Goal: Register for event/course

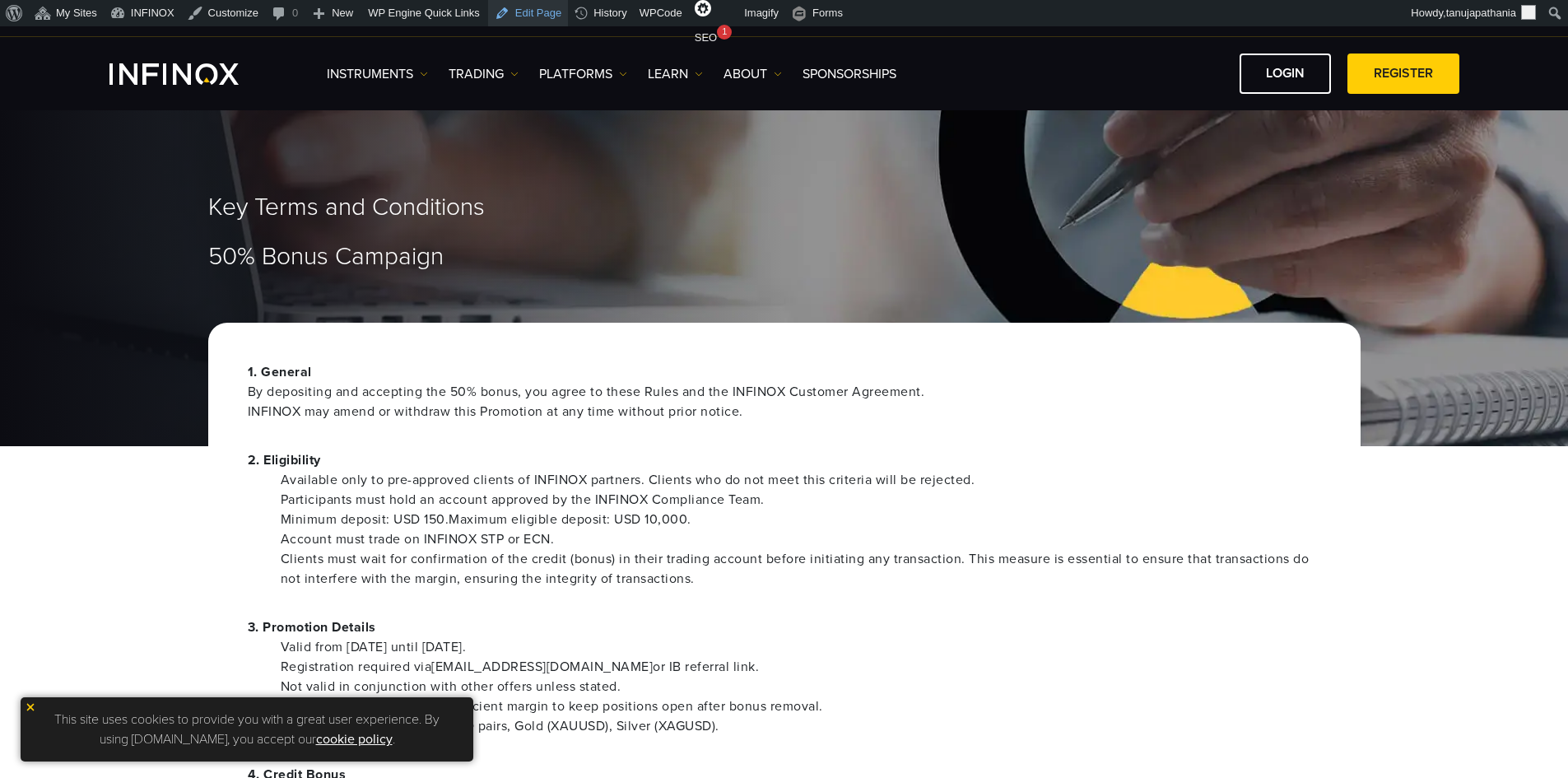
click at [514, 6] on link "Edit Page" at bounding box center [528, 13] width 80 height 27
click at [511, 11] on link "Edit Page" at bounding box center [528, 13] width 80 height 27
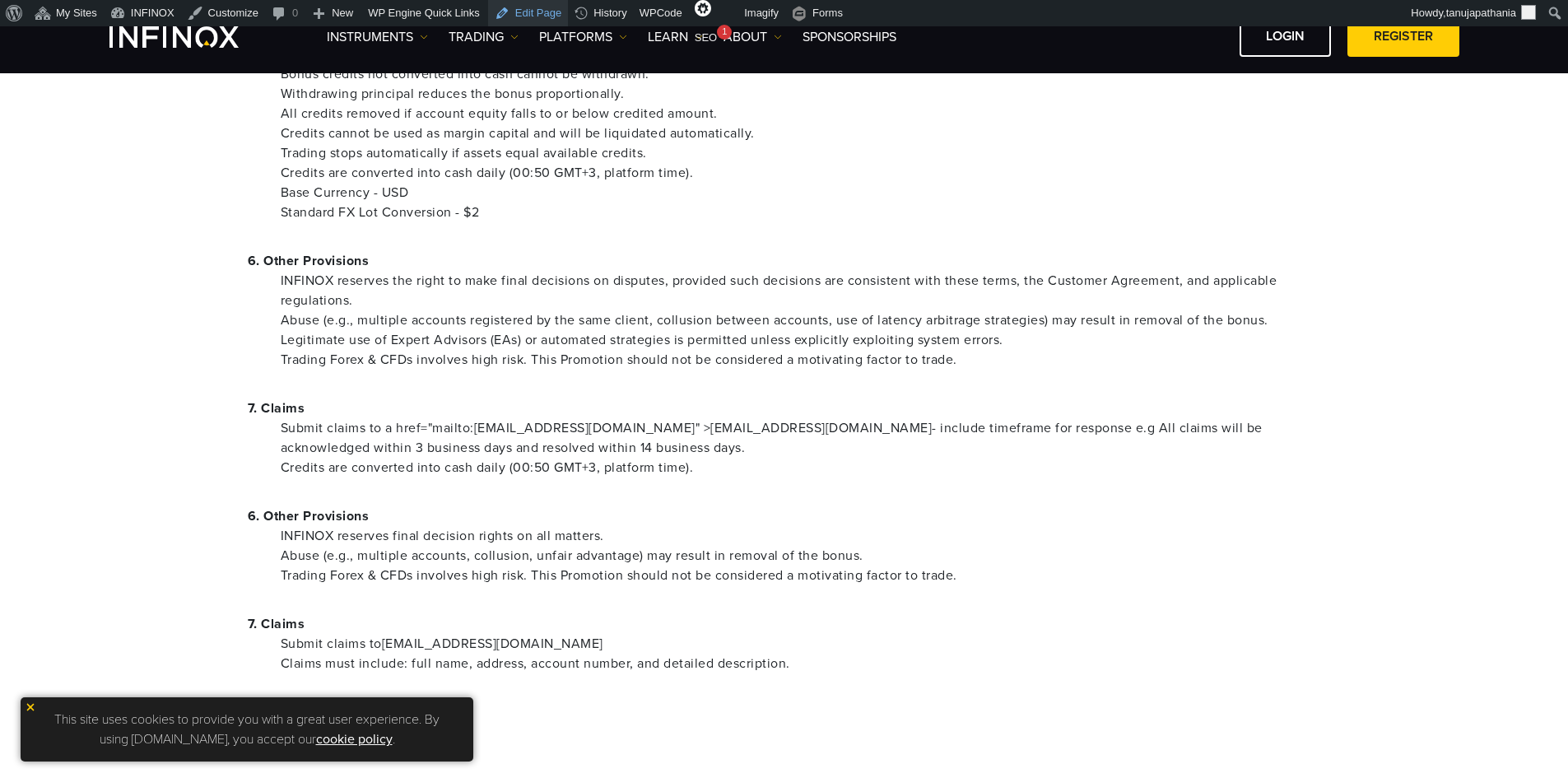
scroll to position [905, 0]
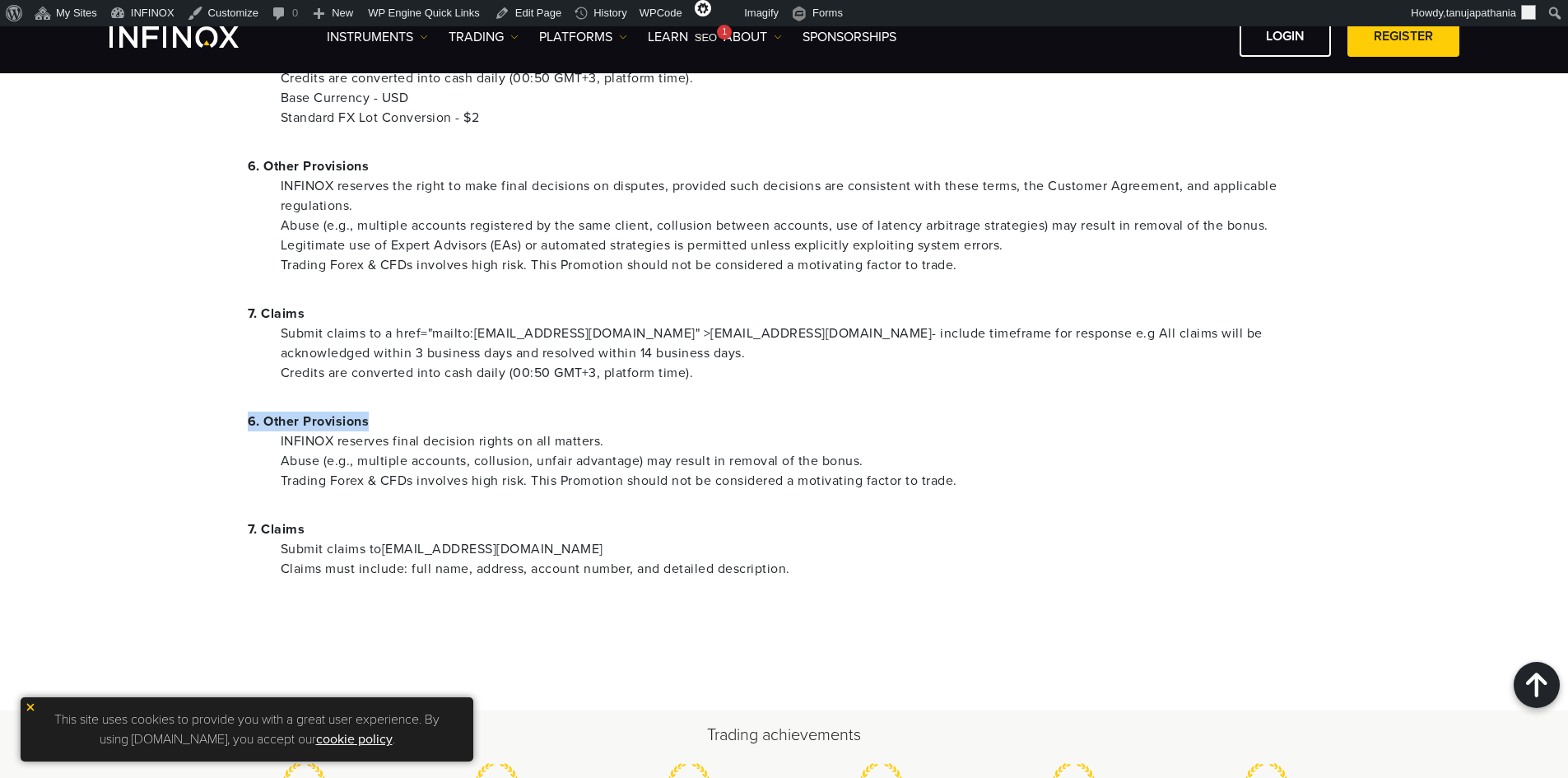
drag, startPoint x: 327, startPoint y: 422, endPoint x: 410, endPoint y: 424, distance: 83.0
click at [410, 424] on div "1. General By depositing and accepting the 50% bonus, you agree to these Rules …" at bounding box center [785, 30] width 1153 height 1301
click at [444, 425] on p "6. Other Provisions" at bounding box center [785, 420] width 1074 height 19
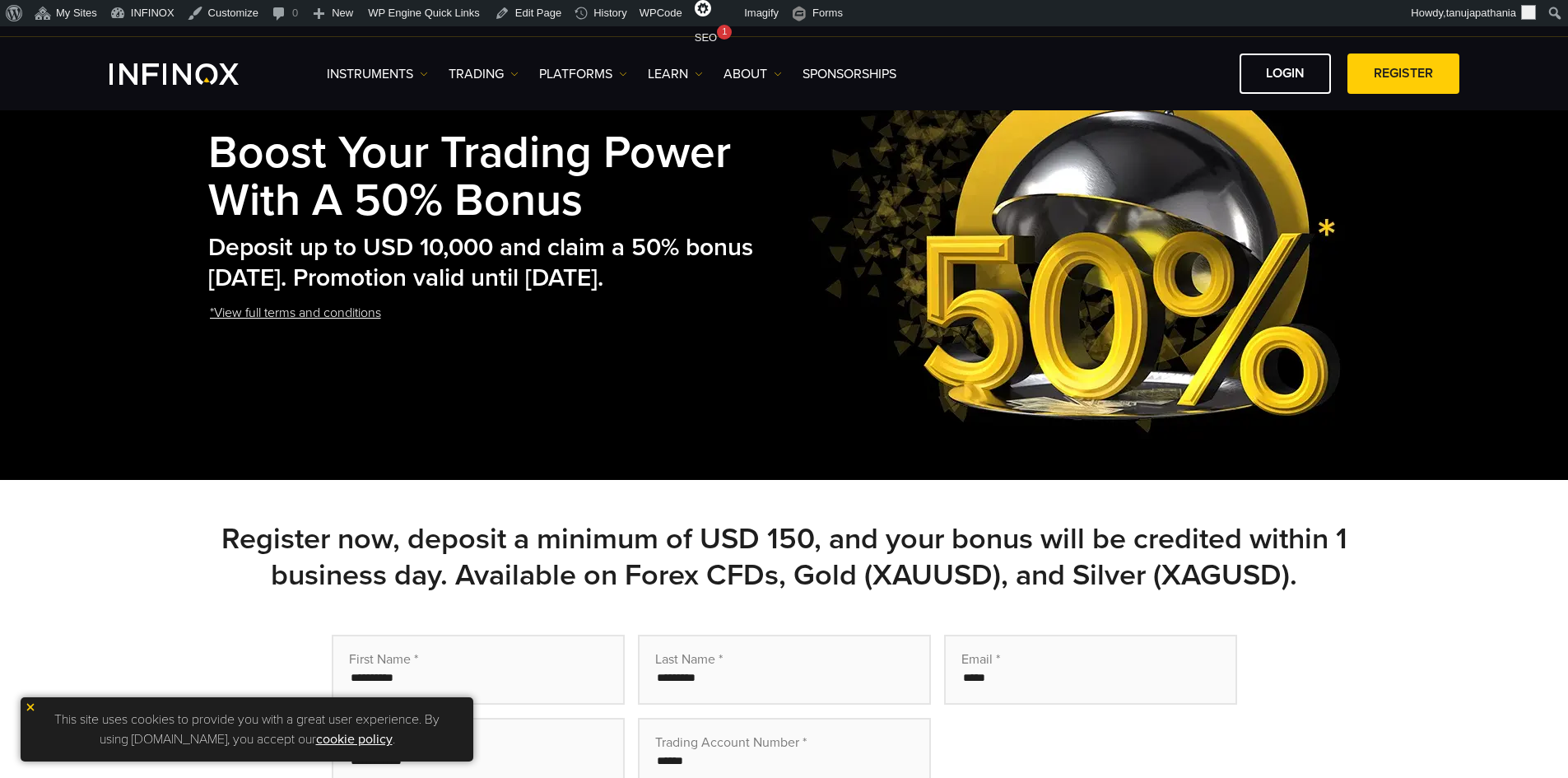
scroll to position [329, 0]
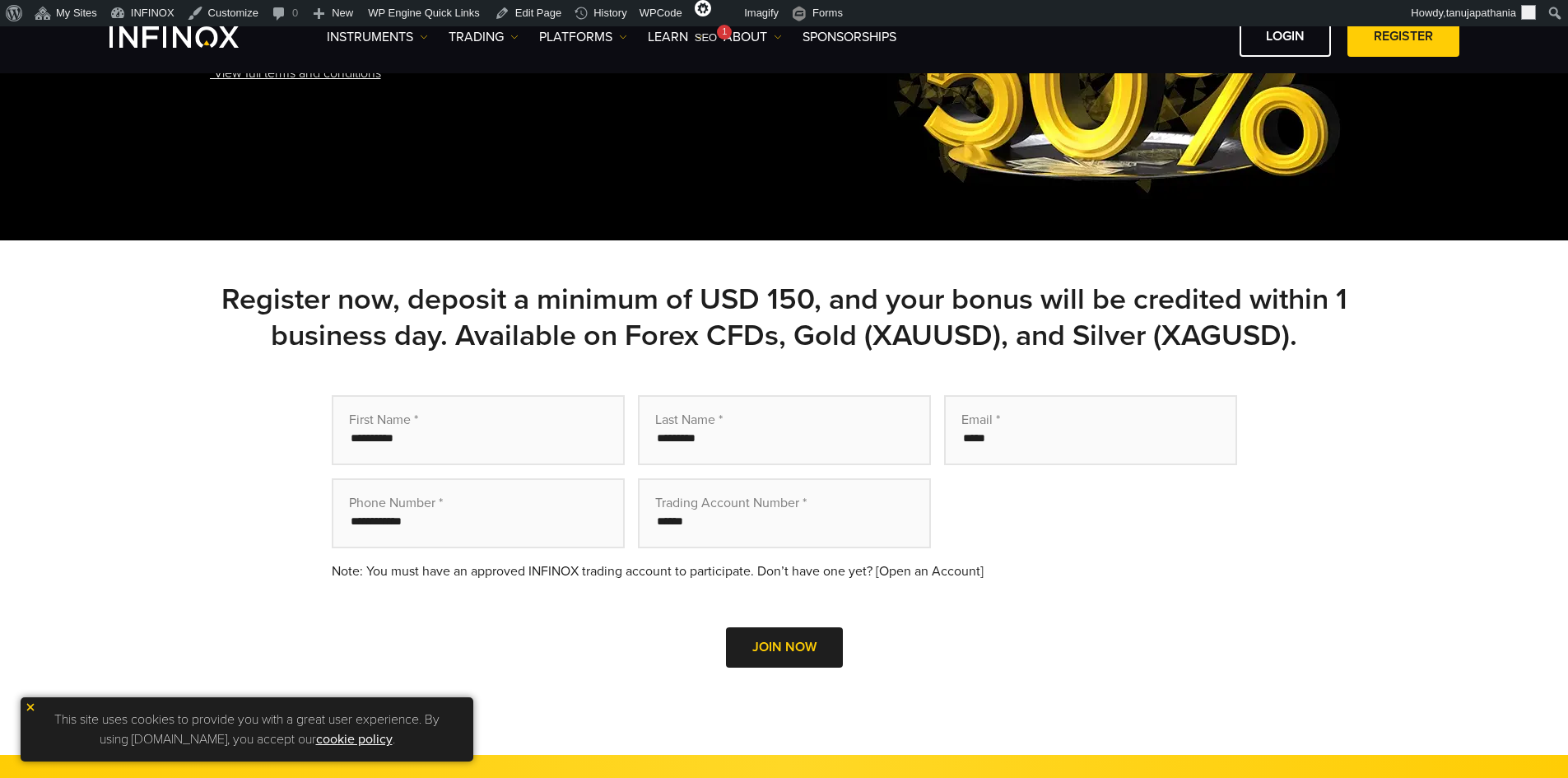
click at [370, 305] on h2 "Register now, deposit a minimum of USD 150, and your bonus will be credited wit…" at bounding box center [785, 317] width 1153 height 73
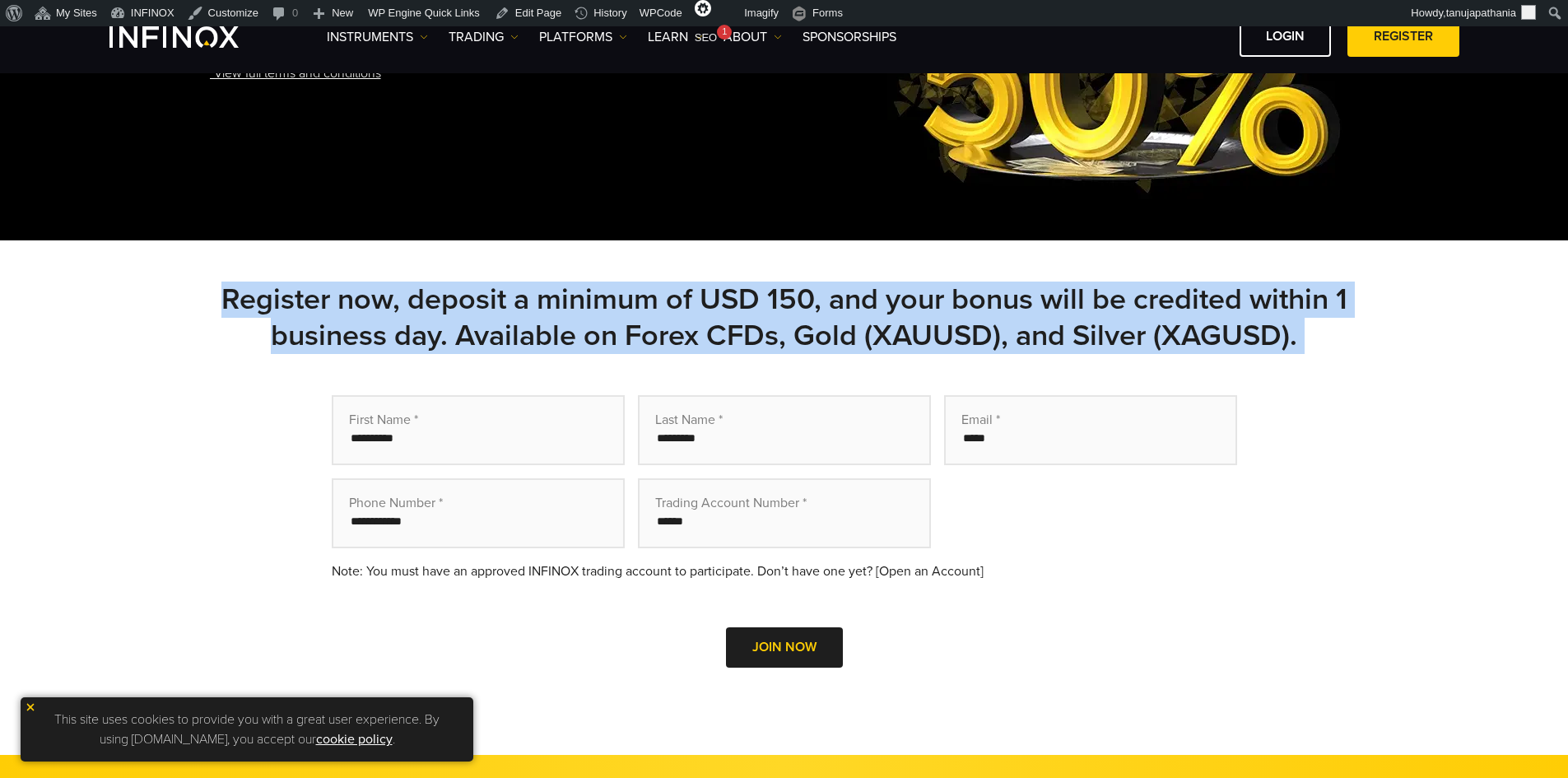
click at [370, 305] on h2 "Register now, deposit a minimum of USD 150, and your bonus will be credited wit…" at bounding box center [785, 317] width 1153 height 73
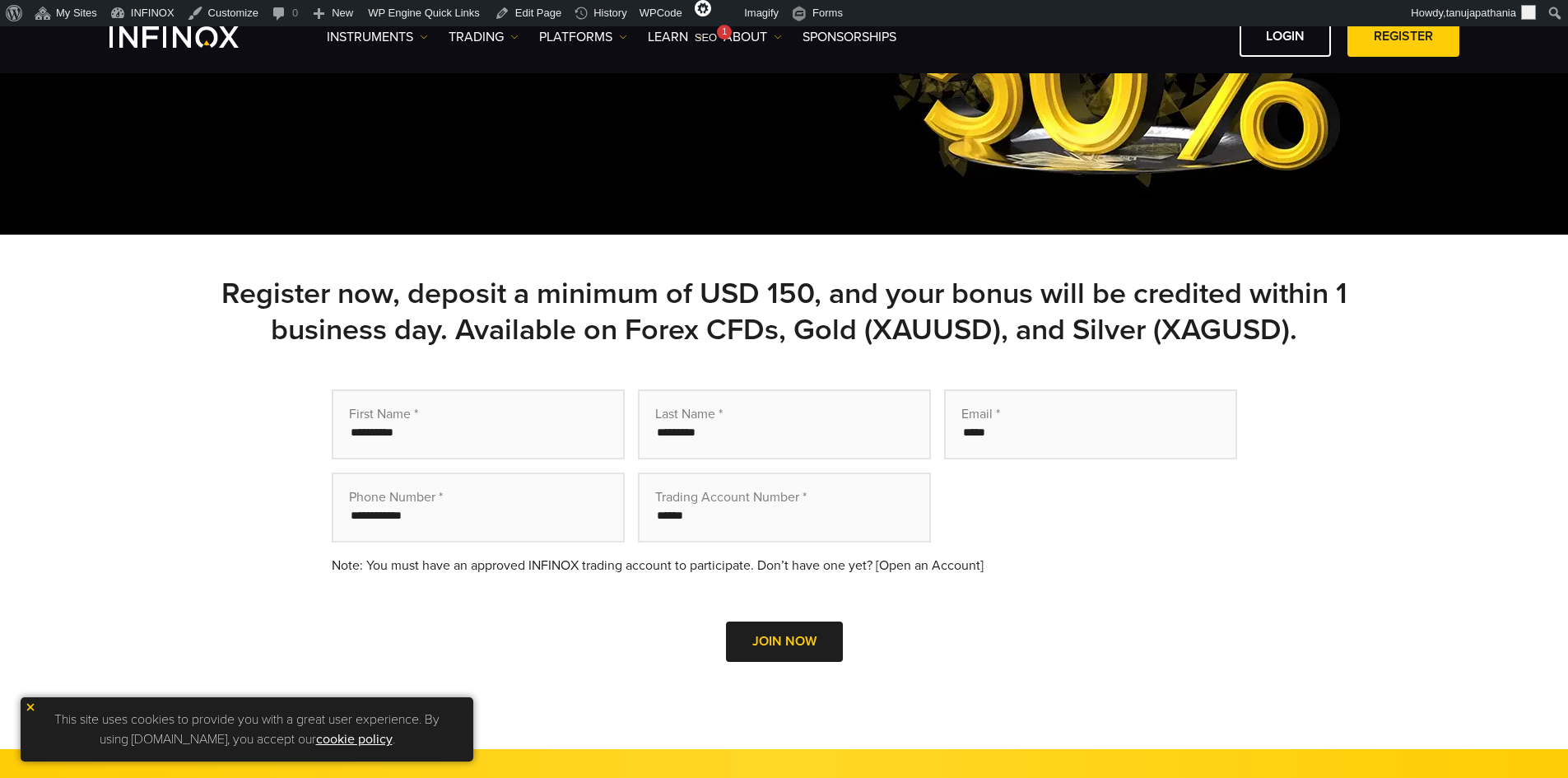
click at [824, 293] on h2 "Register now, deposit a minimum of USD 150, and your bonus will be credited wit…" at bounding box center [785, 312] width 1153 height 73
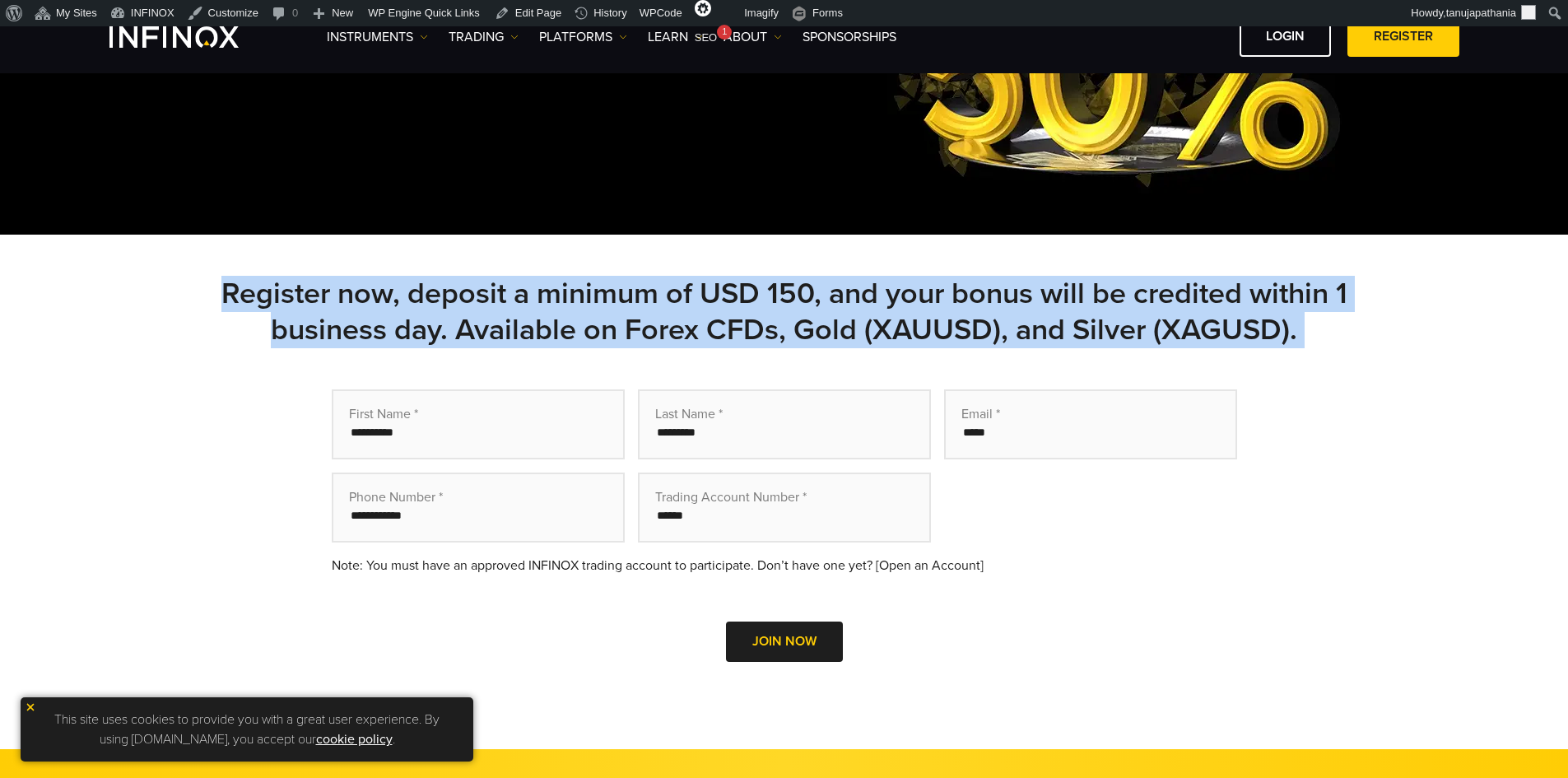
click at [824, 293] on h2 "Register now, deposit a minimum of USD 150, and your bonus will be credited wit…" at bounding box center [785, 312] width 1153 height 73
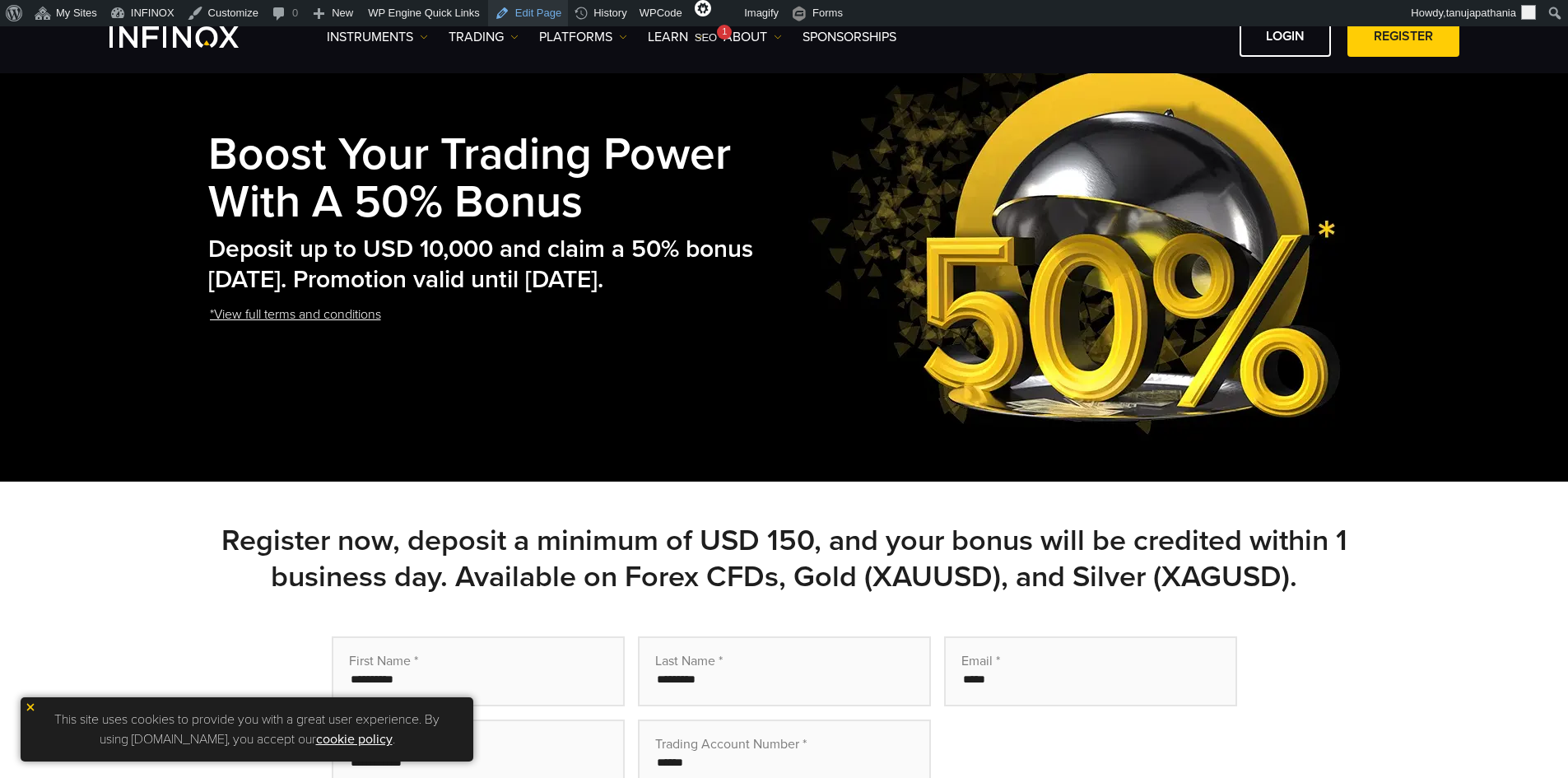
click at [516, 10] on link "Edit Page" at bounding box center [528, 13] width 80 height 27
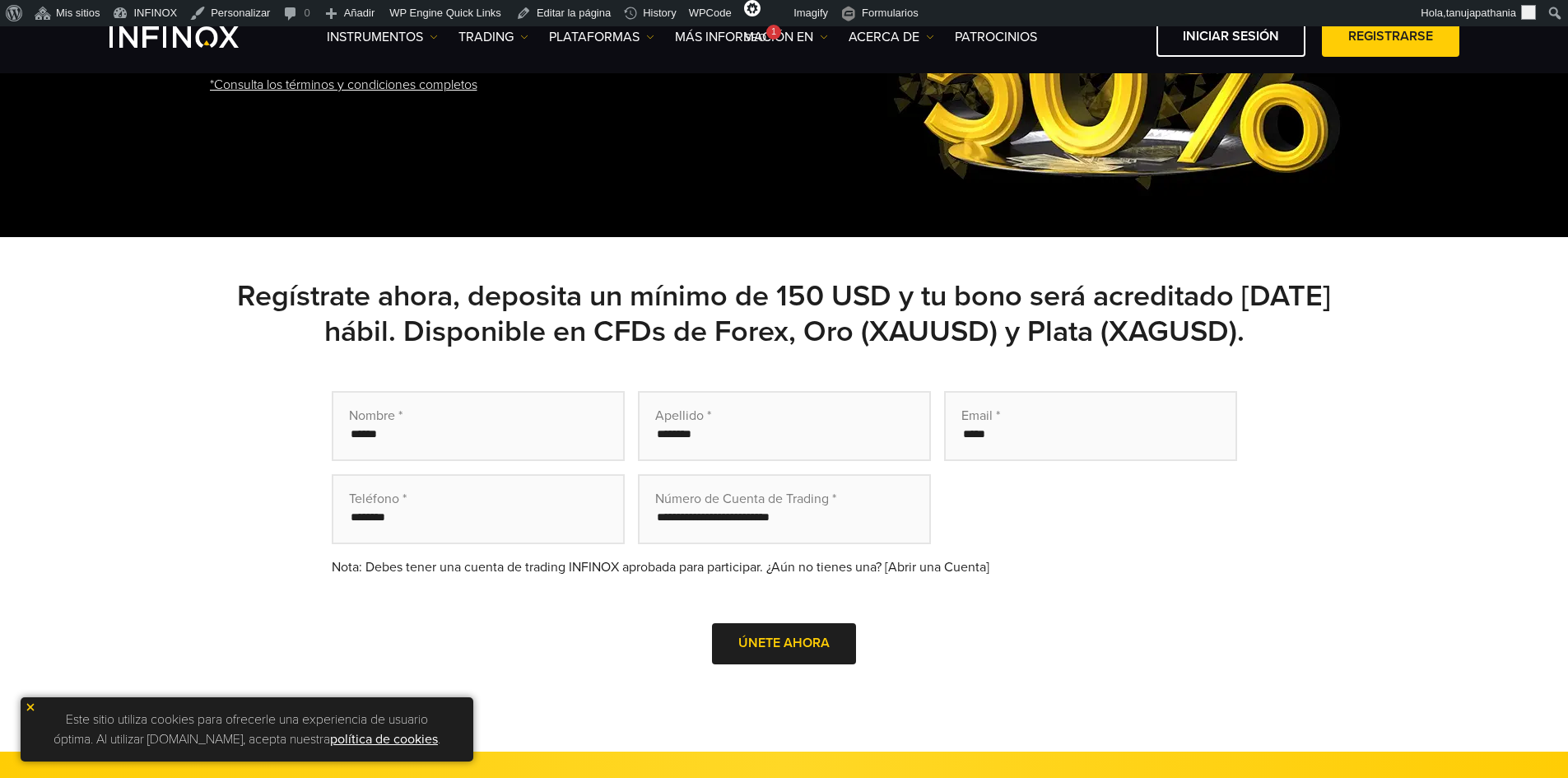
scroll to position [329, 0]
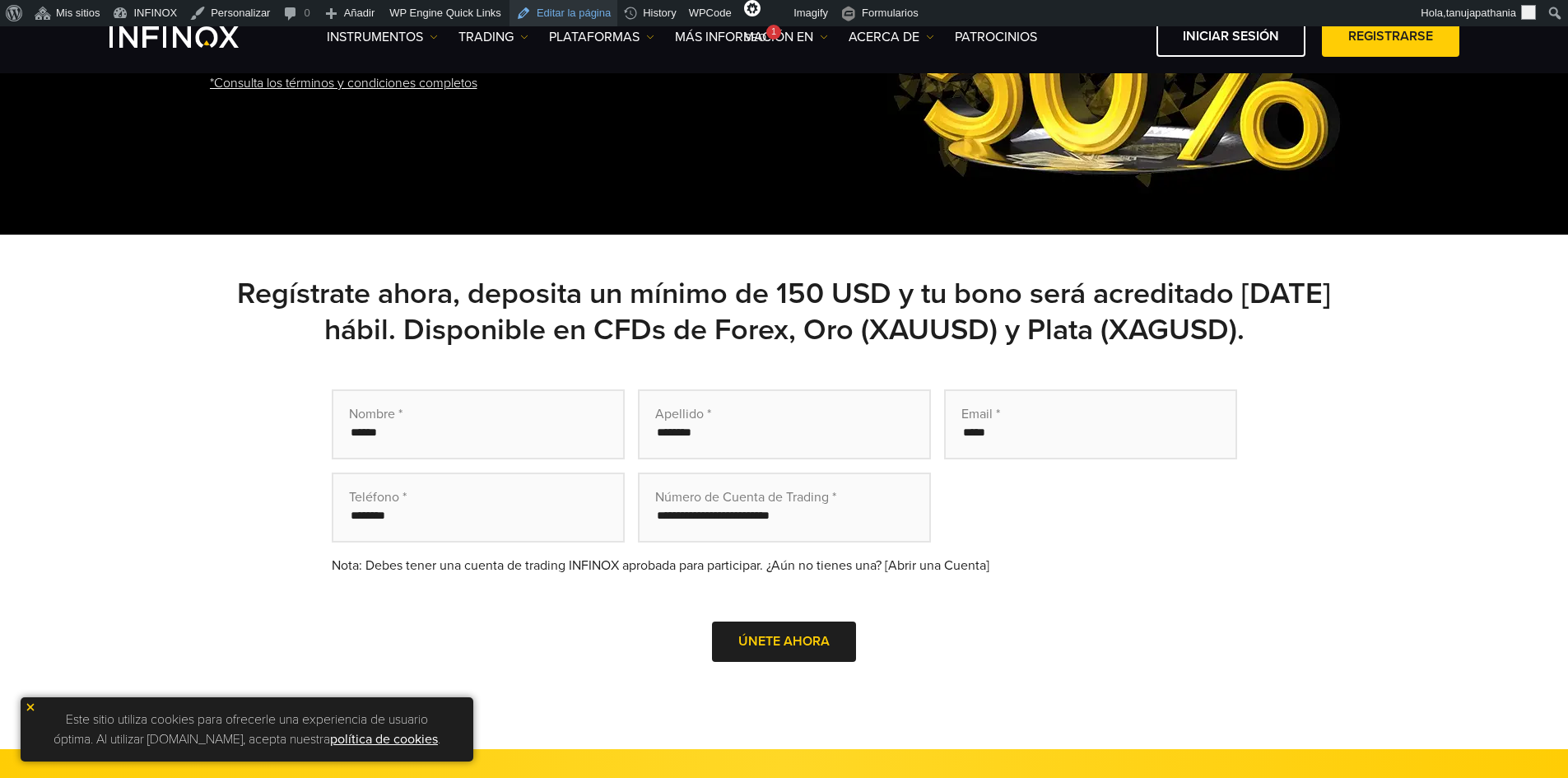
click at [535, 12] on link "Editar la página" at bounding box center [564, 13] width 108 height 27
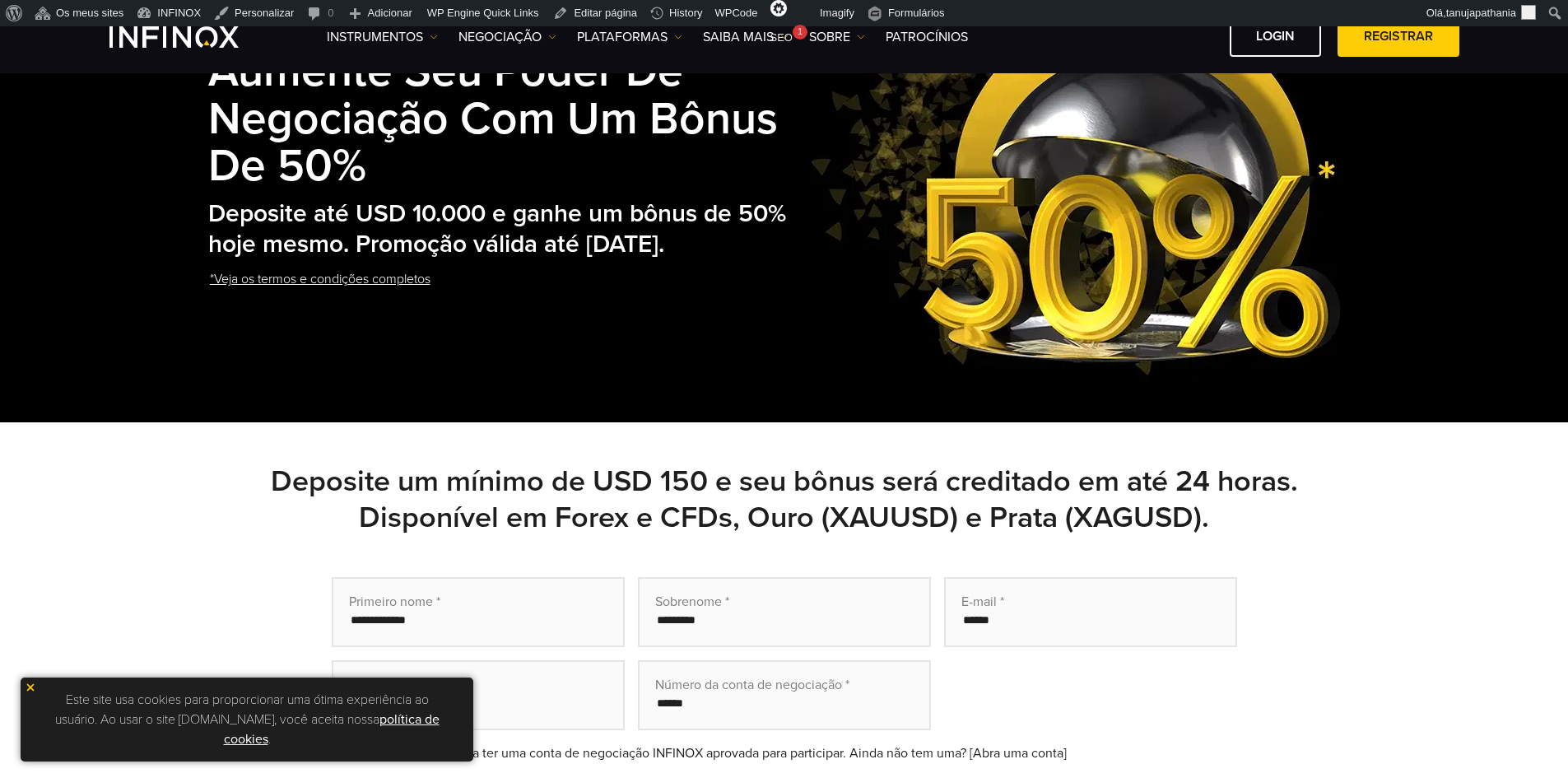
scroll to position [165, 0]
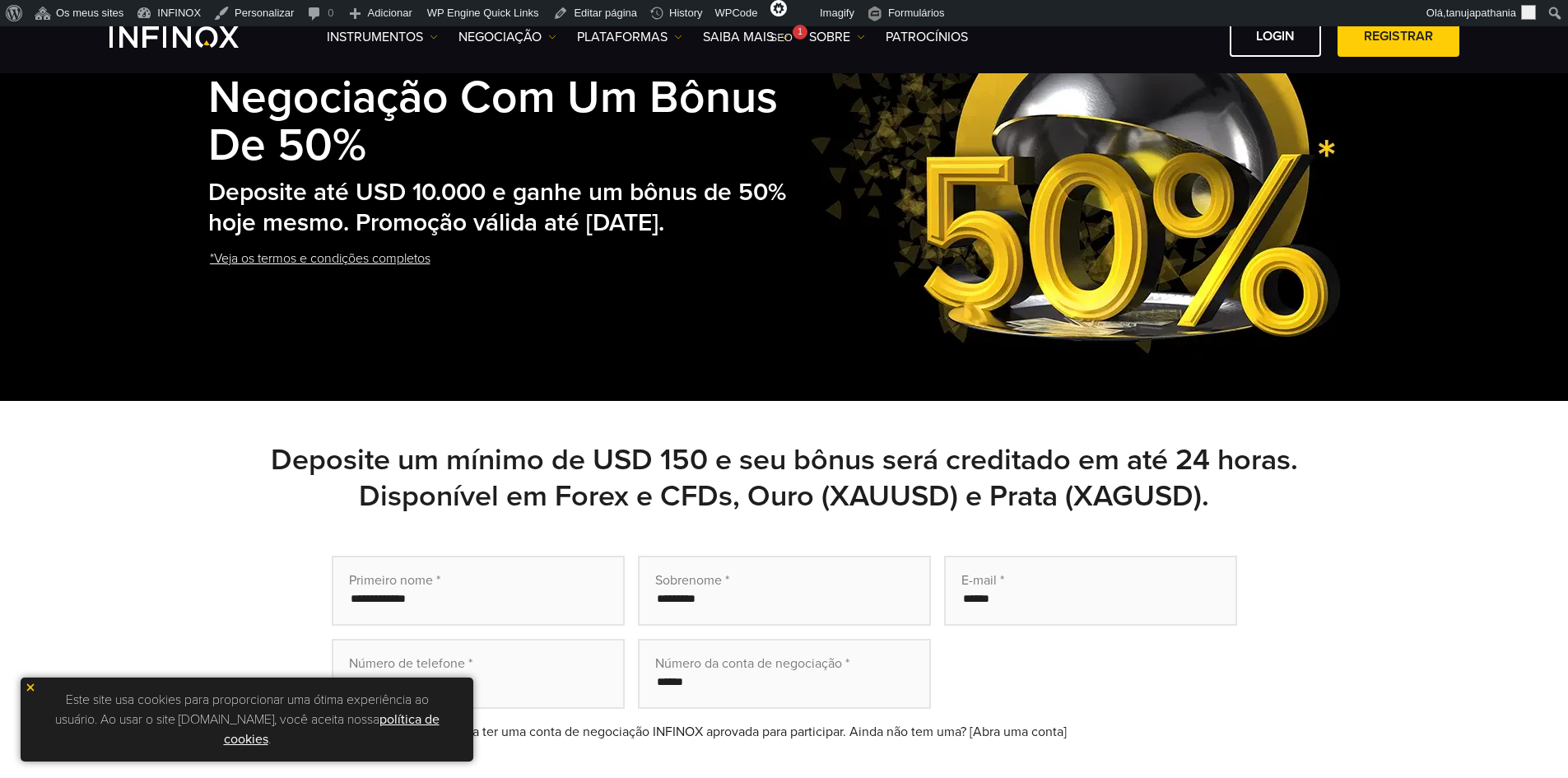
click at [858, 435] on div "Deposite um mínimo de USD 150 e seu bônus será creditado em até 24 horas. Dispo…" at bounding box center [784, 658] width 1568 height 514
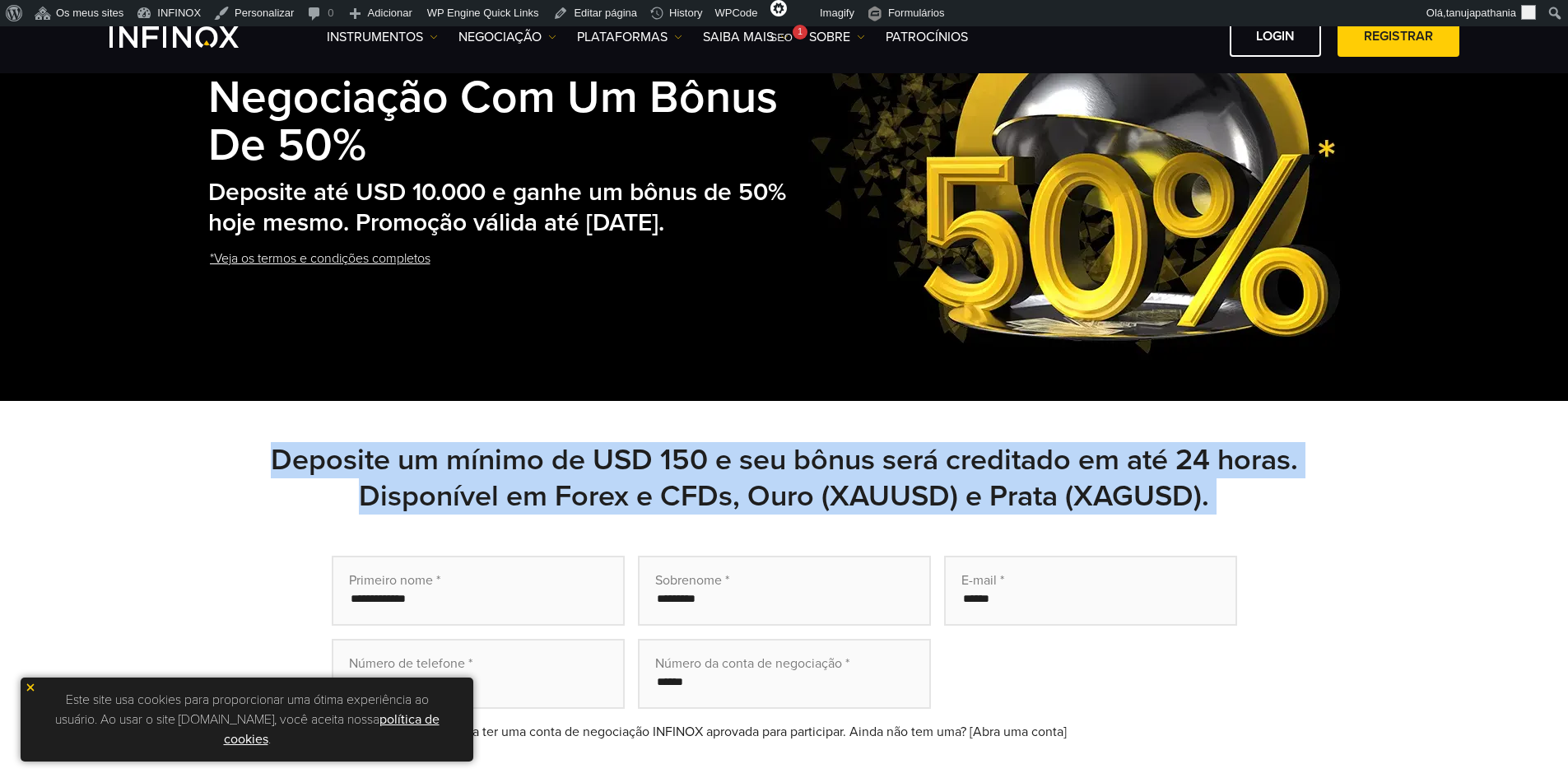
click at [858, 435] on div "Deposite um mínimo de USD 150 e seu bônus será creditado em até 24 horas. Dispo…" at bounding box center [784, 658] width 1568 height 514
click at [948, 461] on h2 "Deposite um mínimo de USD 150 e seu bônus será creditado em até 24 horas. Dispo…" at bounding box center [785, 477] width 1153 height 73
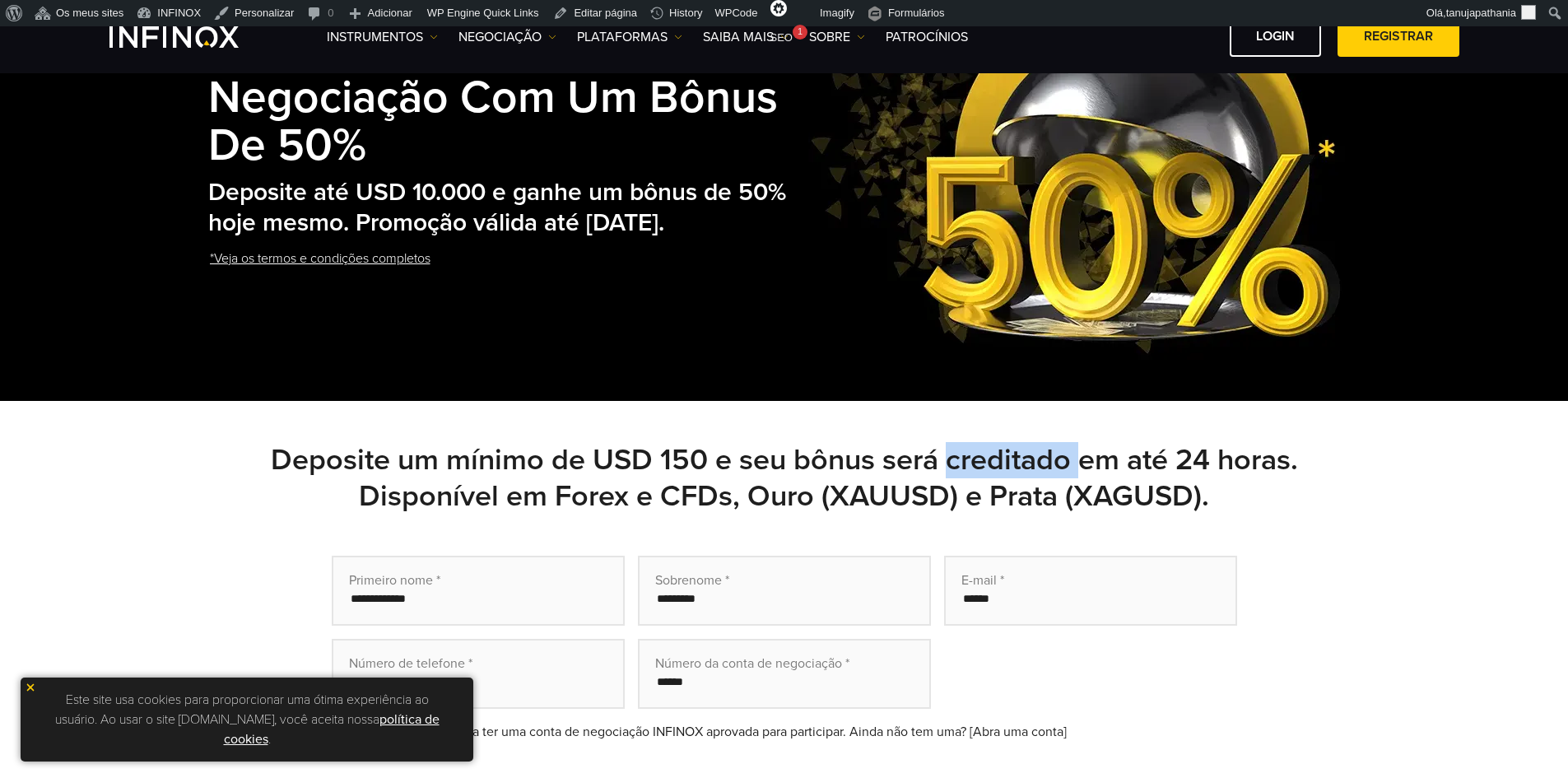
click at [948, 461] on h2 "Deposite um mínimo de USD 150 e seu bônus será creditado em até 24 horas. Dispo…" at bounding box center [785, 477] width 1153 height 73
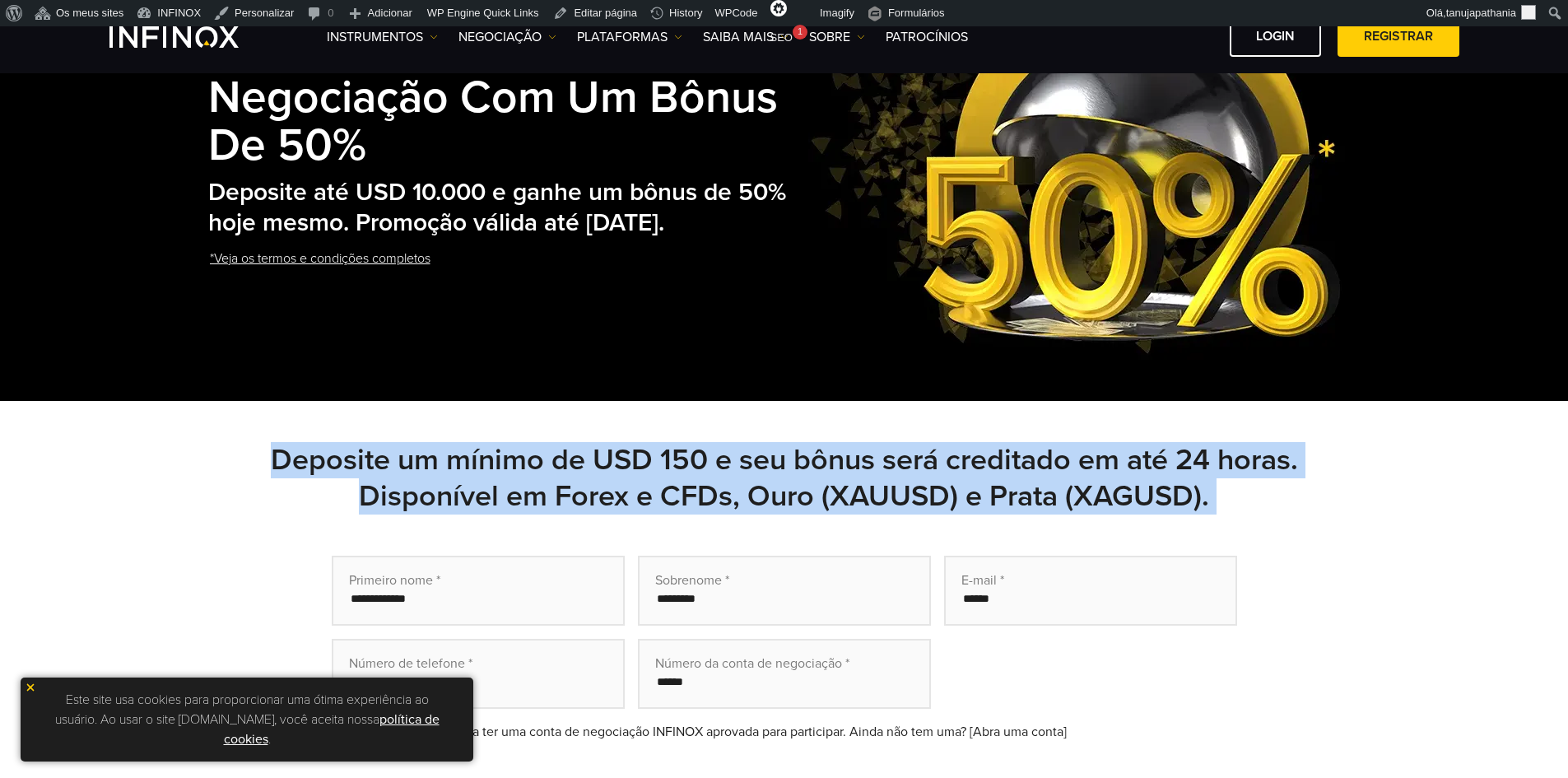
click at [948, 461] on h2 "Deposite um mínimo de USD 150 e seu bônus será creditado em até 24 horas. Dispo…" at bounding box center [785, 477] width 1153 height 73
click at [574, 7] on link "Editar página" at bounding box center [595, 13] width 97 height 27
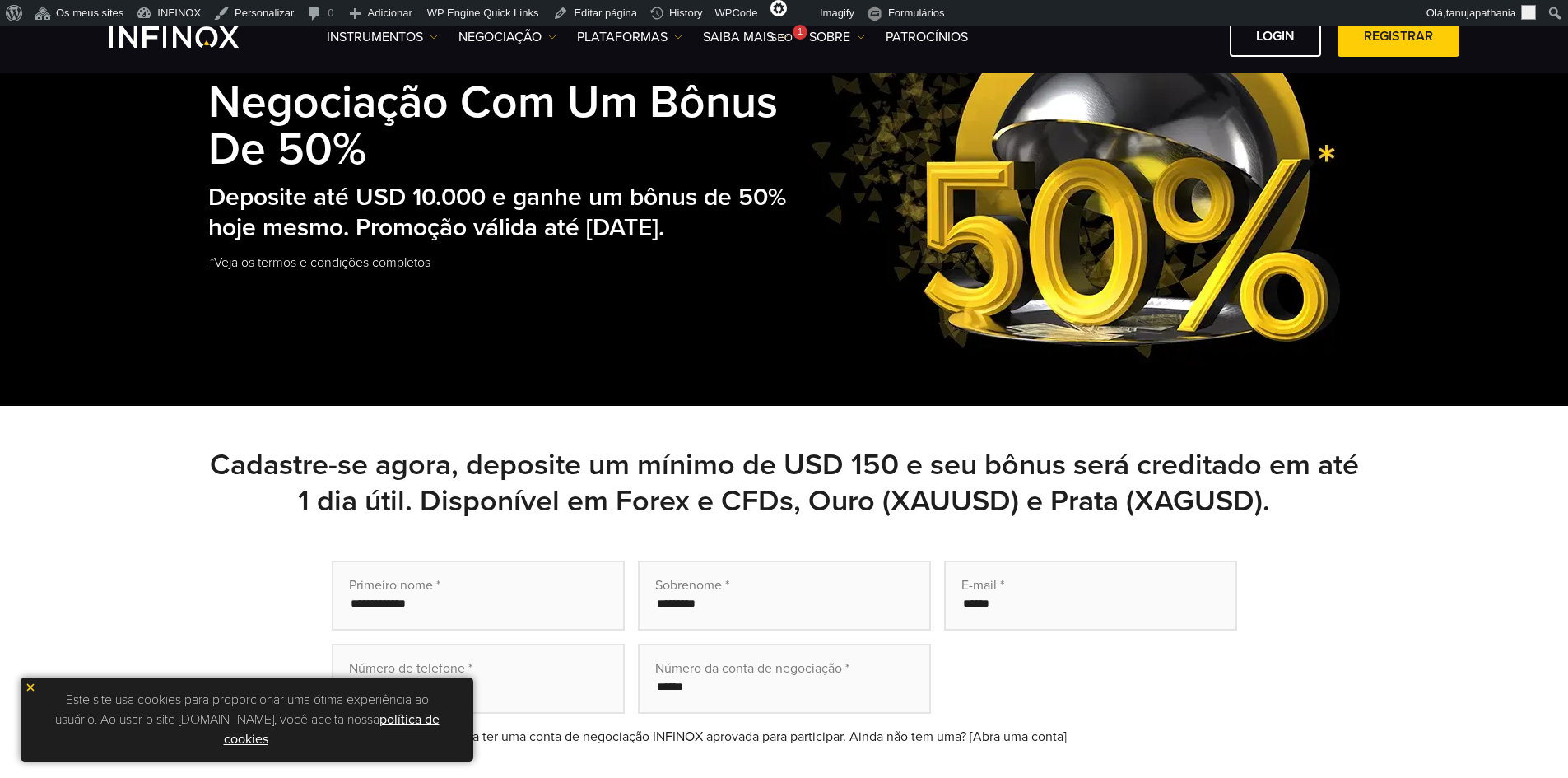
scroll to position [247, 0]
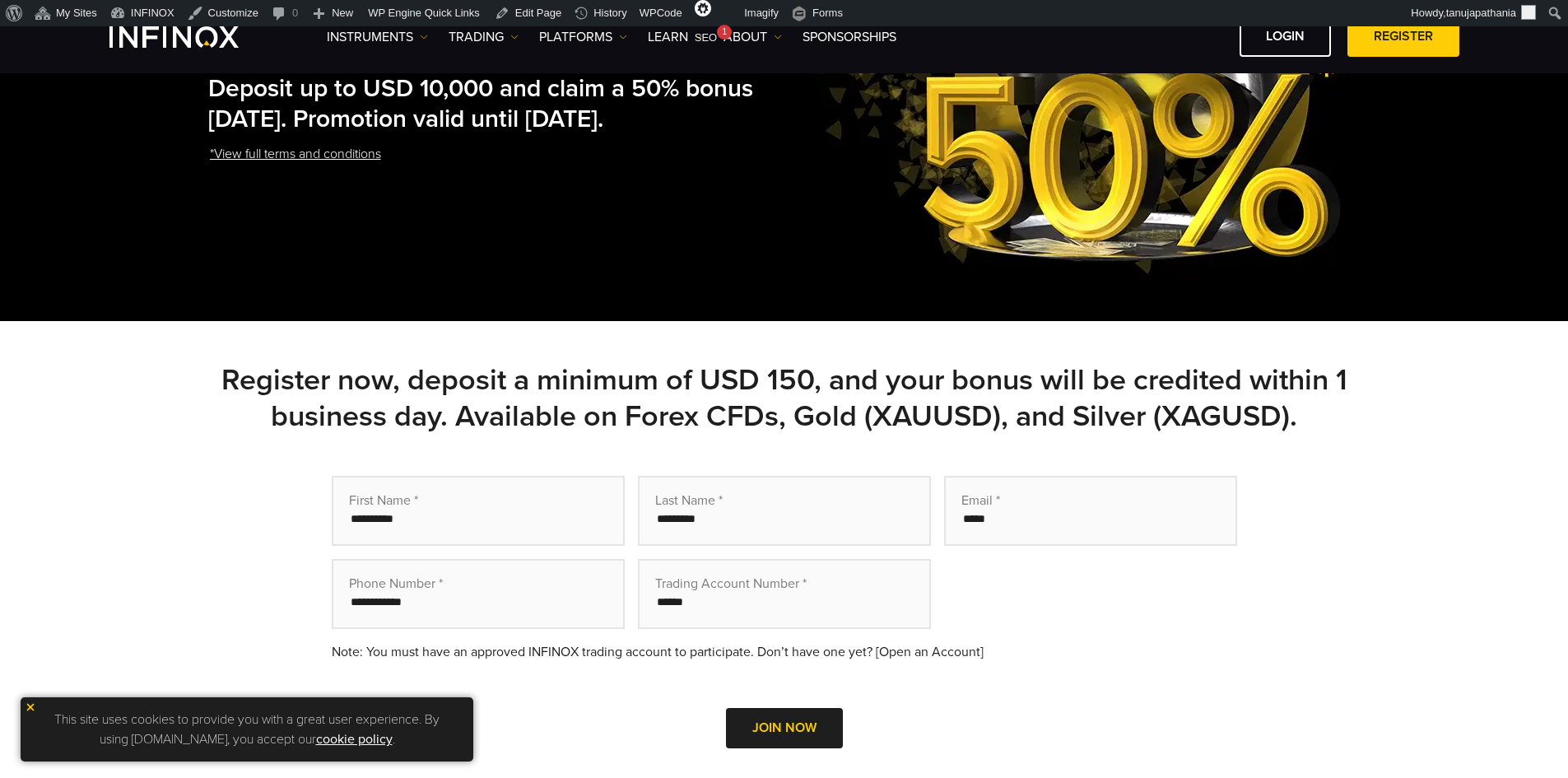
scroll to position [247, 0]
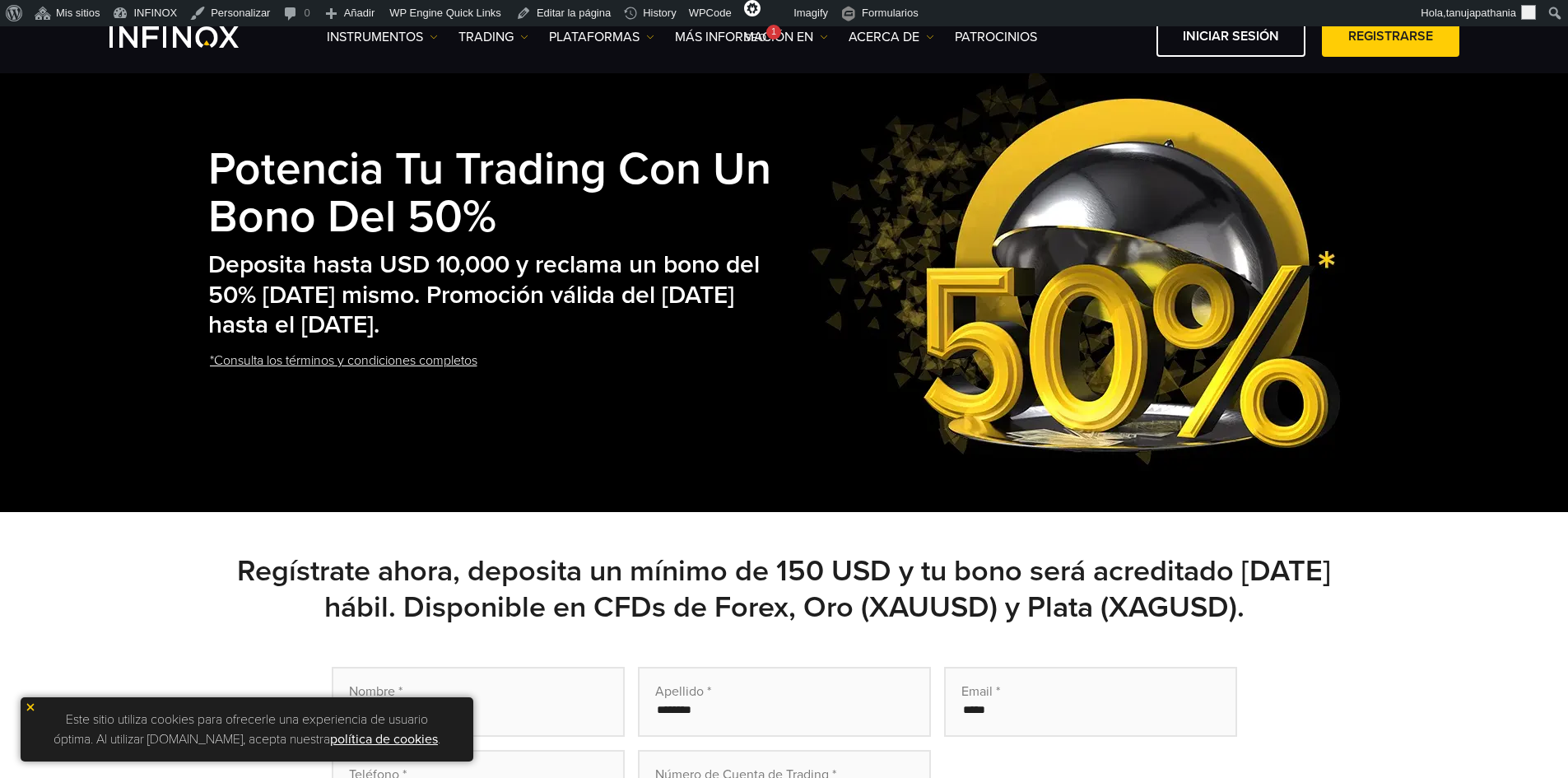
scroll to position [165, 0]
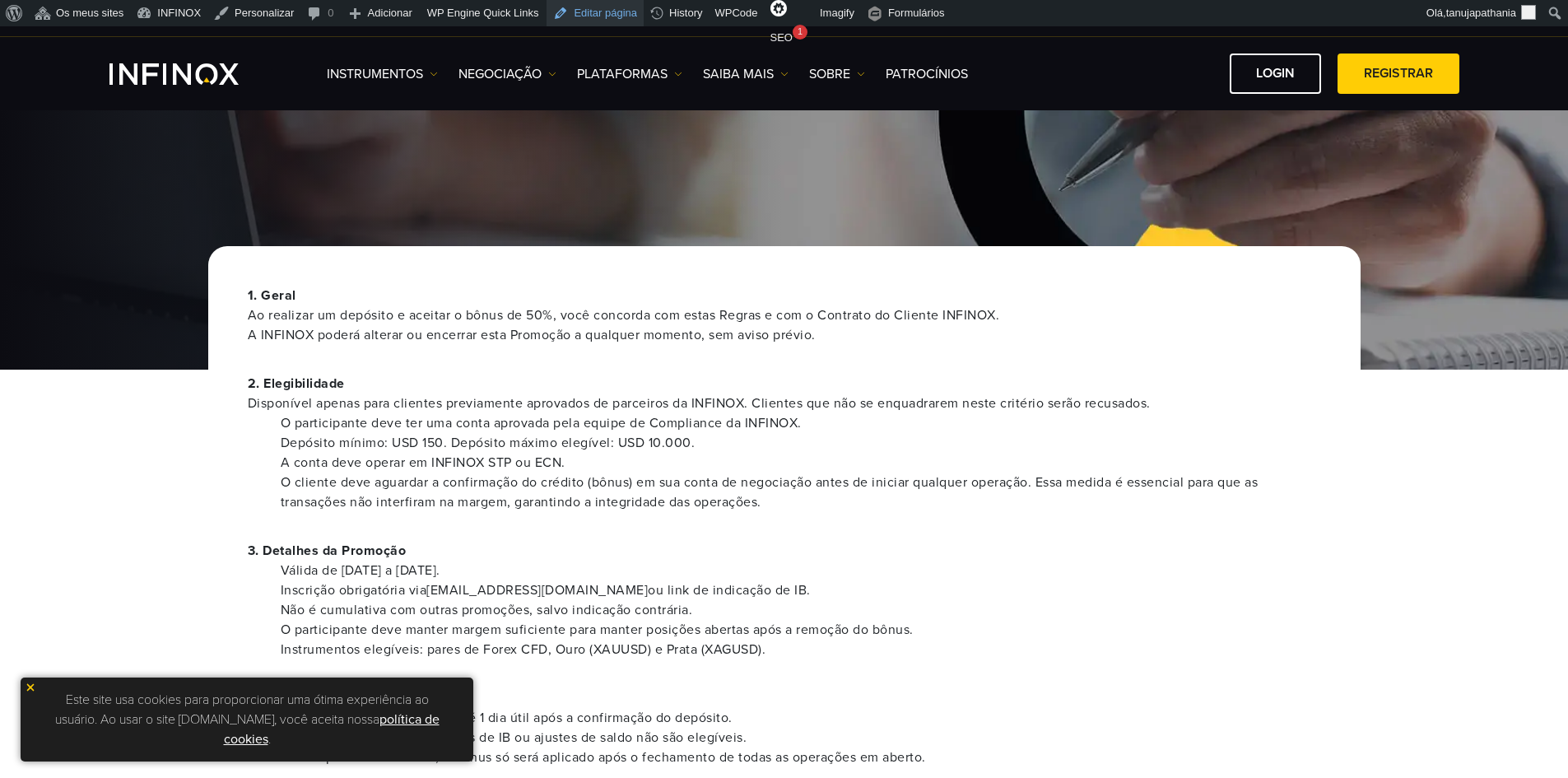
click at [572, 7] on link "Editar página" at bounding box center [595, 13] width 97 height 27
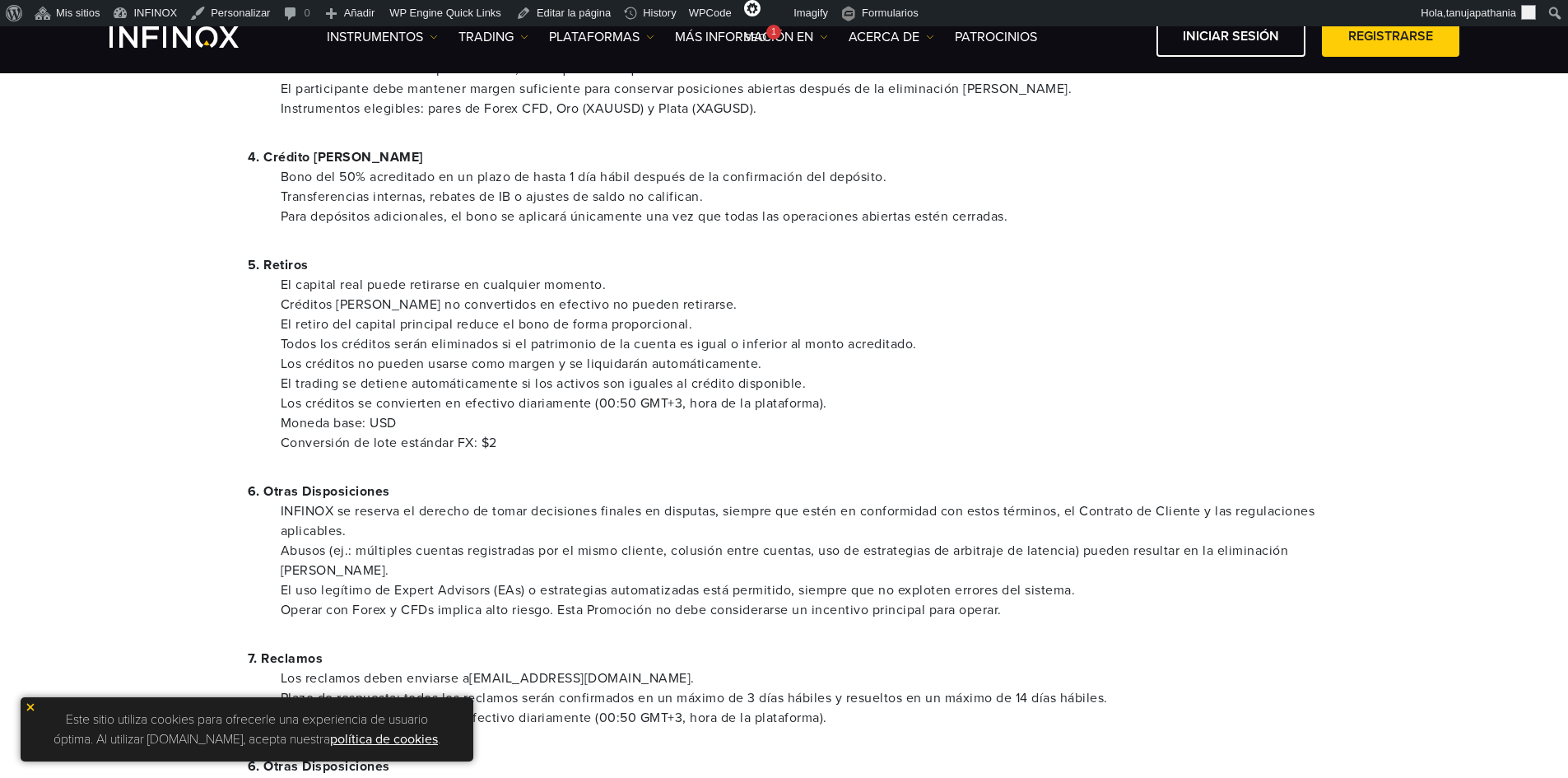
scroll to position [576, 0]
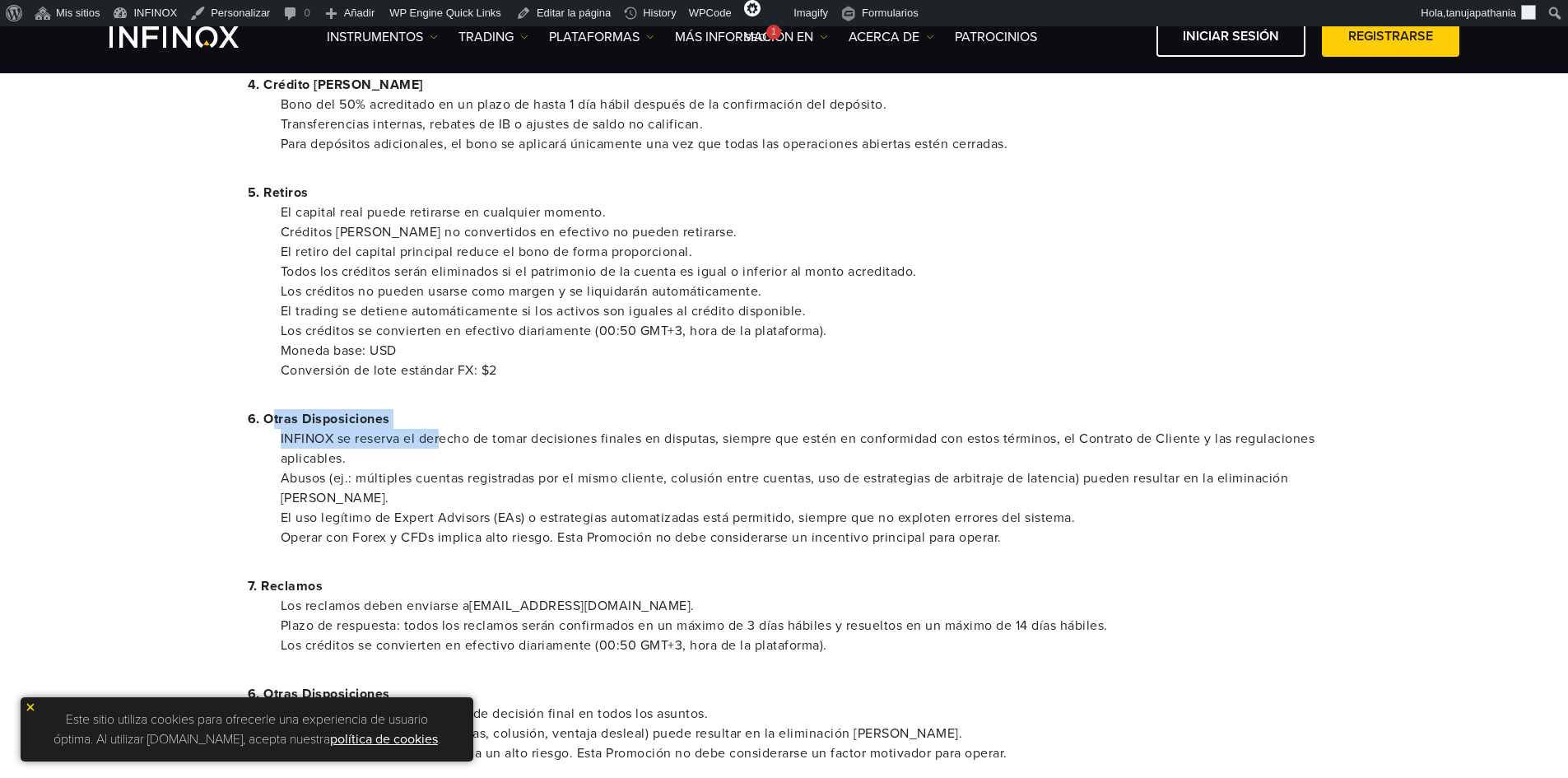
drag, startPoint x: 273, startPoint y: 418, endPoint x: 445, endPoint y: 430, distance: 172.4
click at [445, 430] on div "6. Otras Disposiciones INFINOX se reserva el derecho de tomar decisiones finale…" at bounding box center [785, 478] width 1074 height 138
click at [473, 431] on li "INFINOX se reserva el derecho de tomar decisiones finales en disputas, siempre …" at bounding box center [801, 448] width 1040 height 40
click at [533, 11] on link "Editar la página" at bounding box center [564, 13] width 108 height 27
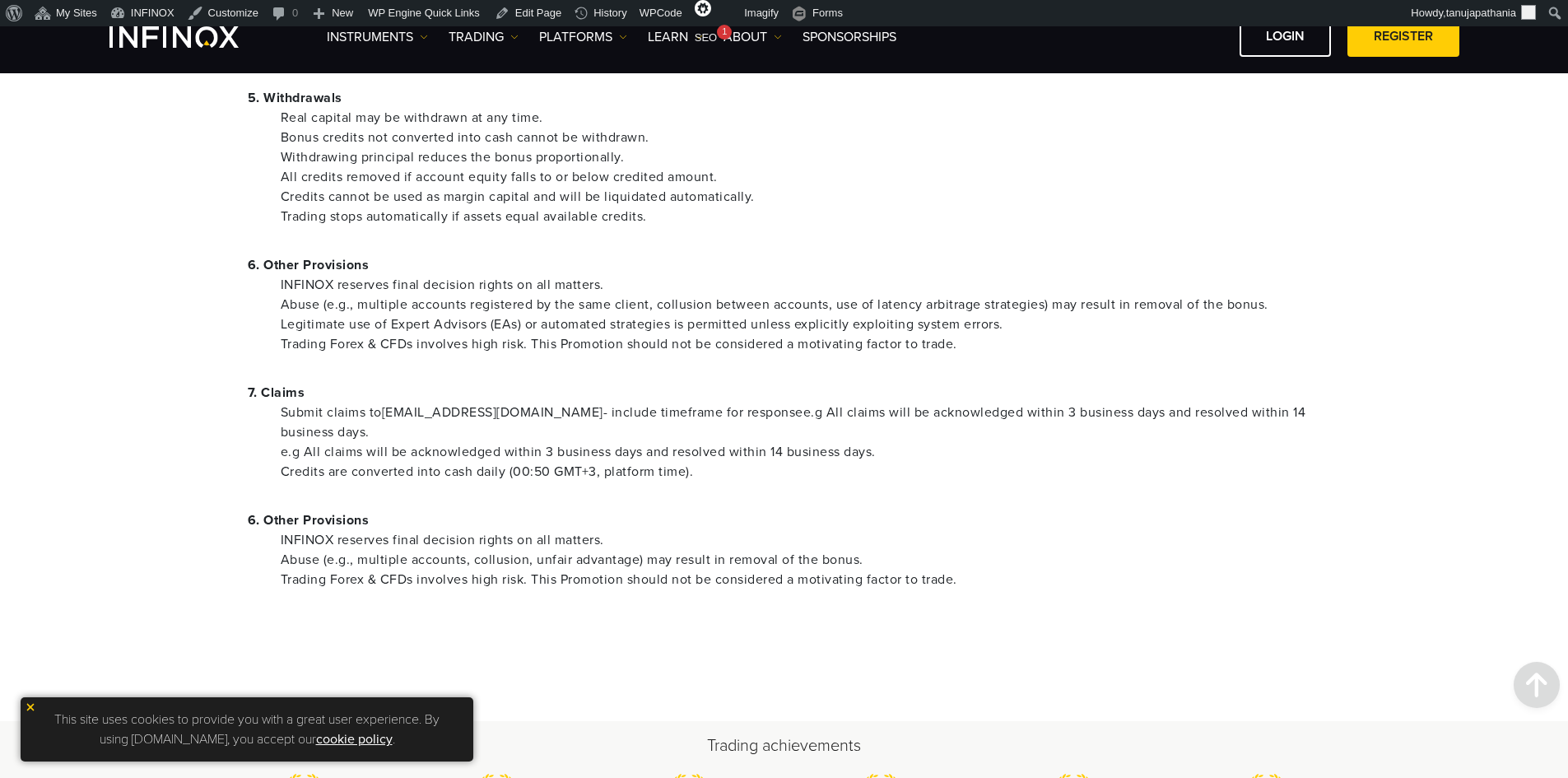
scroll to position [753, 0]
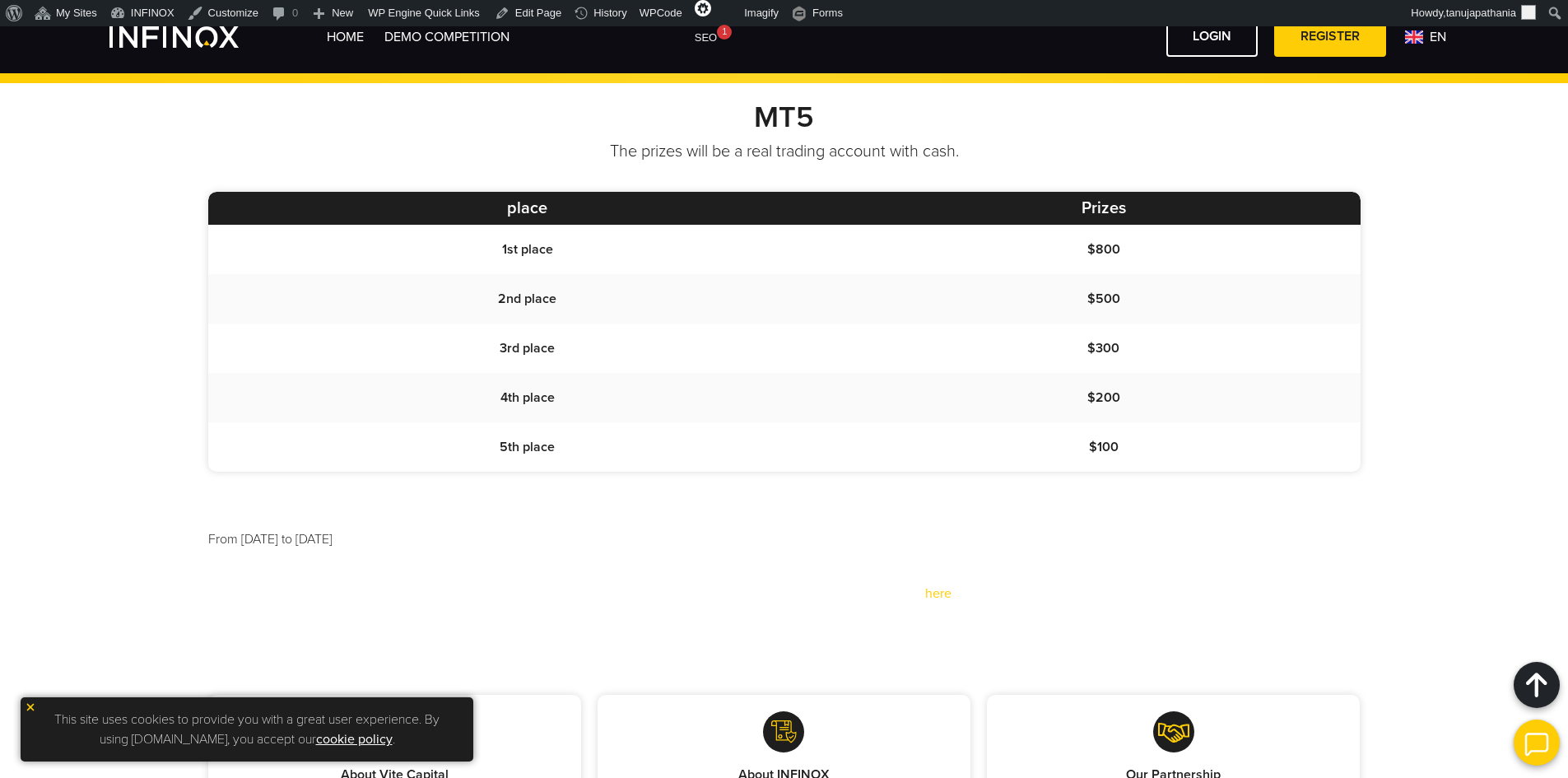
scroll to position [1234, 0]
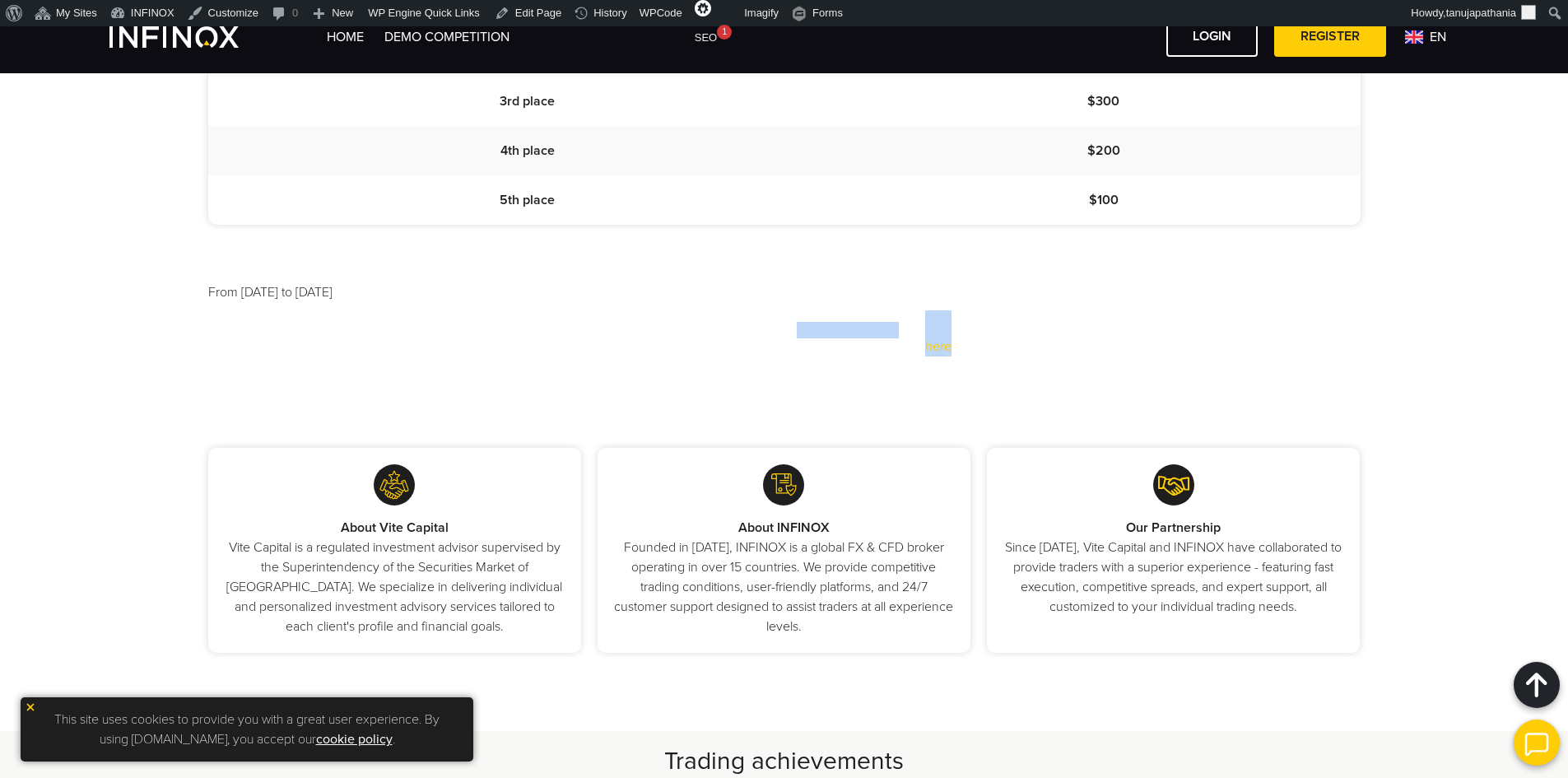
drag, startPoint x: 555, startPoint y: 384, endPoint x: 1019, endPoint y: 410, distance: 464.7
click at [1019, 410] on div "MT5 The prizes will be a real trading account with cash. place Prizes 1st place…" at bounding box center [784, 141] width 1568 height 610
click at [1115, 303] on div "From 1st of November 2025 to 30 of November 2025 Read the full terms and condit…" at bounding box center [785, 319] width 1153 height 74
drag, startPoint x: 468, startPoint y: 303, endPoint x: 1039, endPoint y: 402, distance: 579.5
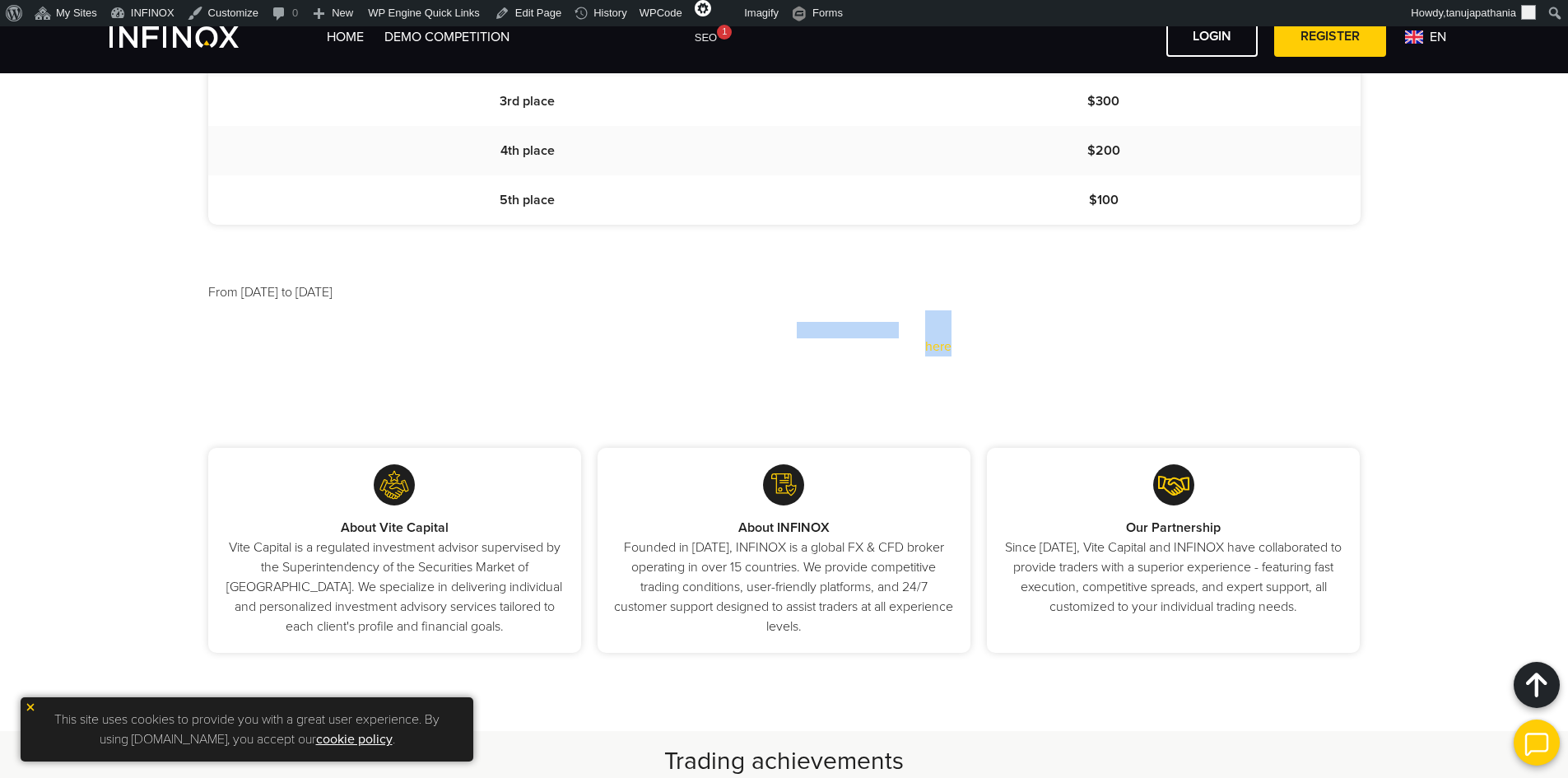
click at [1039, 402] on div "MT5 The prizes will be a real trading account with cash. place Prizes 1st place…" at bounding box center [784, 141] width 1568 height 610
click at [1054, 402] on div "MT5 The prizes will be a real trading account with cash. place Prizes 1st place…" at bounding box center [784, 141] width 1568 height 610
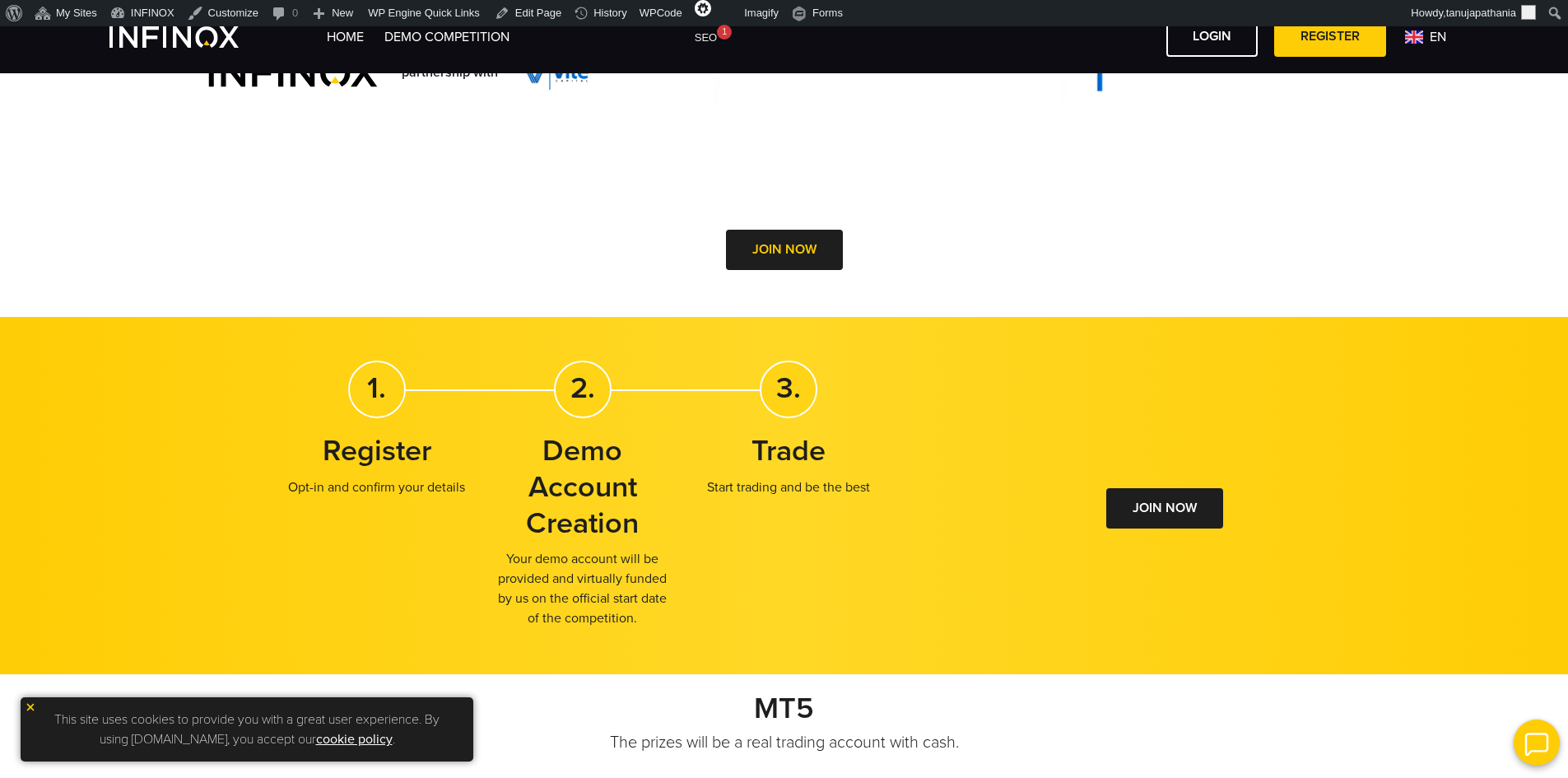
scroll to position [411, 0]
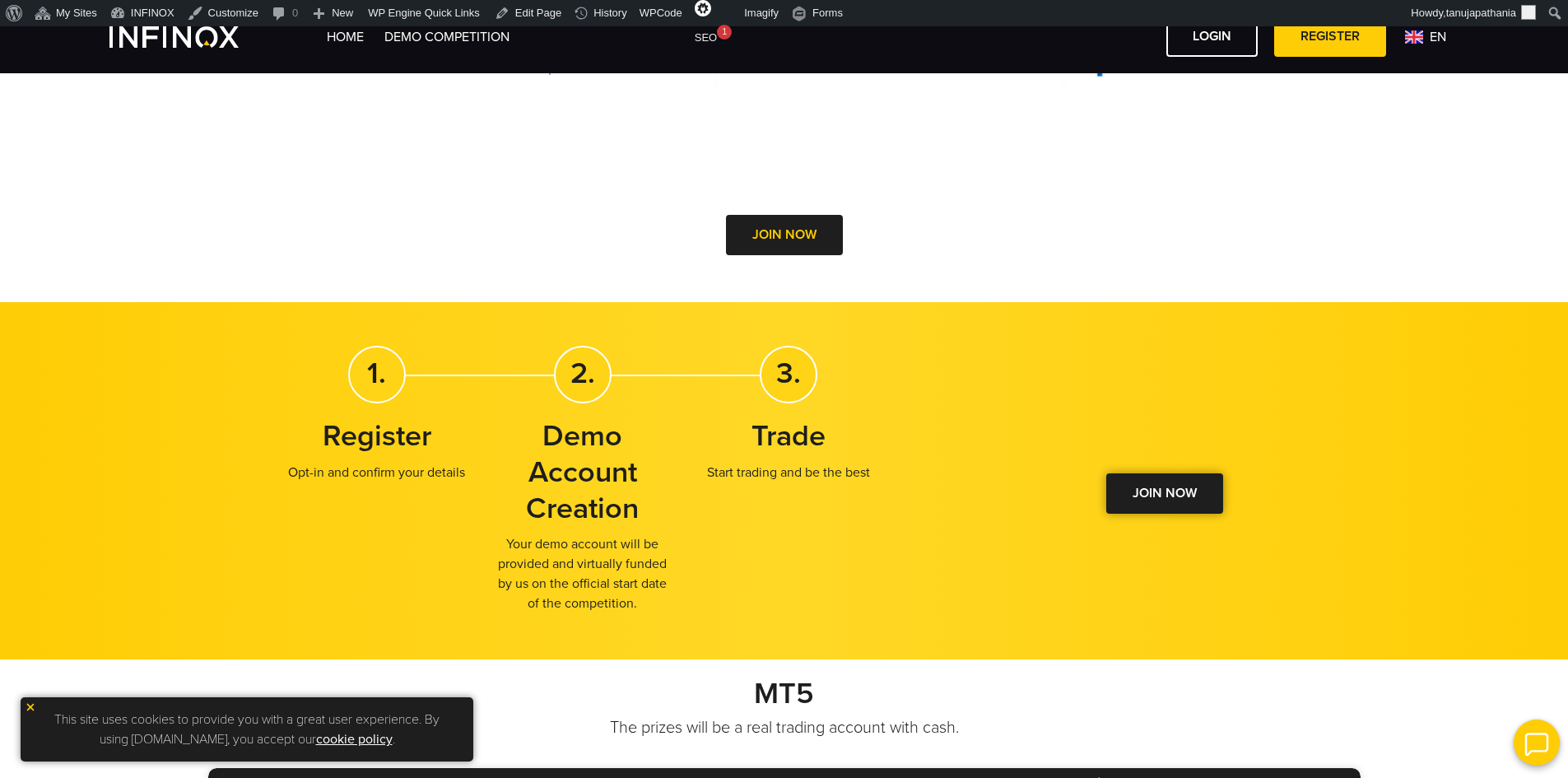
click at [1160, 495] on link "JOIN NOW" at bounding box center [1165, 493] width 117 height 41
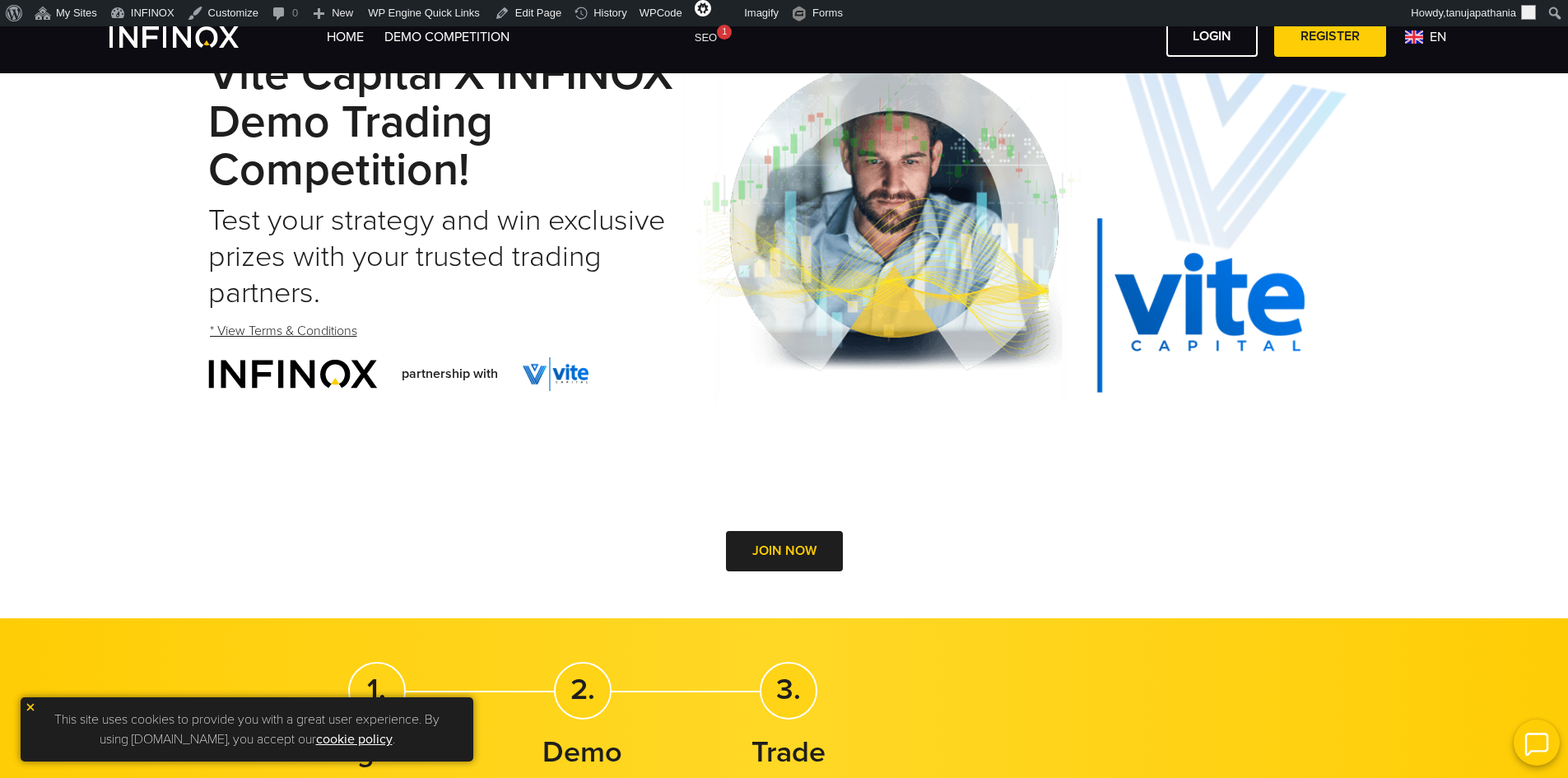
scroll to position [66, 0]
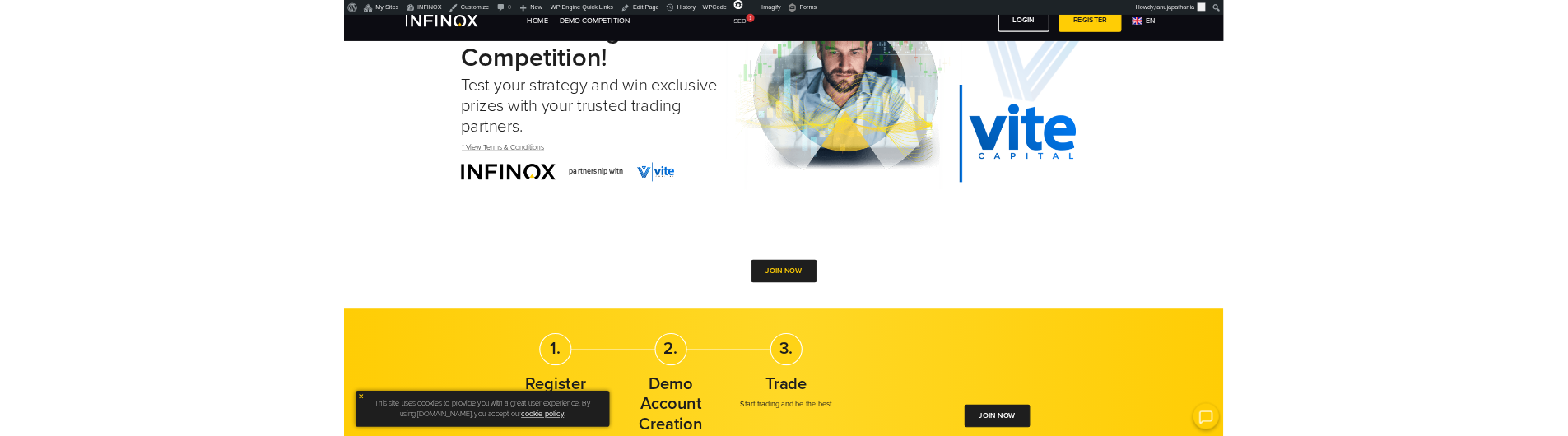
scroll to position [66, 0]
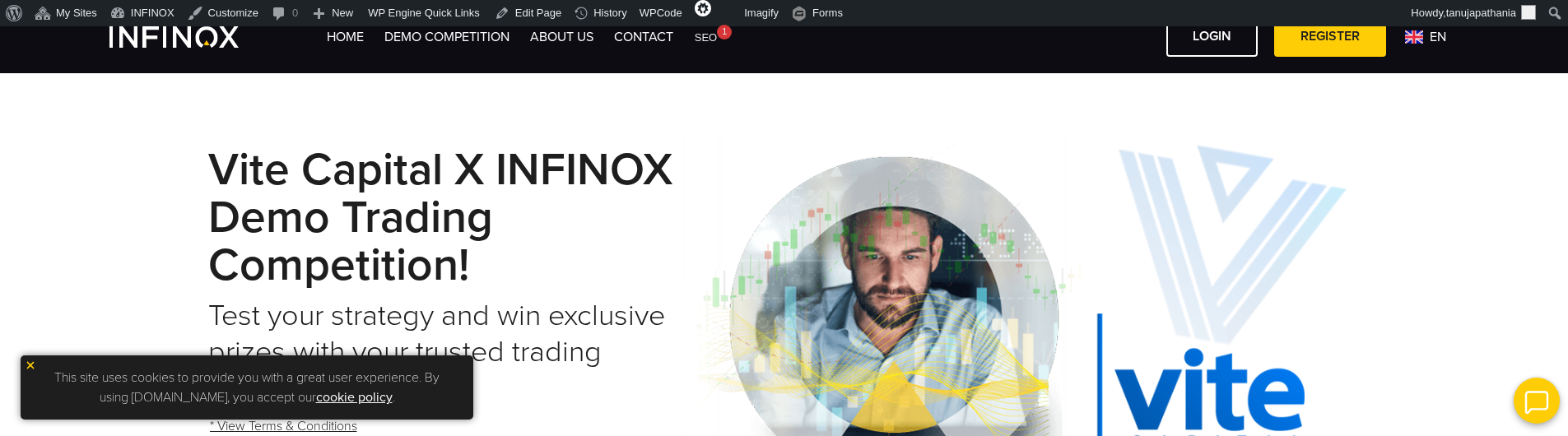
drag, startPoint x: 325, startPoint y: 36, endPoint x: 369, endPoint y: 37, distance: 44.0
click at [369, 37] on div "Home Demo Competition About Us Contact en" at bounding box center [785, 37] width 1350 height 41
copy link "Home"
click at [338, 38] on link "Home" at bounding box center [345, 37] width 37 height 17
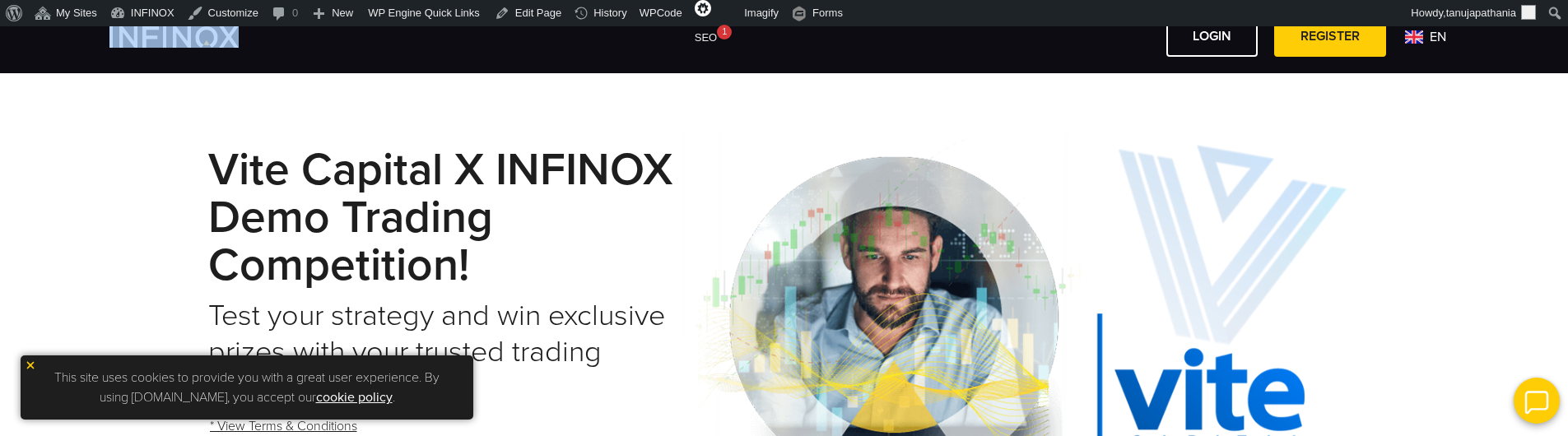
drag, startPoint x: 780, startPoint y: 36, endPoint x: 109, endPoint y: 42, distance: 671.0
click at [101, 41] on div "LOGIN REGISTER en English" at bounding box center [785, 37] width 1384 height 41
click at [400, 66] on div "LOGIN REGISTER en English" at bounding box center [784, 36] width 1568 height 73
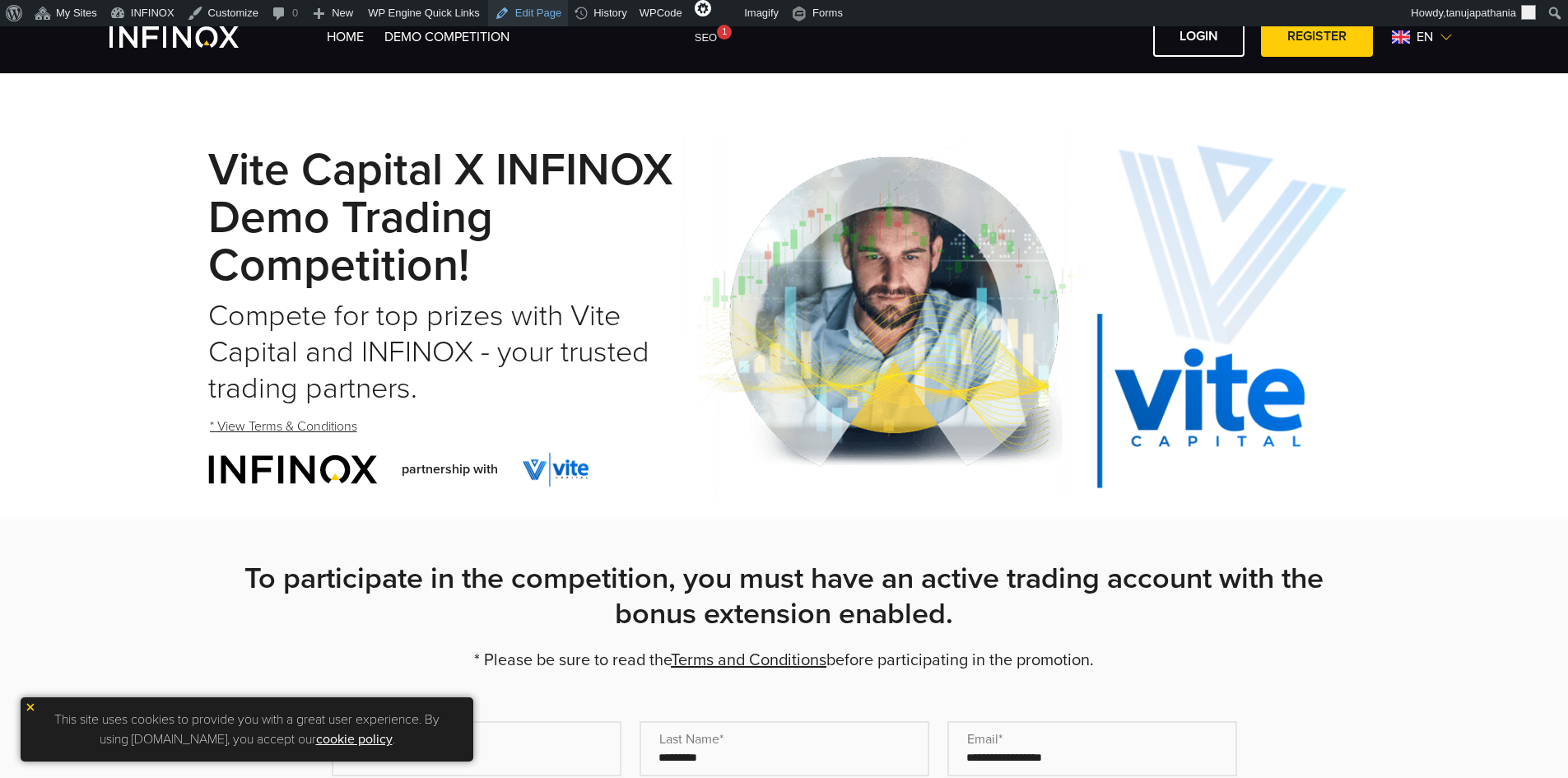
click at [510, 17] on link "Edit Page" at bounding box center [528, 13] width 80 height 27
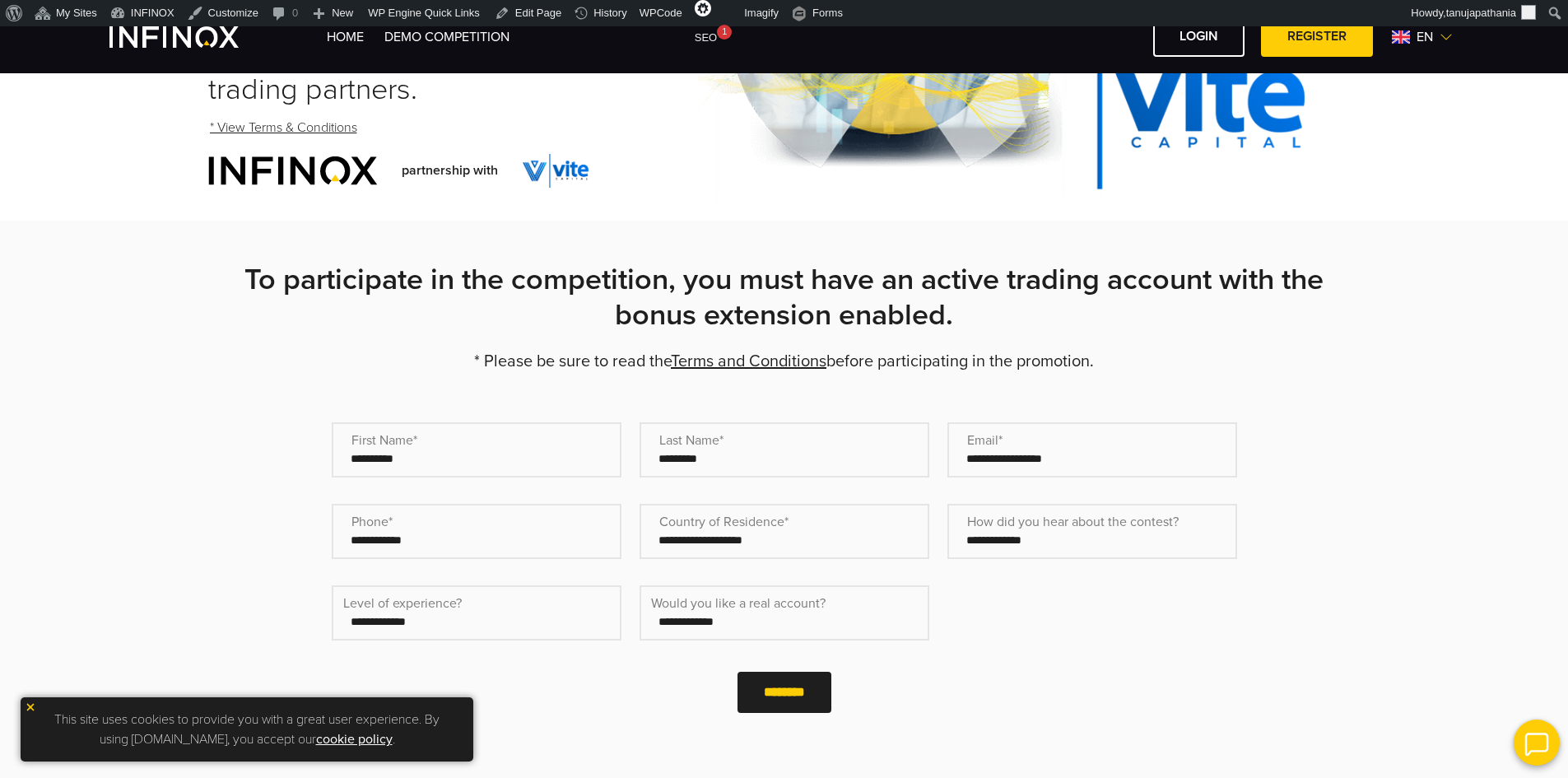
scroll to position [329, 0]
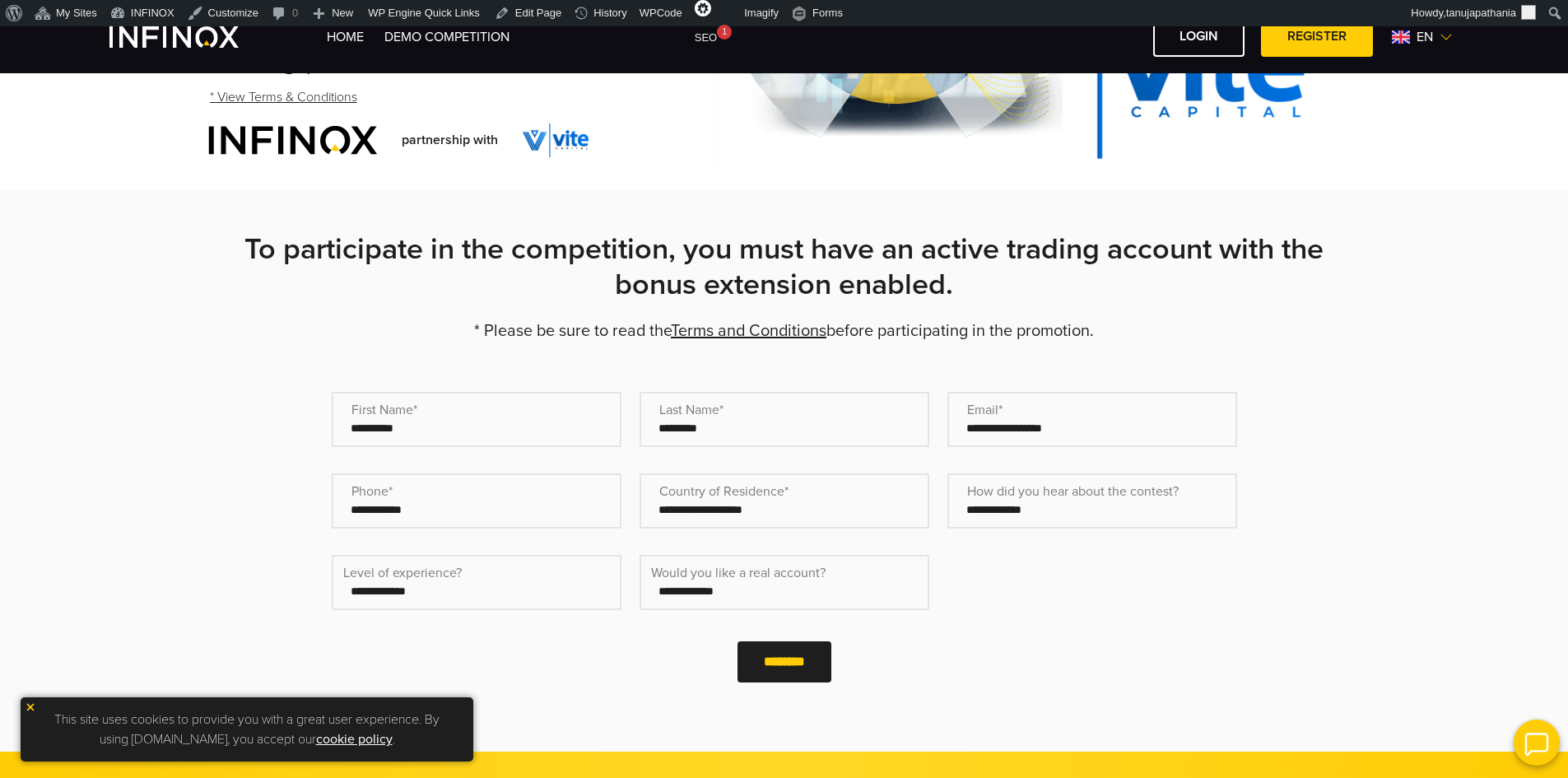
click at [741, 490] on input "Country of Residence* (Required)" at bounding box center [785, 501] width 290 height 55
click at [1066, 509] on select "**********" at bounding box center [1092, 501] width 290 height 55
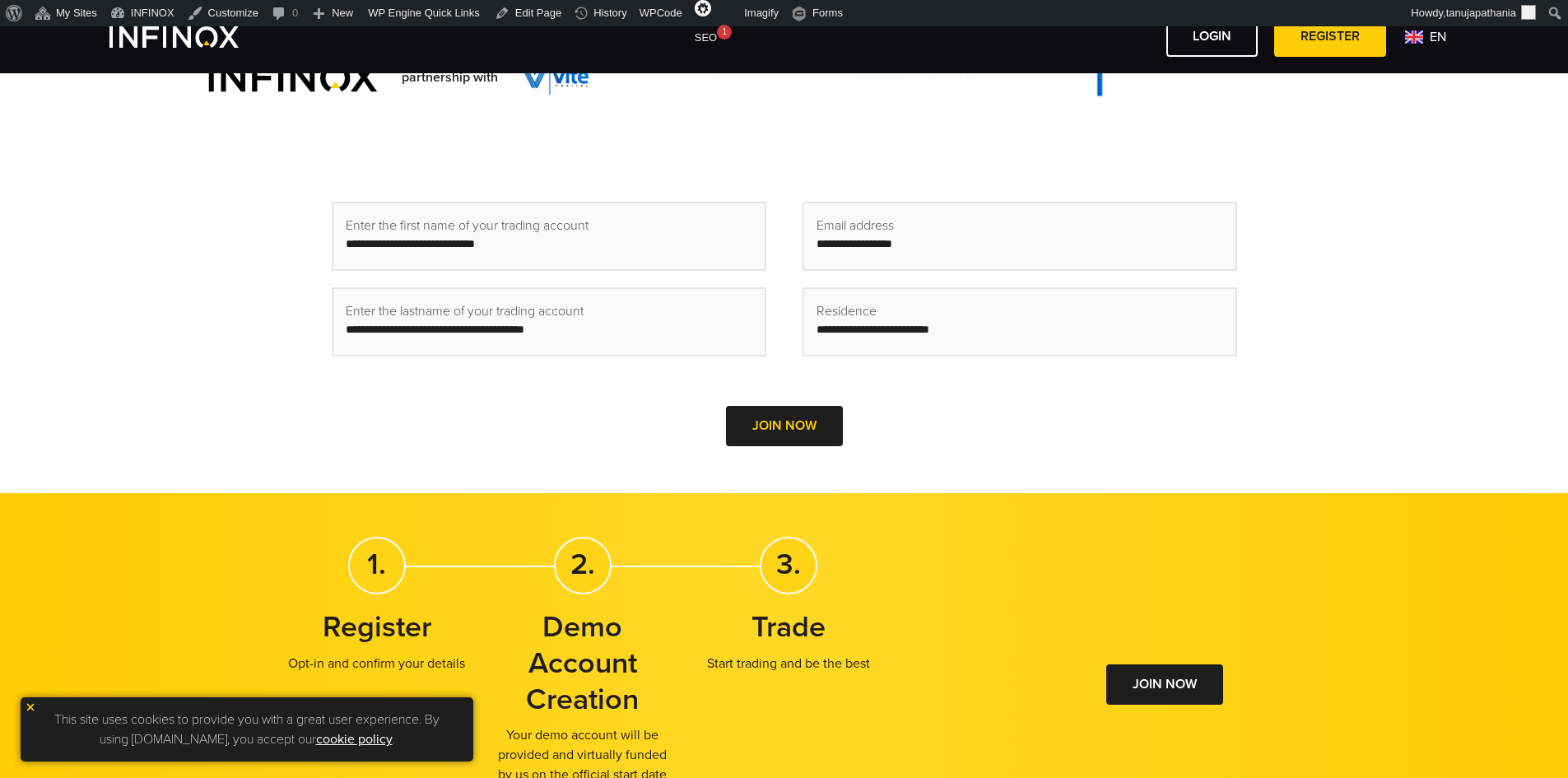
scroll to position [411, 0]
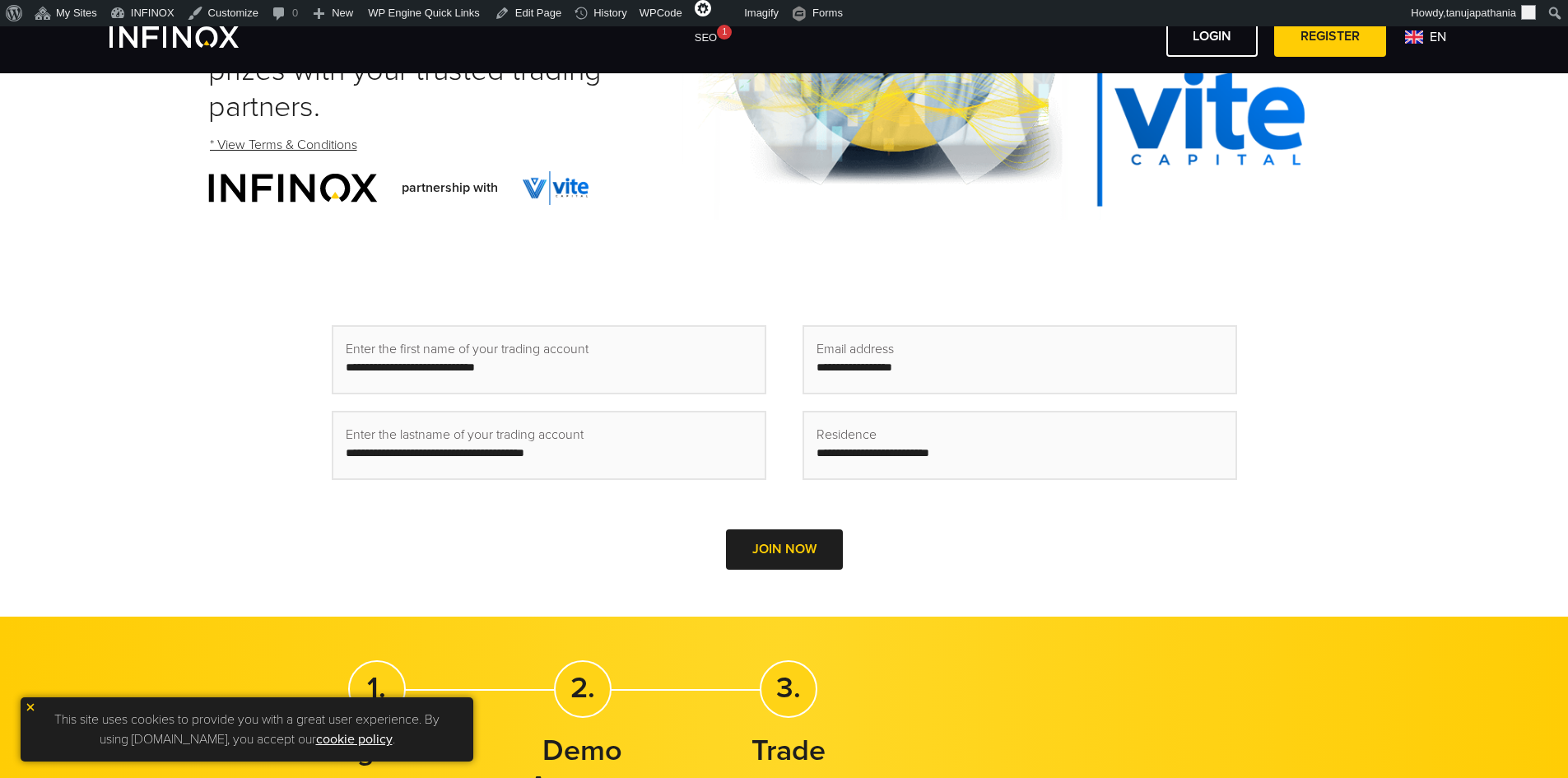
scroll to position [343, 0]
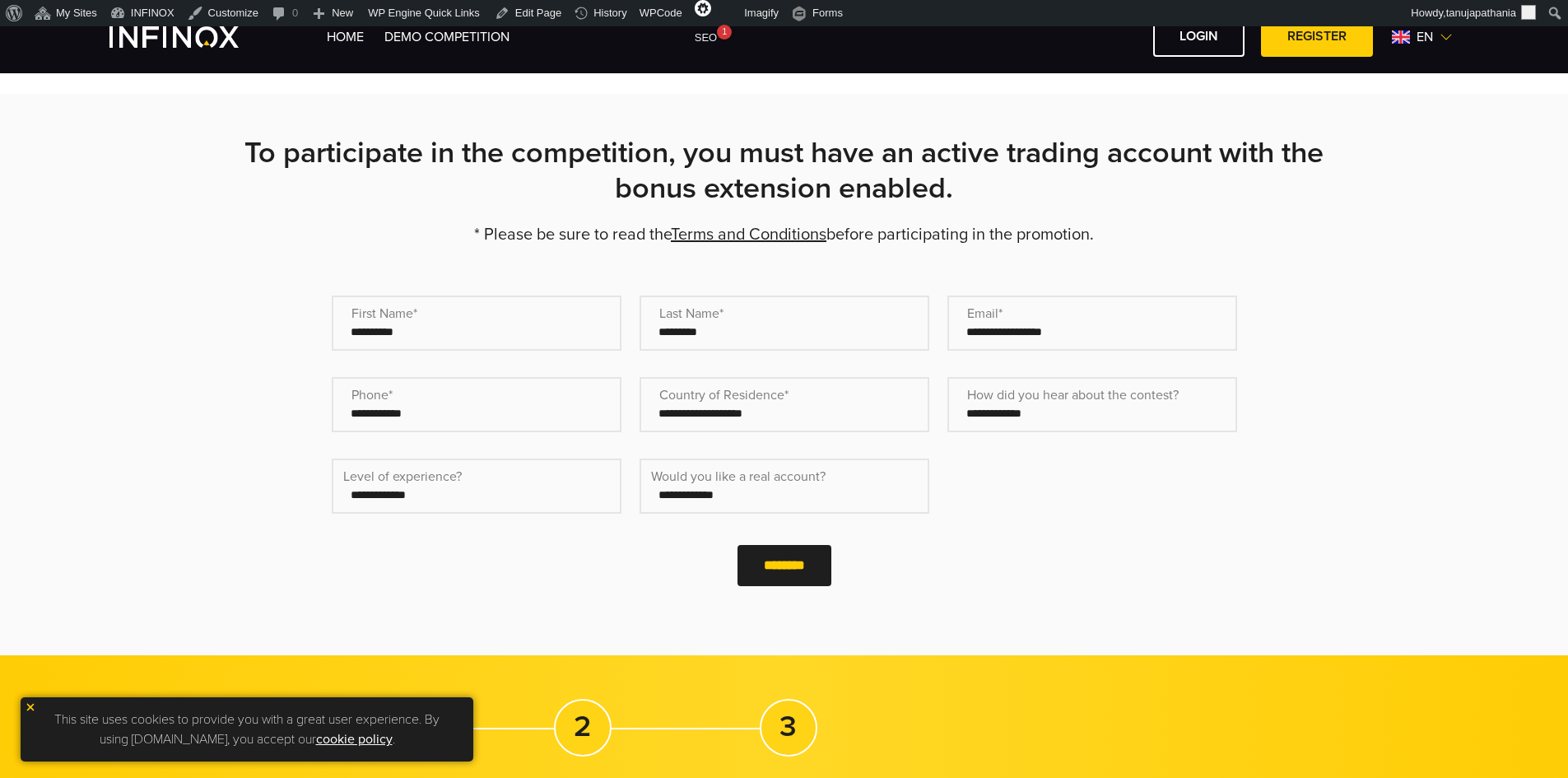
scroll to position [329, 0]
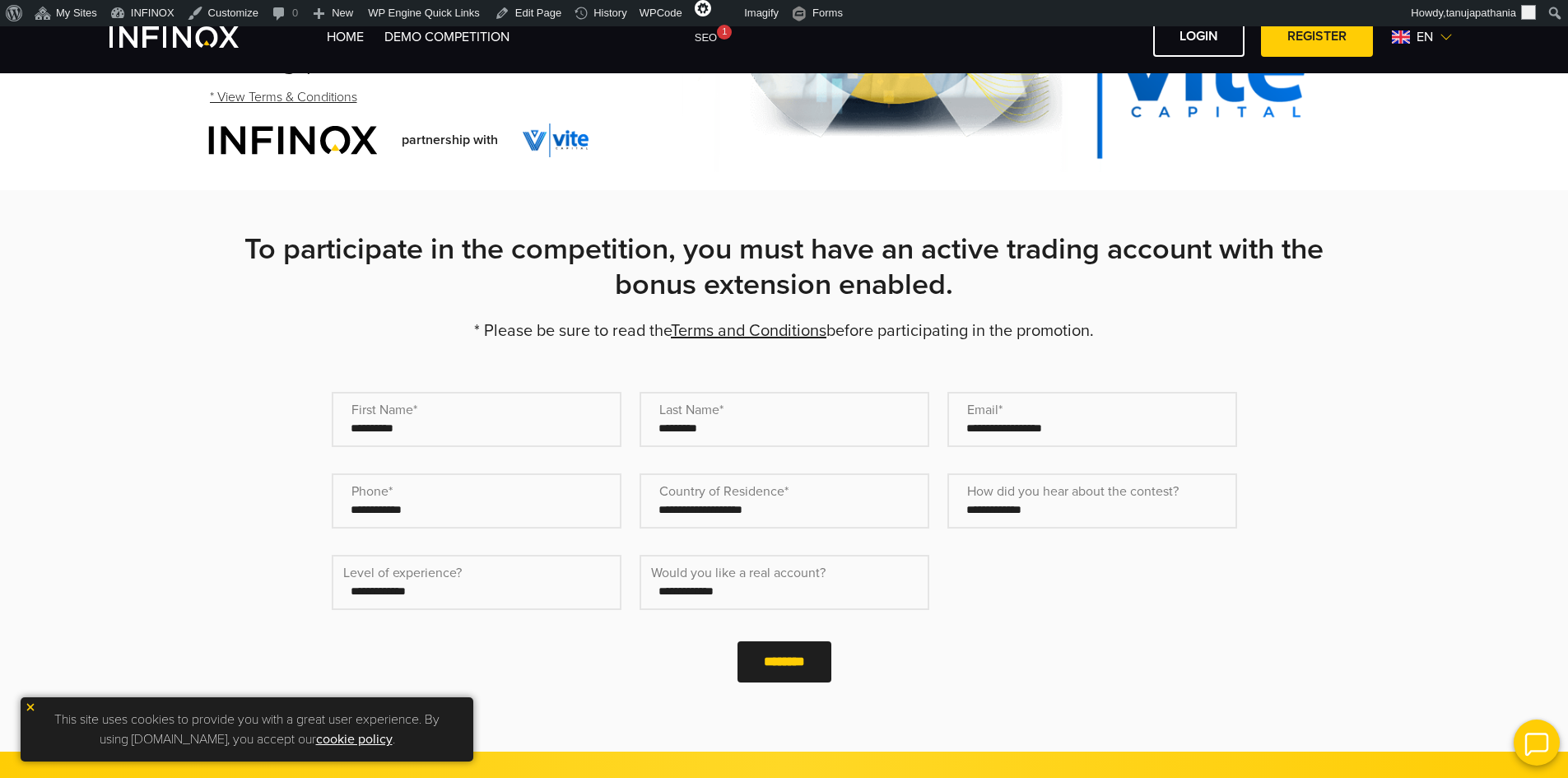
click at [733, 594] on select "**********" at bounding box center [785, 583] width 290 height 55
click at [438, 586] on select "**********" at bounding box center [477, 583] width 290 height 55
click at [1021, 520] on select "**********" at bounding box center [1092, 501] width 290 height 55
click at [789, 520] on input "Country of Residence* (Required)" at bounding box center [785, 501] width 290 height 55
click at [700, 501] on input "Country of Residence* (Required)" at bounding box center [785, 501] width 290 height 55
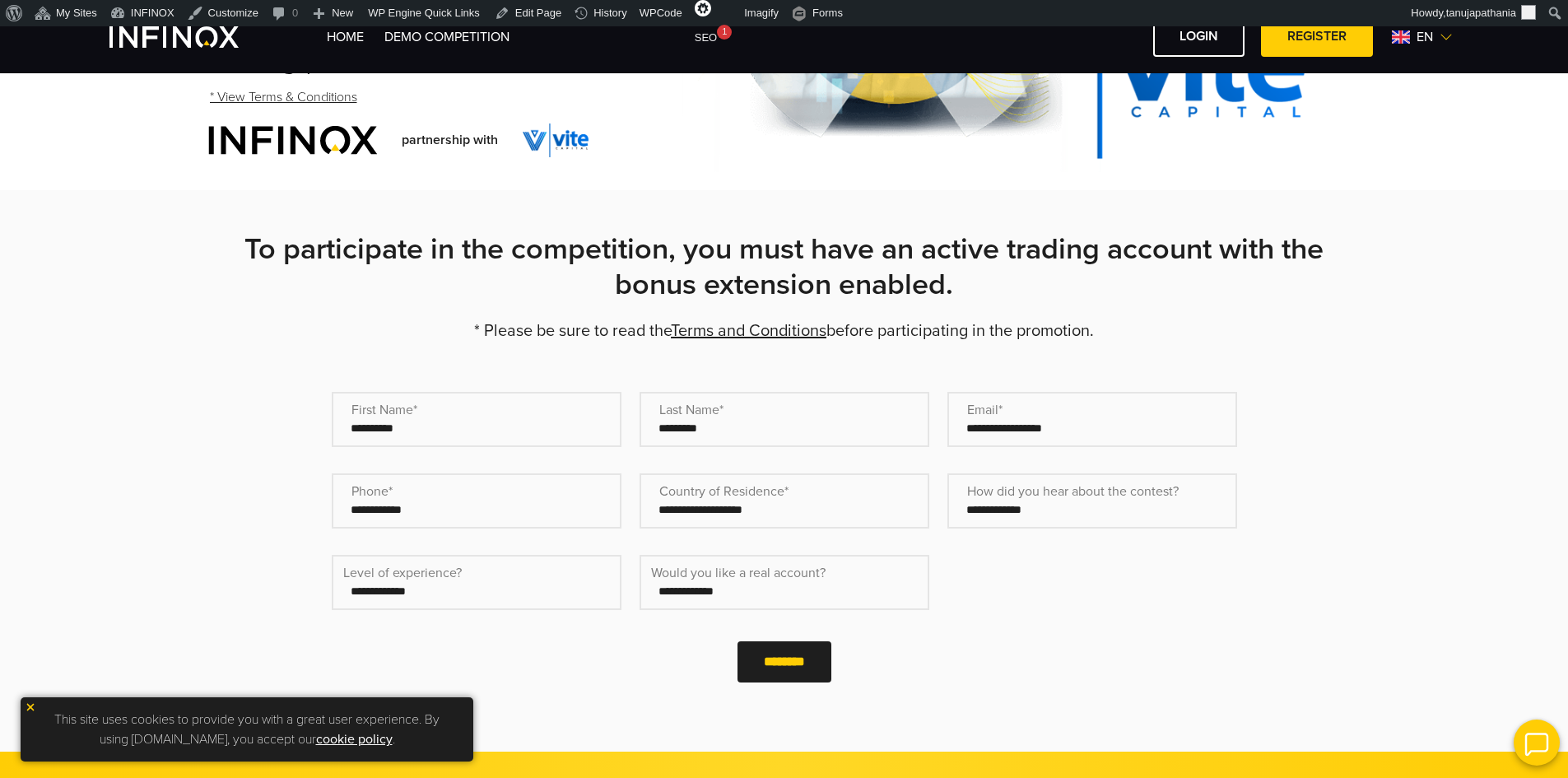
click at [700, 501] on input "Country of Residence* (Required)" at bounding box center [785, 501] width 290 height 55
click at [701, 509] on input "Country of Residence* (Required)" at bounding box center [785, 501] width 290 height 55
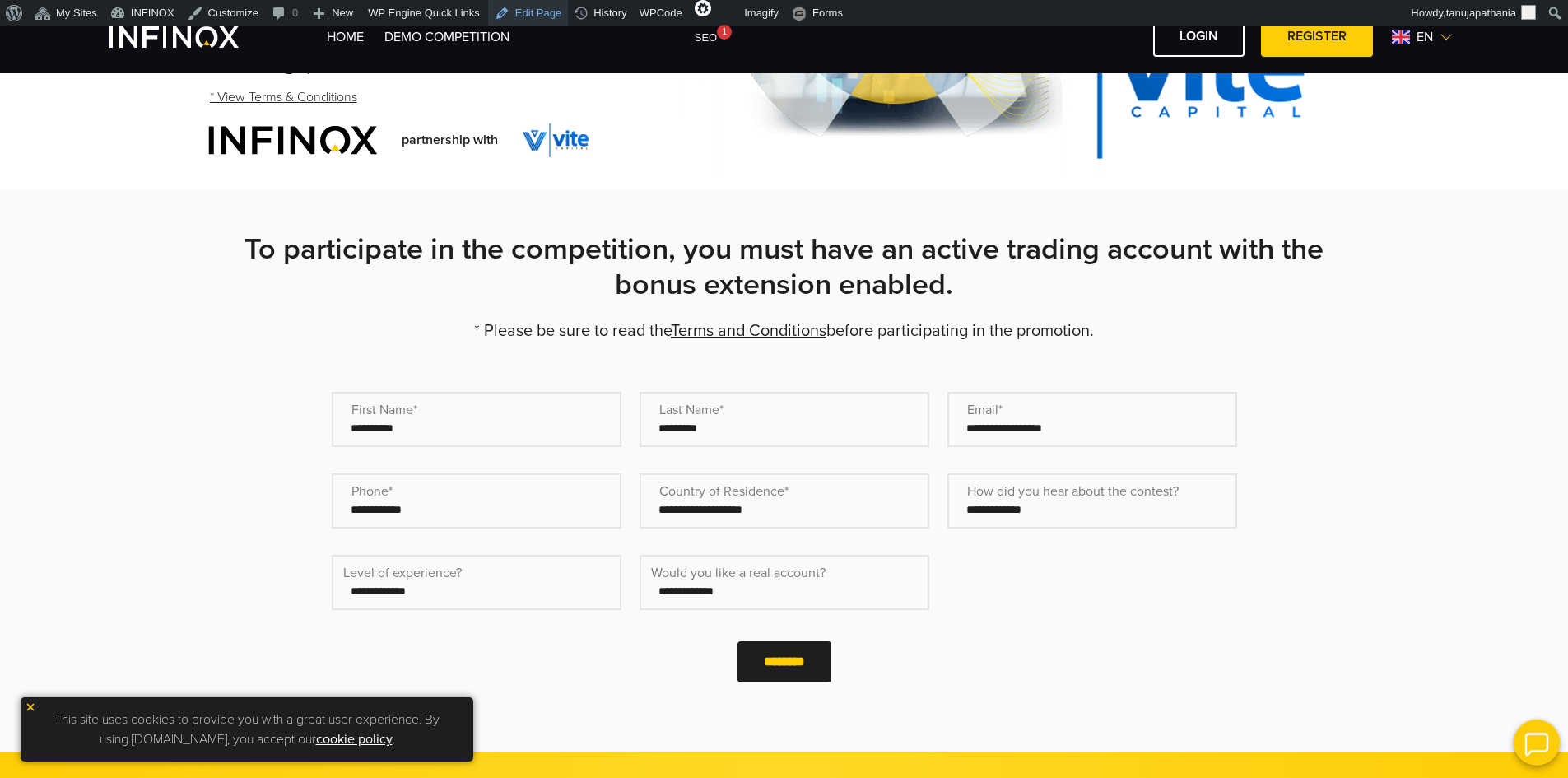
click at [517, 10] on link "Edit Page" at bounding box center [528, 13] width 80 height 27
click at [735, 272] on strong "To participate in the competition, you must have an active trading account with…" at bounding box center [784, 267] width 1079 height 72
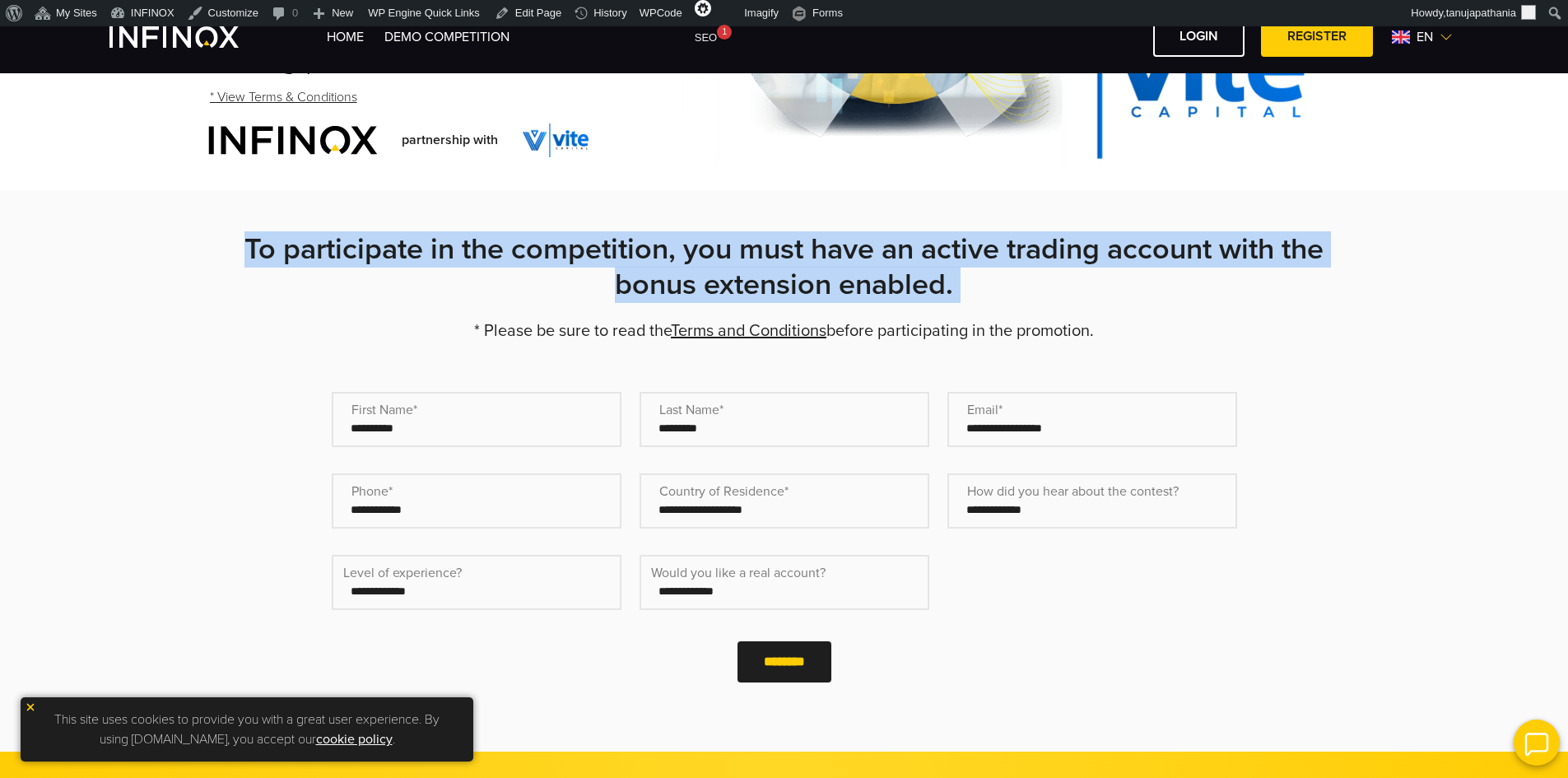
click at [735, 272] on strong "To participate in the competition, you must have an active trading account with…" at bounding box center [784, 267] width 1079 height 72
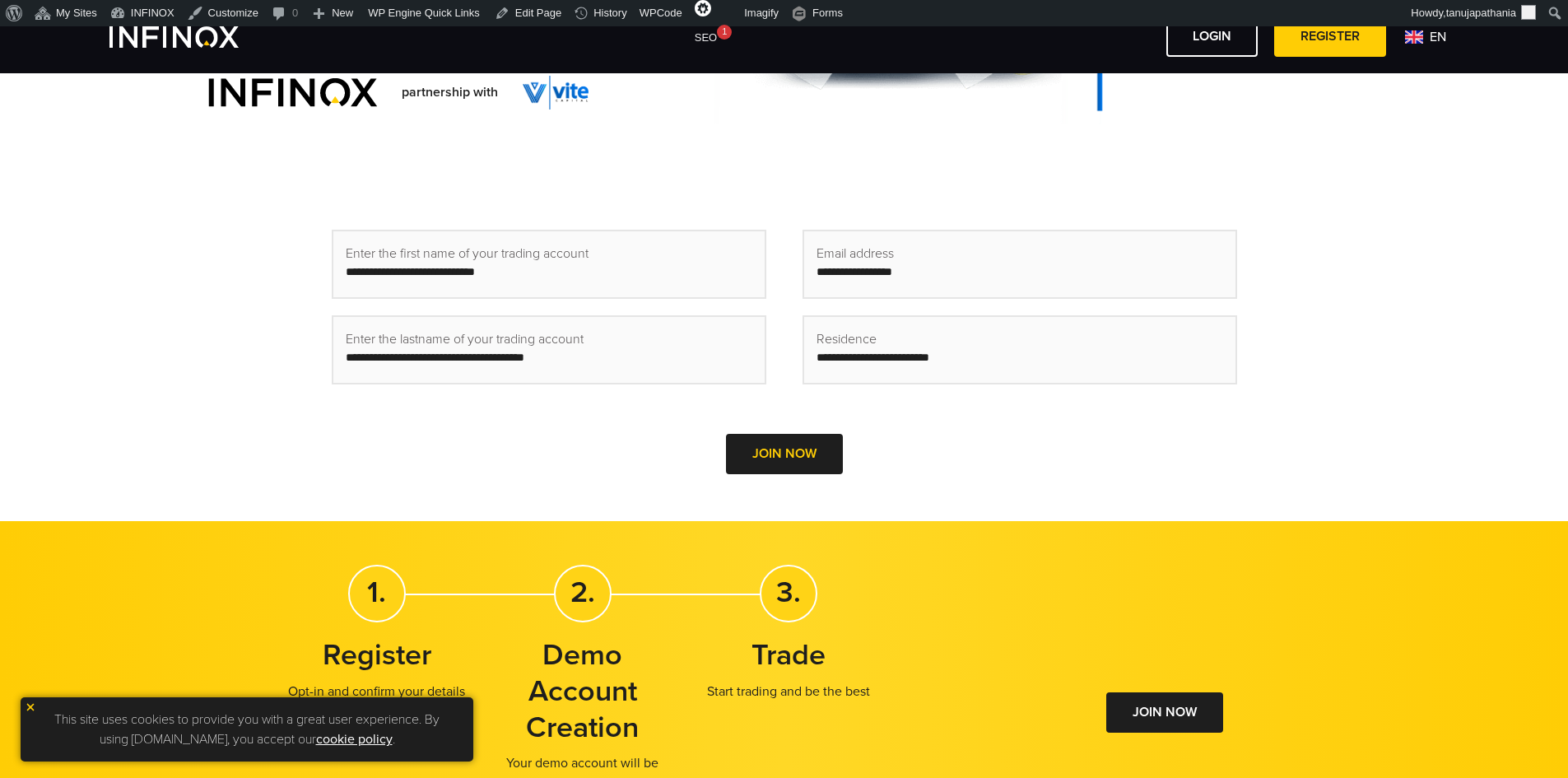
scroll to position [343, 0]
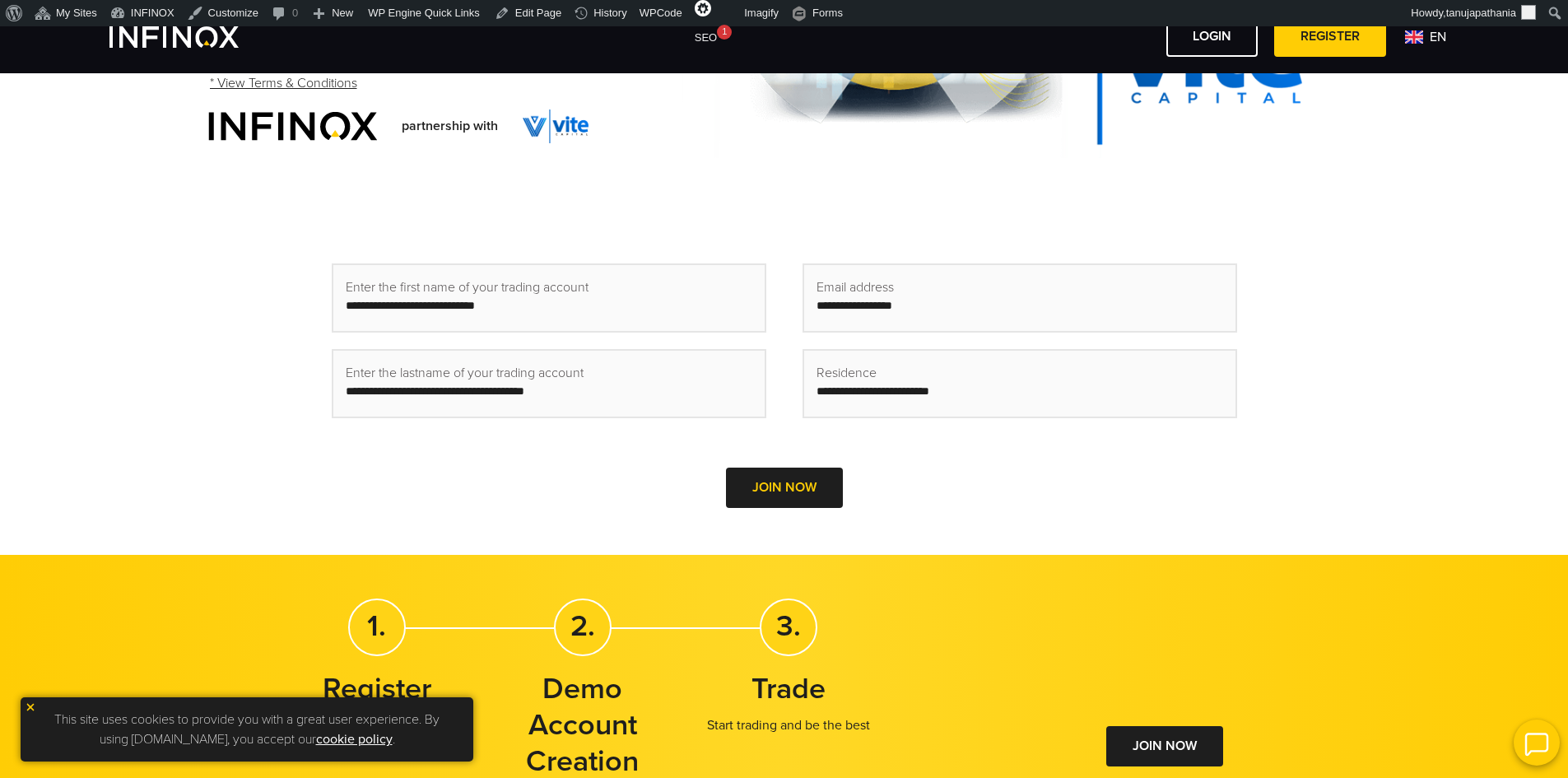
click at [850, 336] on div "Email address Please enter your email address Residence Please enter your resid…" at bounding box center [1019, 349] width 434 height 171
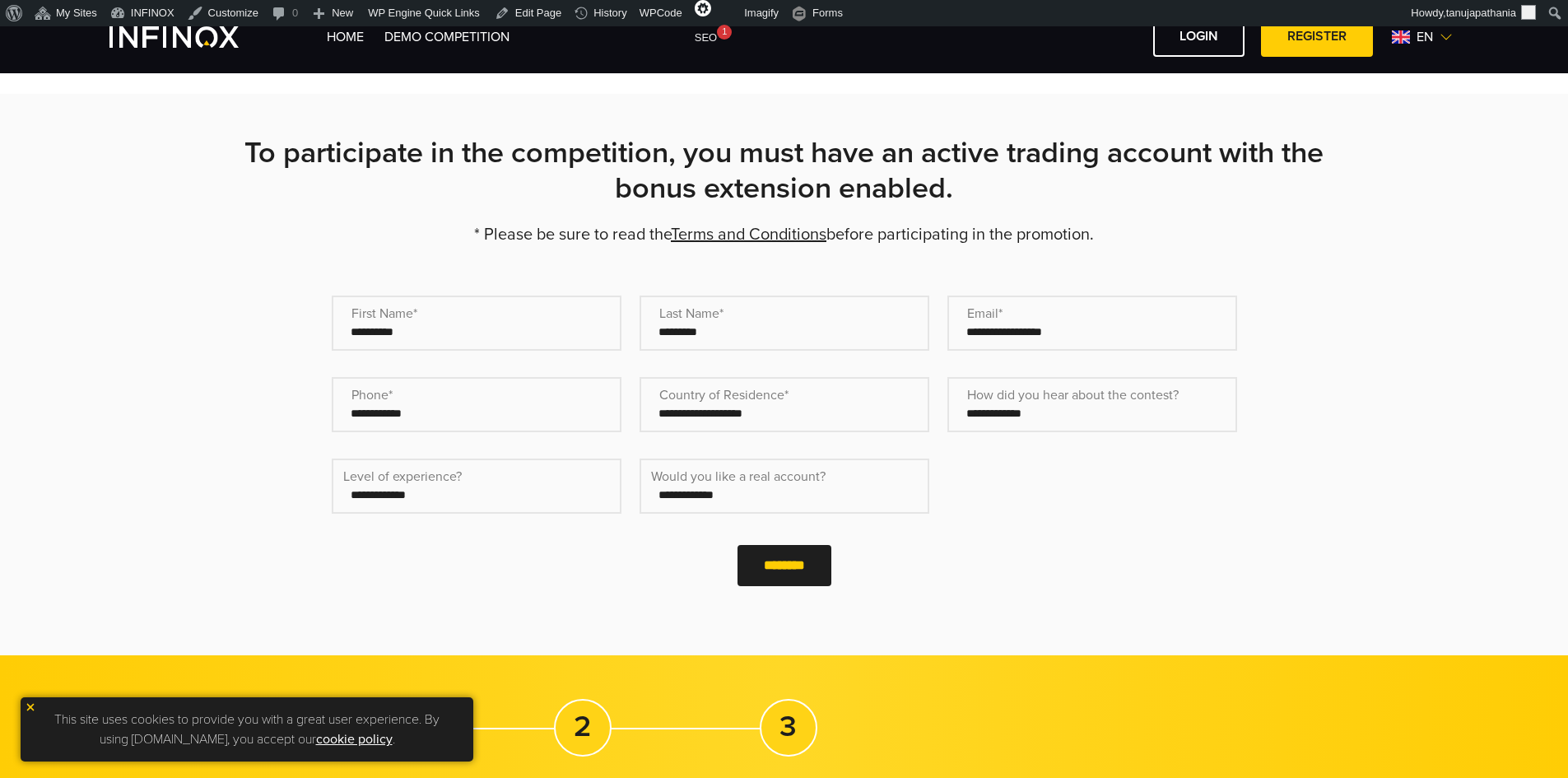
scroll to position [329, 0]
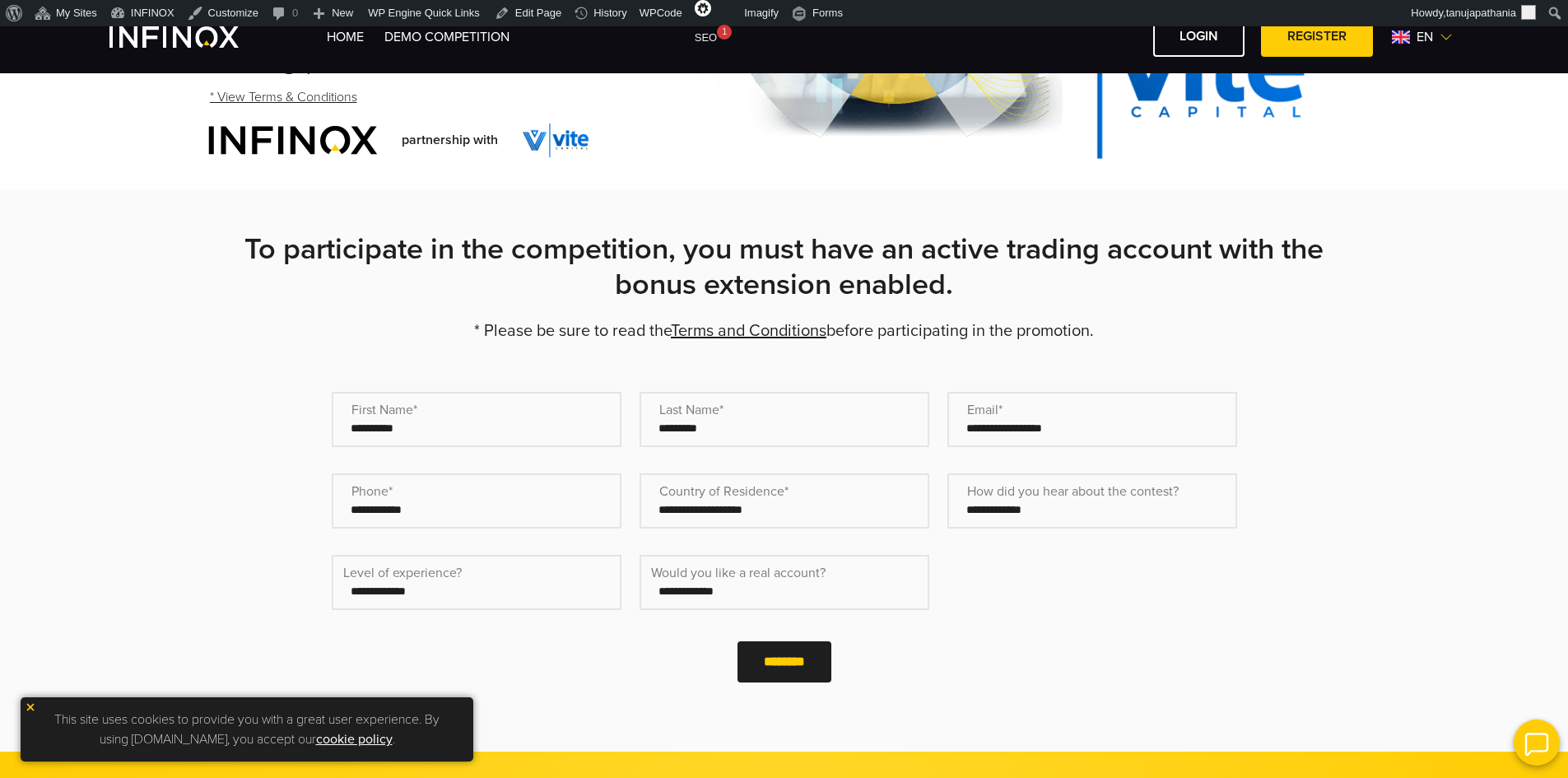
click at [822, 255] on strong "To participate in the competition, you must have an active trading account with…" at bounding box center [784, 267] width 1079 height 72
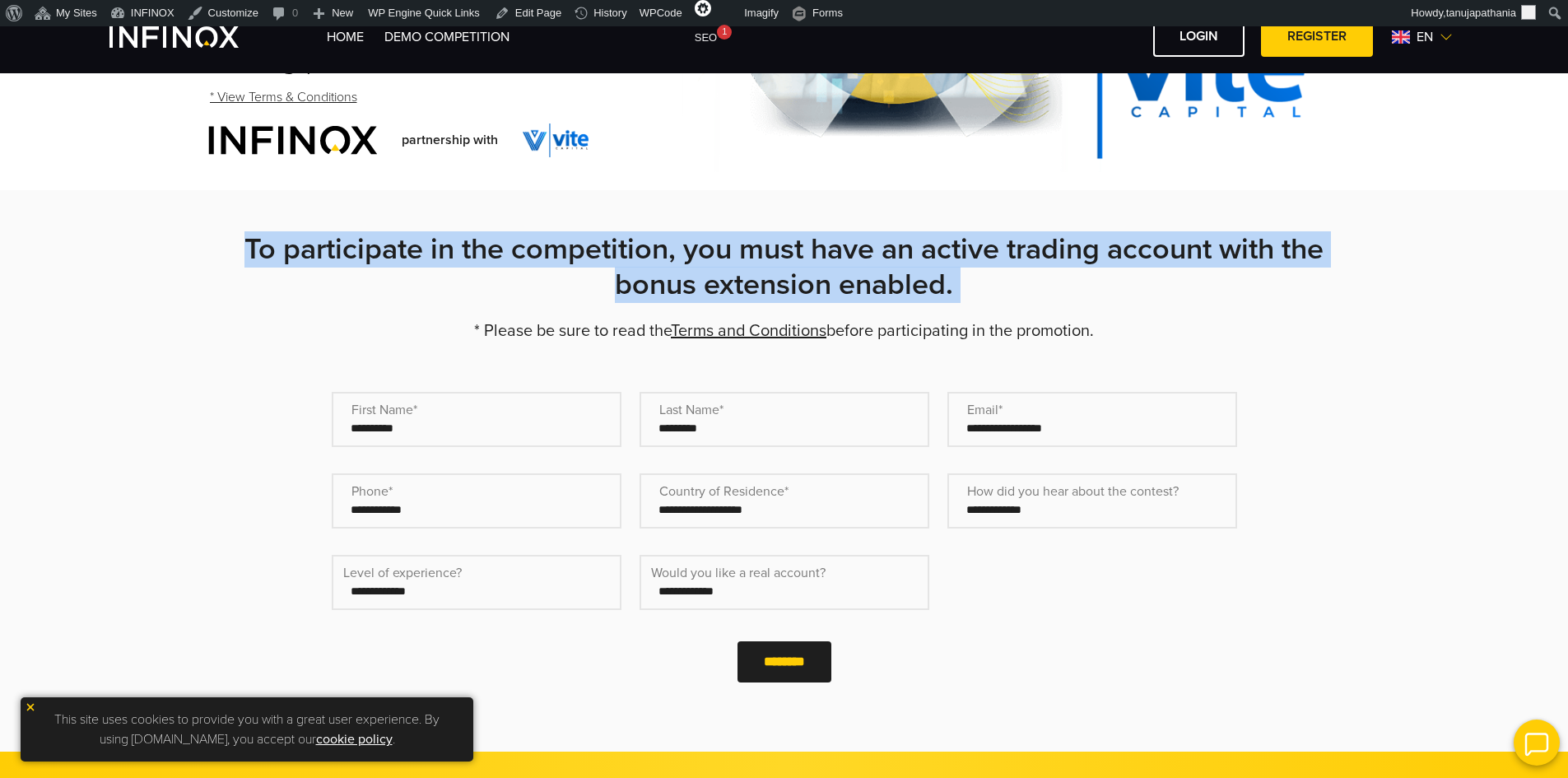
click at [822, 255] on strong "To participate in the competition, you must have an active trading account with…" at bounding box center [784, 267] width 1079 height 72
copy div "To participate in the competition, you must have an active trading account with…"
drag, startPoint x: 1154, startPoint y: 340, endPoint x: 458, endPoint y: 325, distance: 696.2
click at [458, 325] on p "* Please be sure to read the Terms and Conditions before participating in the p…" at bounding box center [785, 330] width 1153 height 23
copy p "* Please be sure to read the Terms and Conditions before participating in the p…"
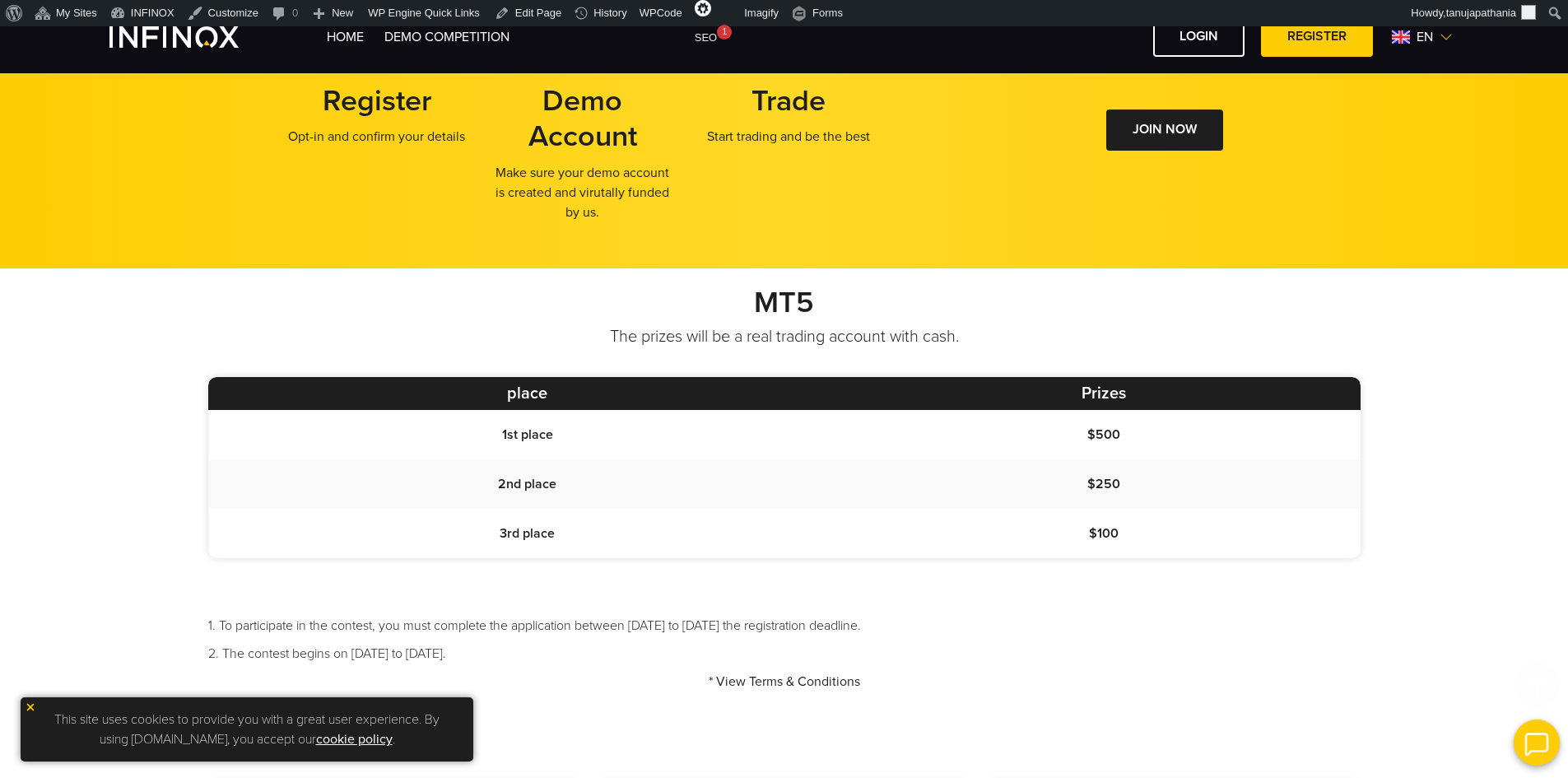
scroll to position [1398, 0]
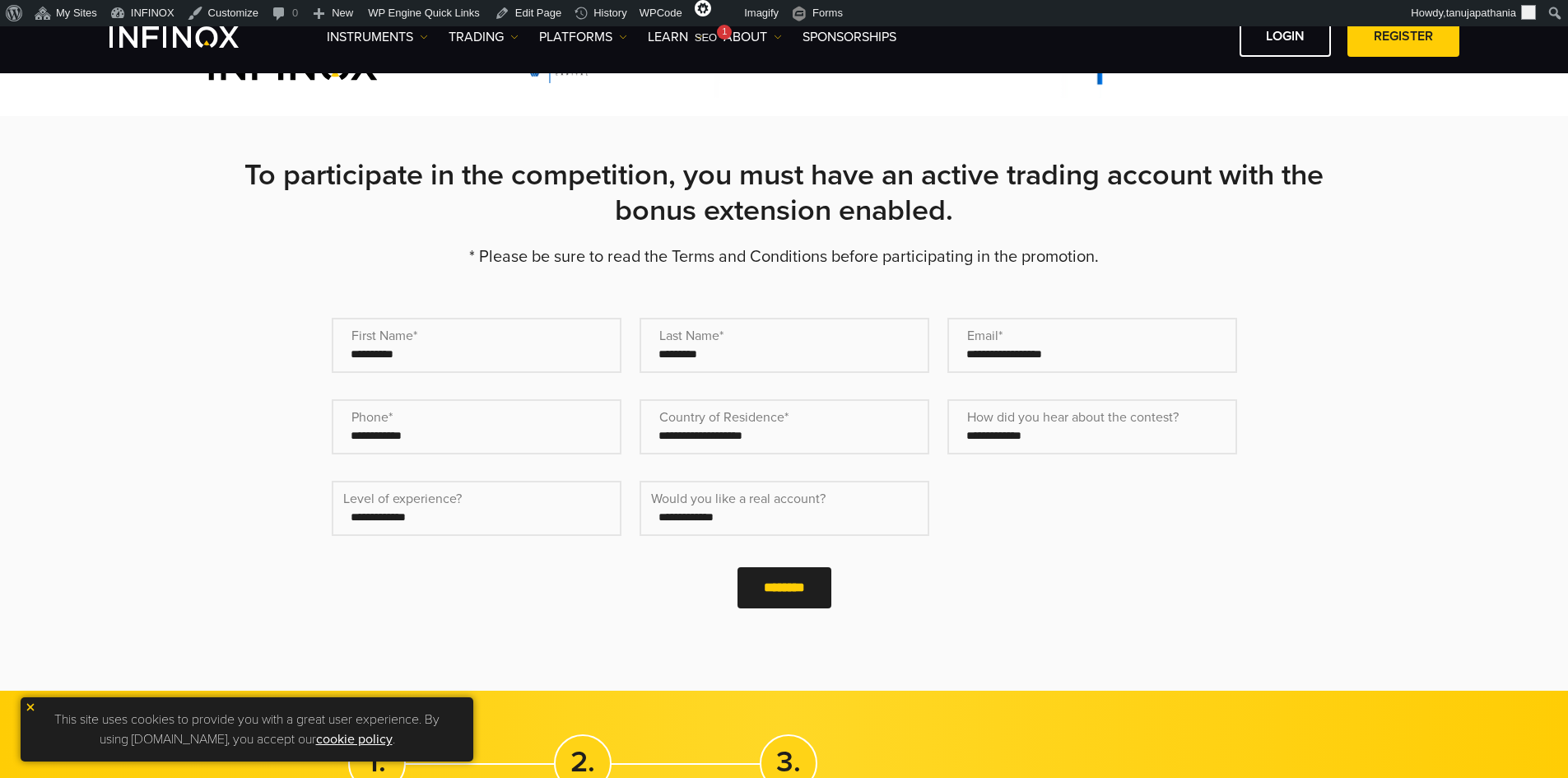
click at [671, 205] on strong "To participate in the competition, you must have an active trading account with…" at bounding box center [784, 193] width 1079 height 72
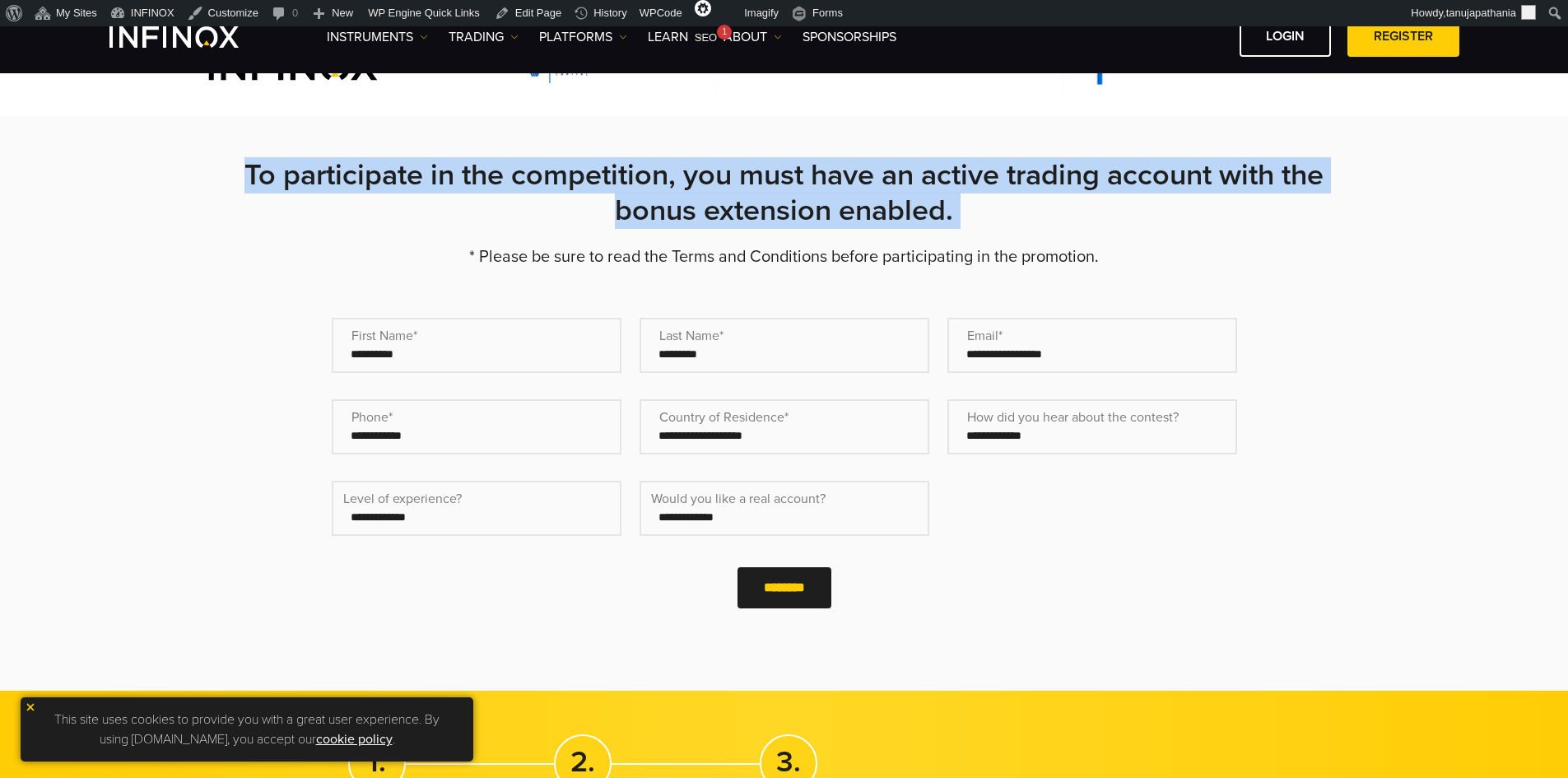
click at [671, 205] on strong "To participate in the competition, you must have an active trading account with…" at bounding box center [784, 193] width 1079 height 72
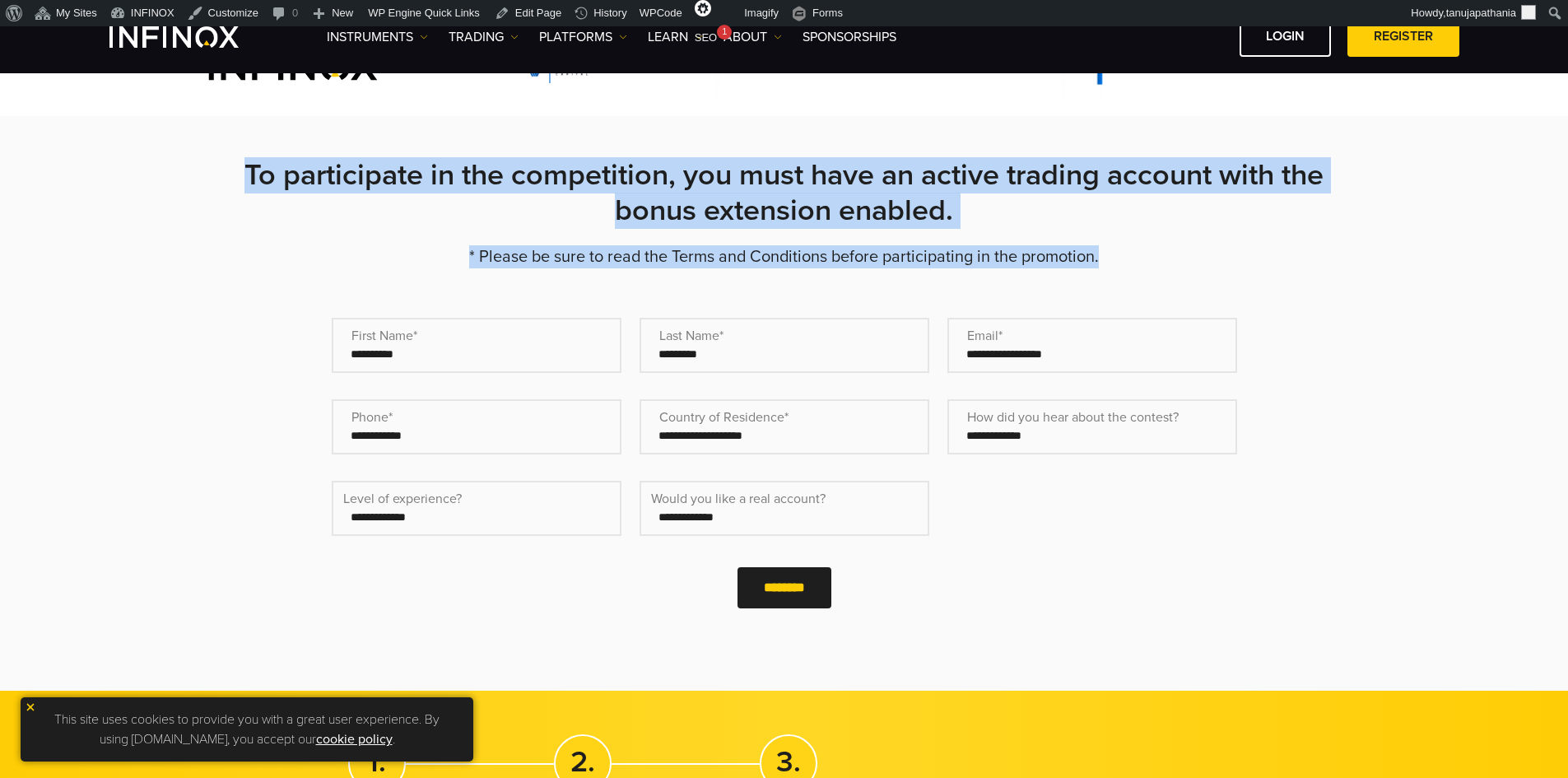
drag, startPoint x: 1127, startPoint y: 265, endPoint x: 222, endPoint y: 183, distance: 908.7
click at [160, 190] on div "**********" at bounding box center [784, 403] width 1568 height 574
click at [571, 222] on h2 "To participate in the competition, you must have an active trading account with…" at bounding box center [785, 193] width 1153 height 73
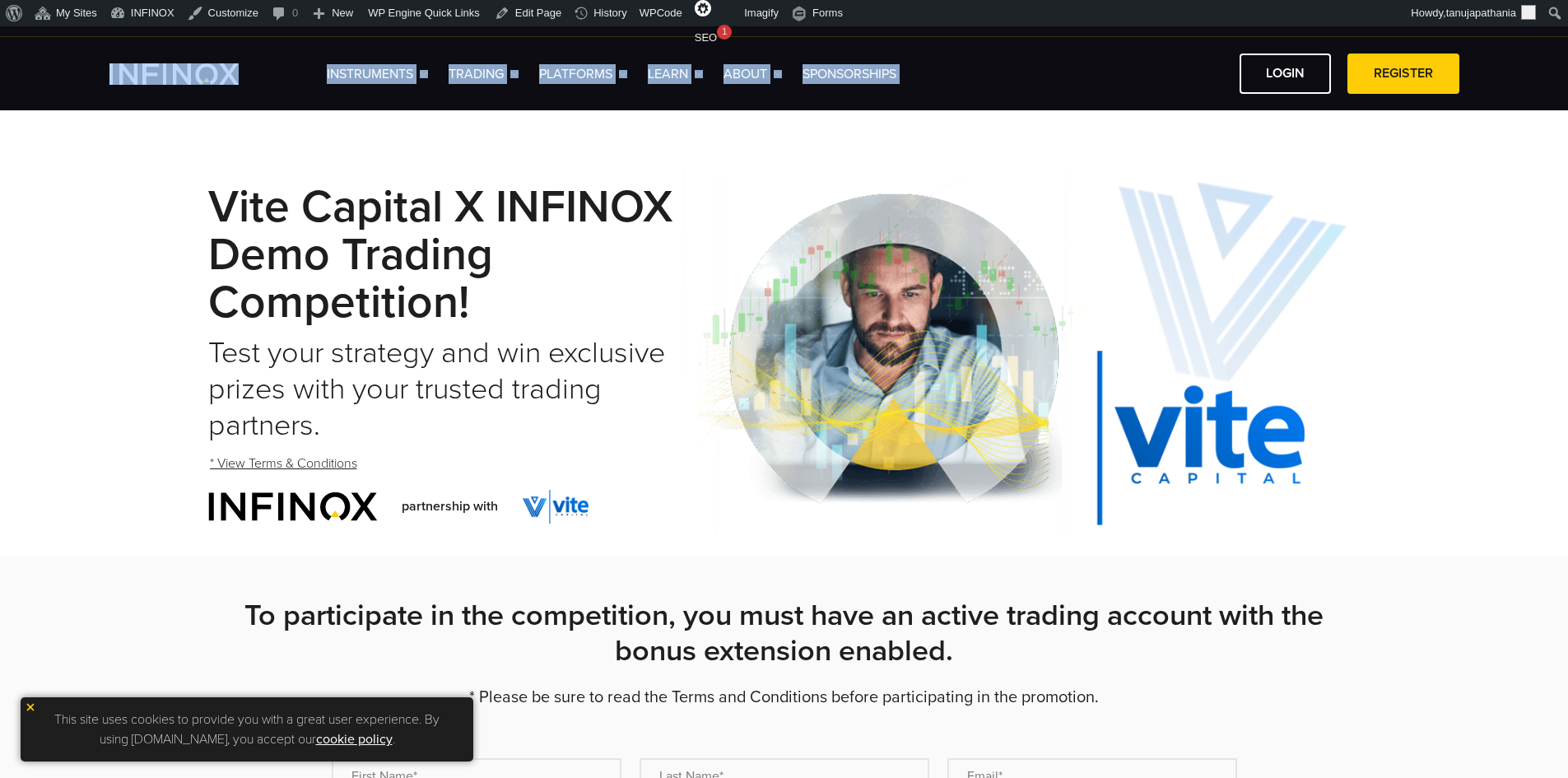
drag, startPoint x: 279, startPoint y: 73, endPoint x: 997, endPoint y: 98, distance: 718.4
click at [997, 98] on div "Instruments Instruments Product Information TRADING" at bounding box center [784, 73] width 1568 height 73
click at [1000, 98] on div "Instruments Instruments Product Information TRADING" at bounding box center [784, 73] width 1568 height 73
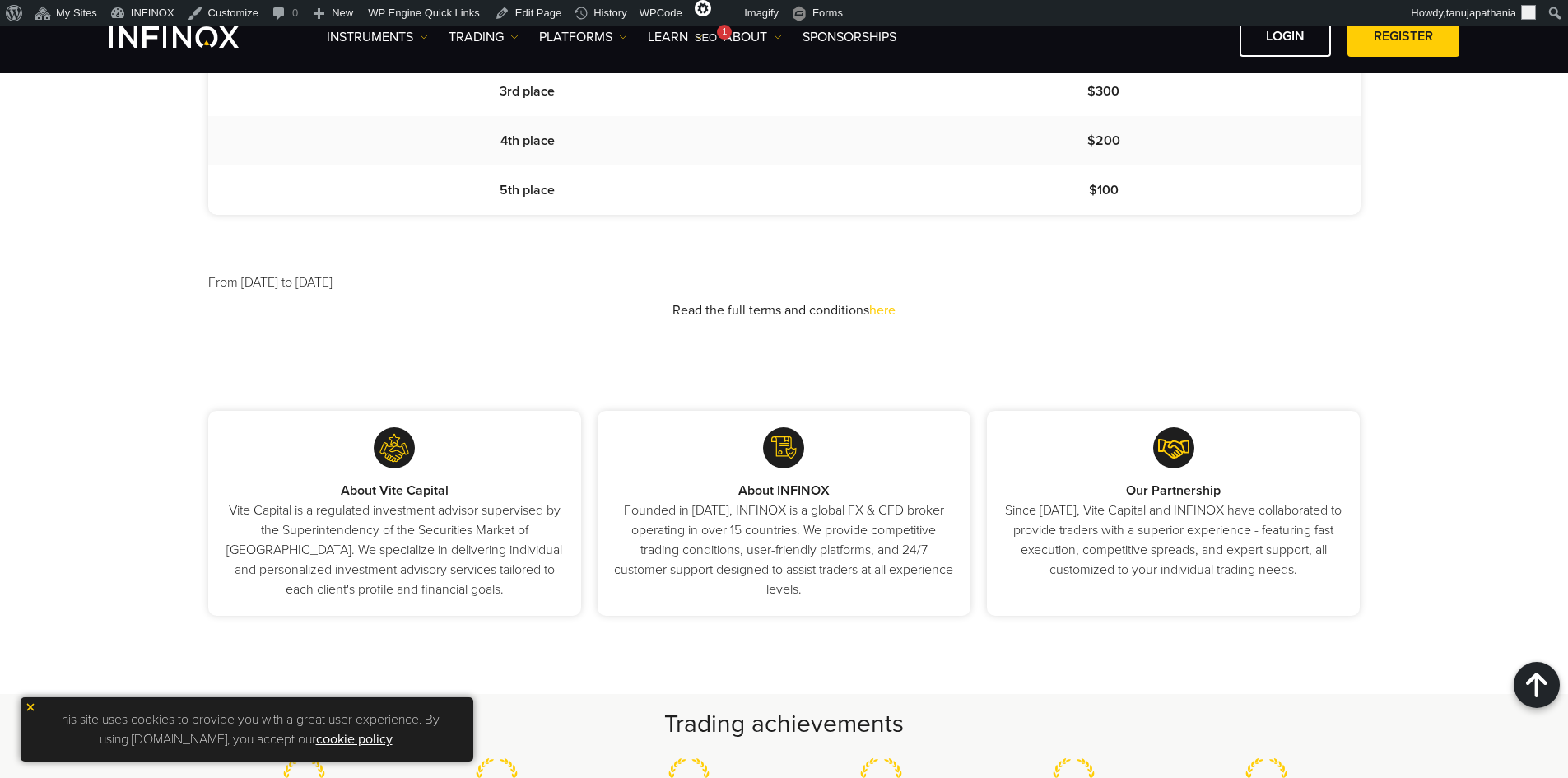
scroll to position [1645, 0]
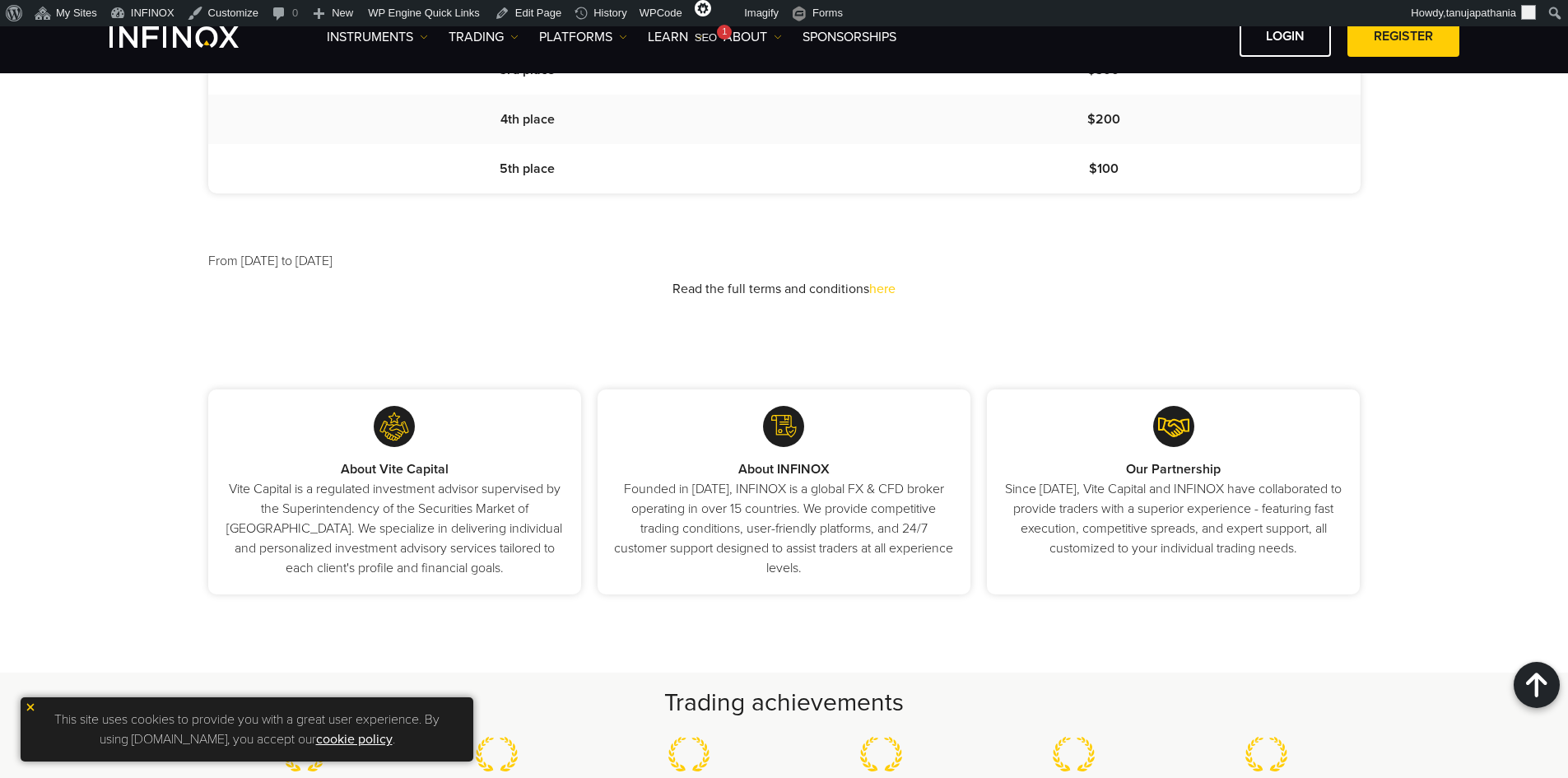
drag, startPoint x: 332, startPoint y: 262, endPoint x: 479, endPoint y: 253, distance: 147.3
click at [479, 253] on li "From 1st of November 2025 to 30 of November 2025" at bounding box center [785, 260] width 1153 height 19
click at [603, 254] on li "From 1st of November 2025 to 30 of November 2025" at bounding box center [785, 260] width 1153 height 19
drag, startPoint x: 215, startPoint y: 257, endPoint x: 588, endPoint y: 265, distance: 373.1
click at [588, 265] on li "From 1st of November 2025 to 30 of November 2025" at bounding box center [785, 260] width 1153 height 19
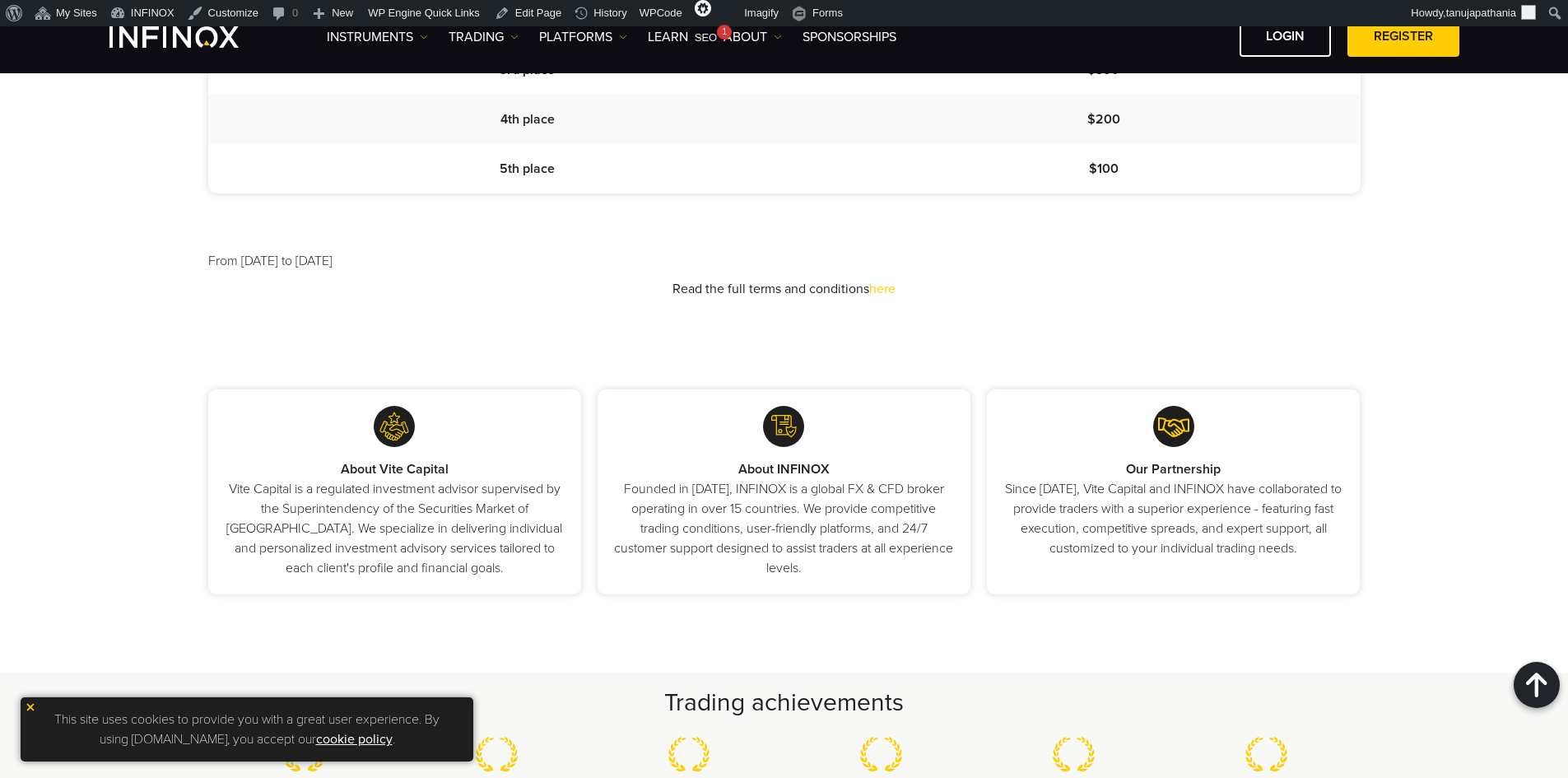
copy li "rom 1st of November 2025 to 30 of November 2025"
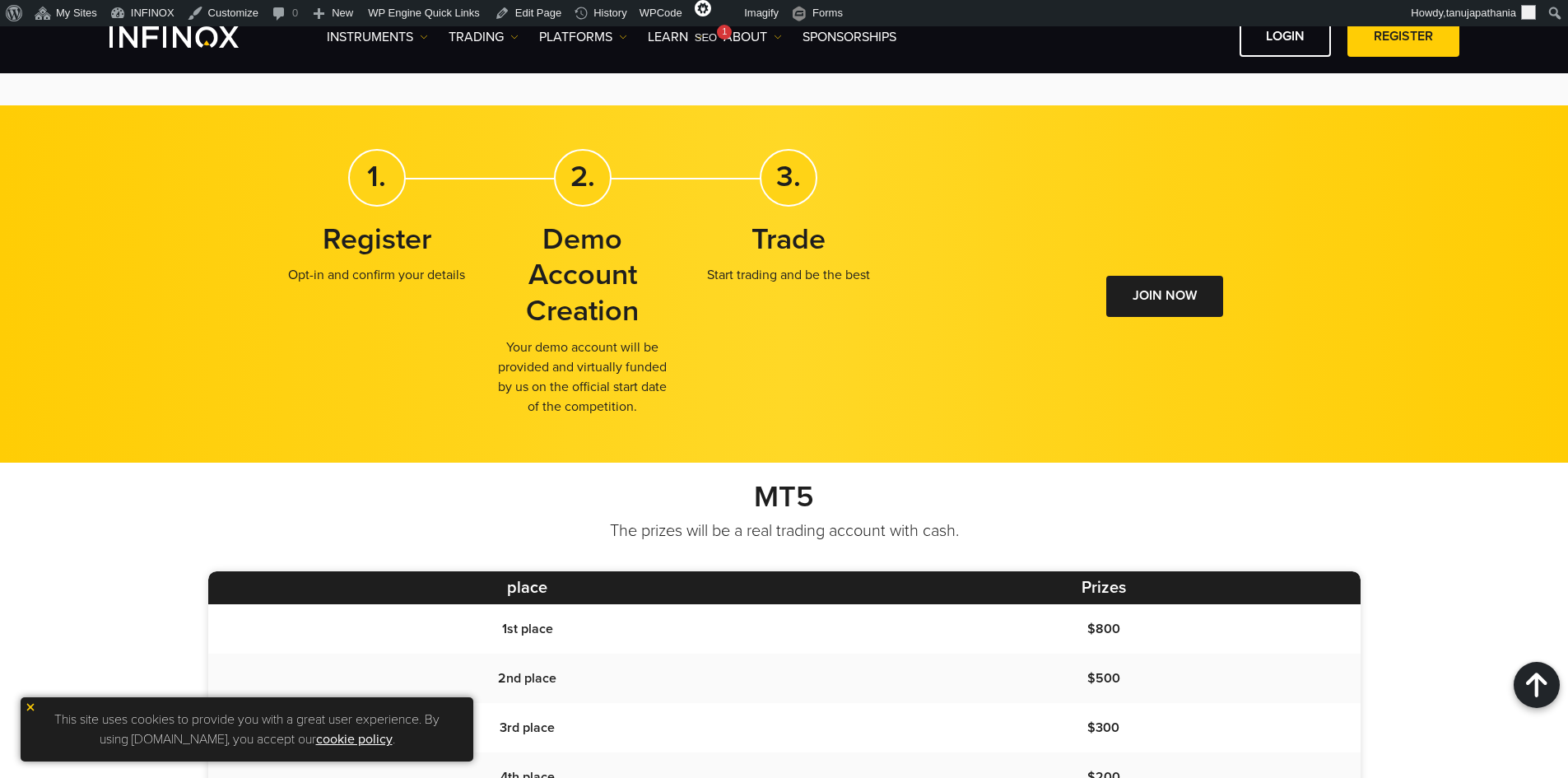
scroll to position [987, 0]
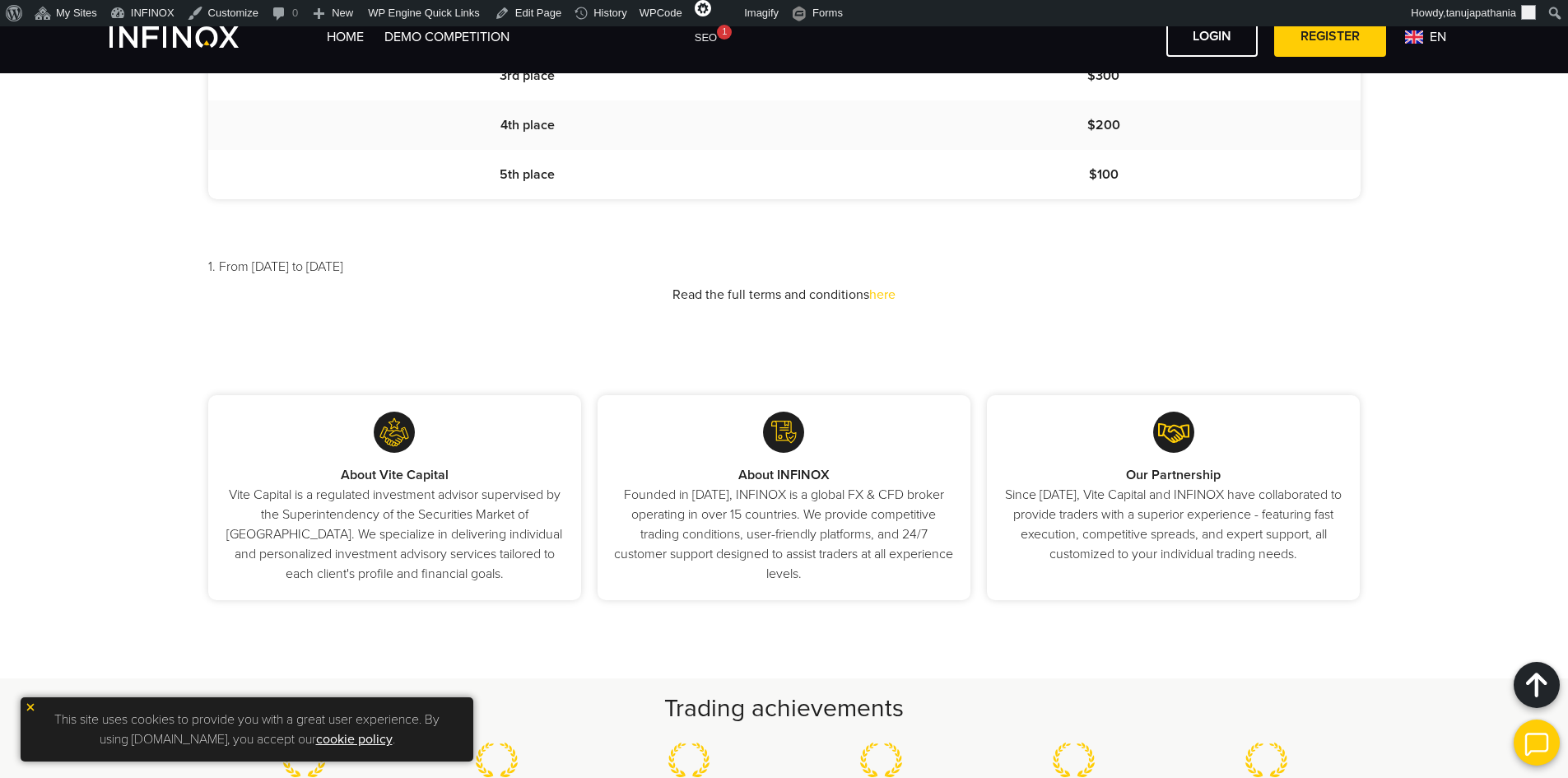
scroll to position [1645, 0]
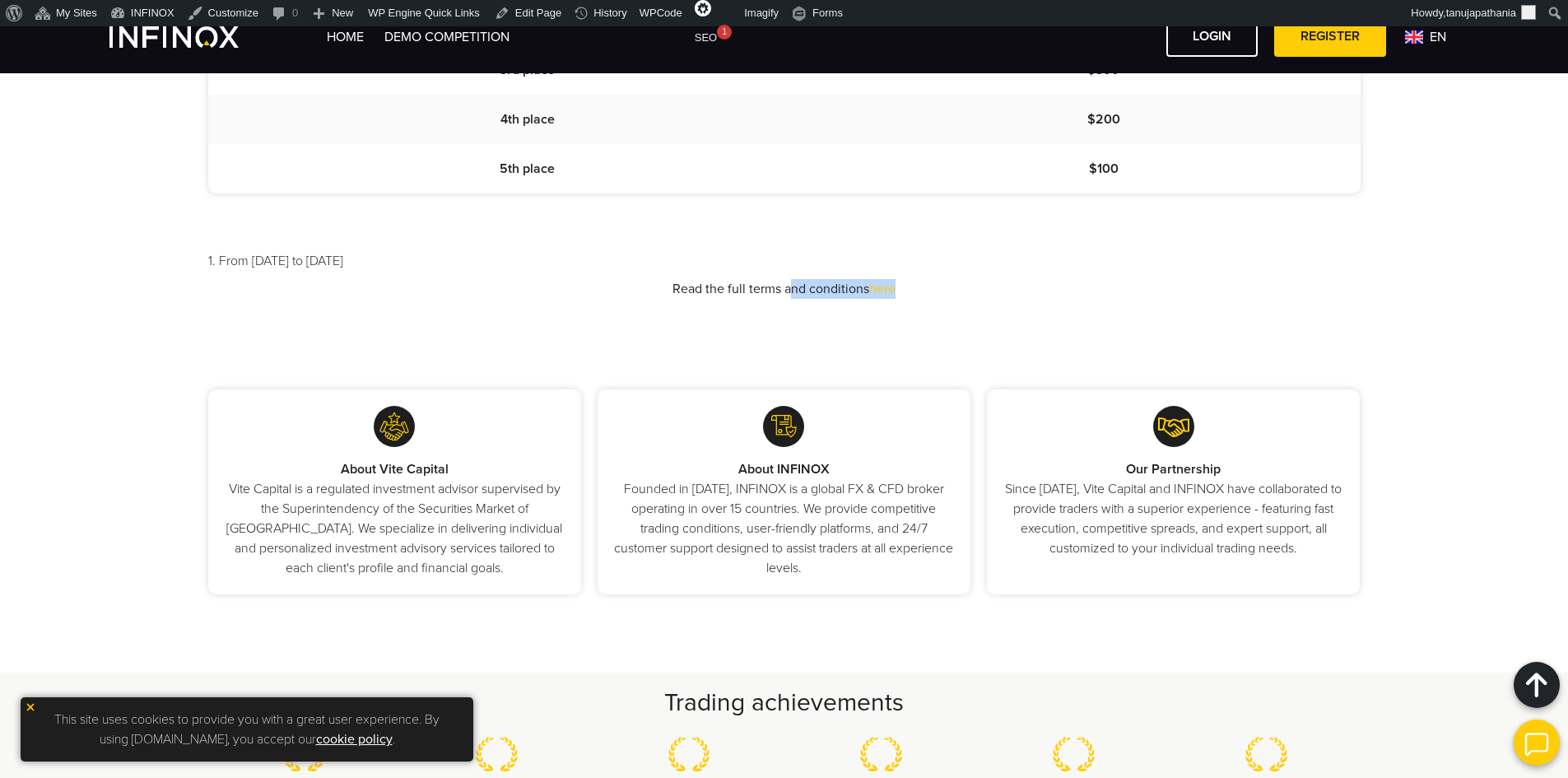
drag, startPoint x: 659, startPoint y: 277, endPoint x: 1092, endPoint y: 326, distance: 435.8
click at [1092, 326] on div "MT5 The prizes will be a real trading account with cash. place Prizes 1st place…" at bounding box center [784, 97] width 1568 height 584
click at [1365, 601] on div "About Vite Capital Vite Capital is a regulated investment advisor supervised by…" at bounding box center [784, 530] width 1568 height 283
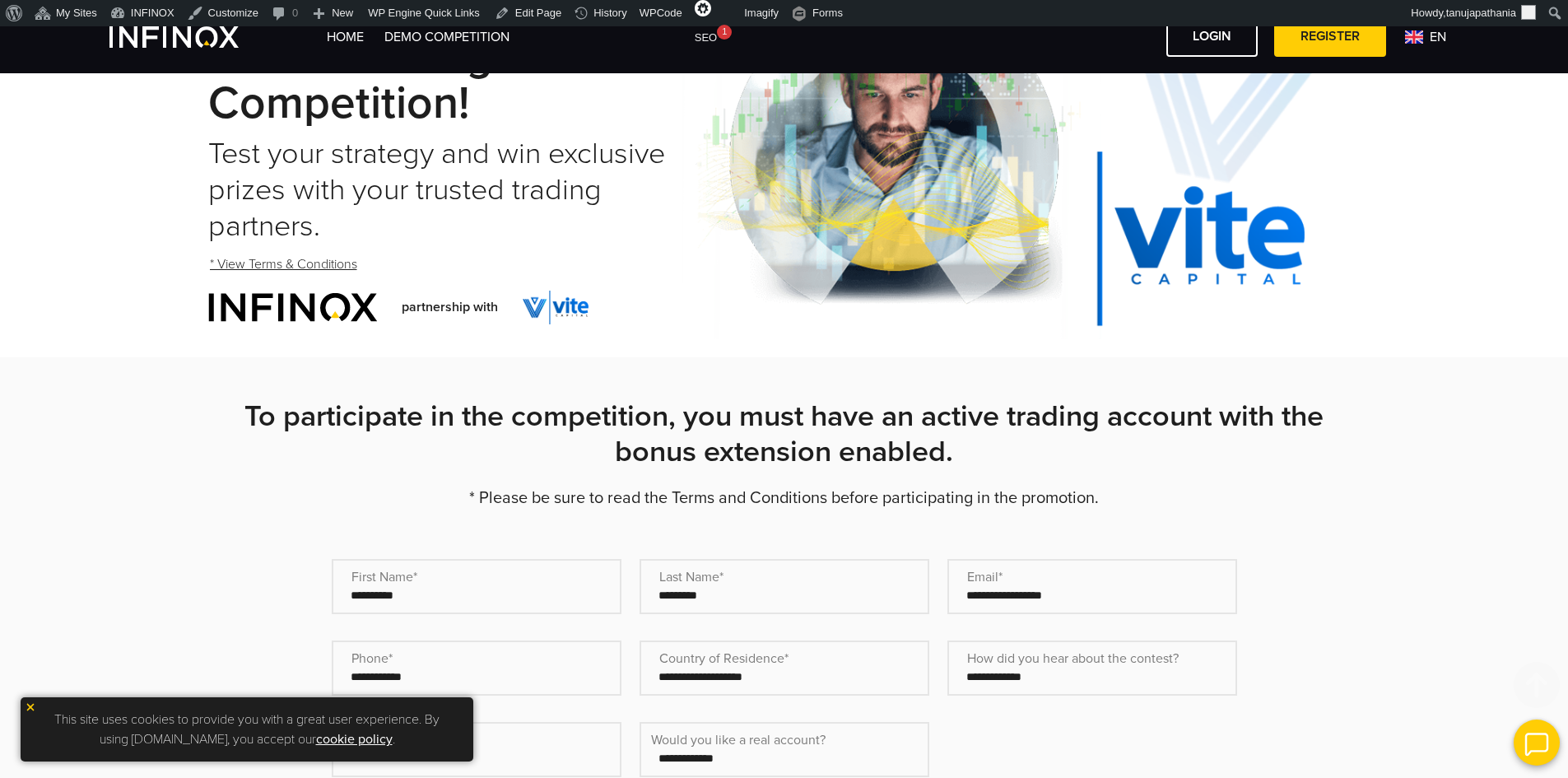
scroll to position [0, 0]
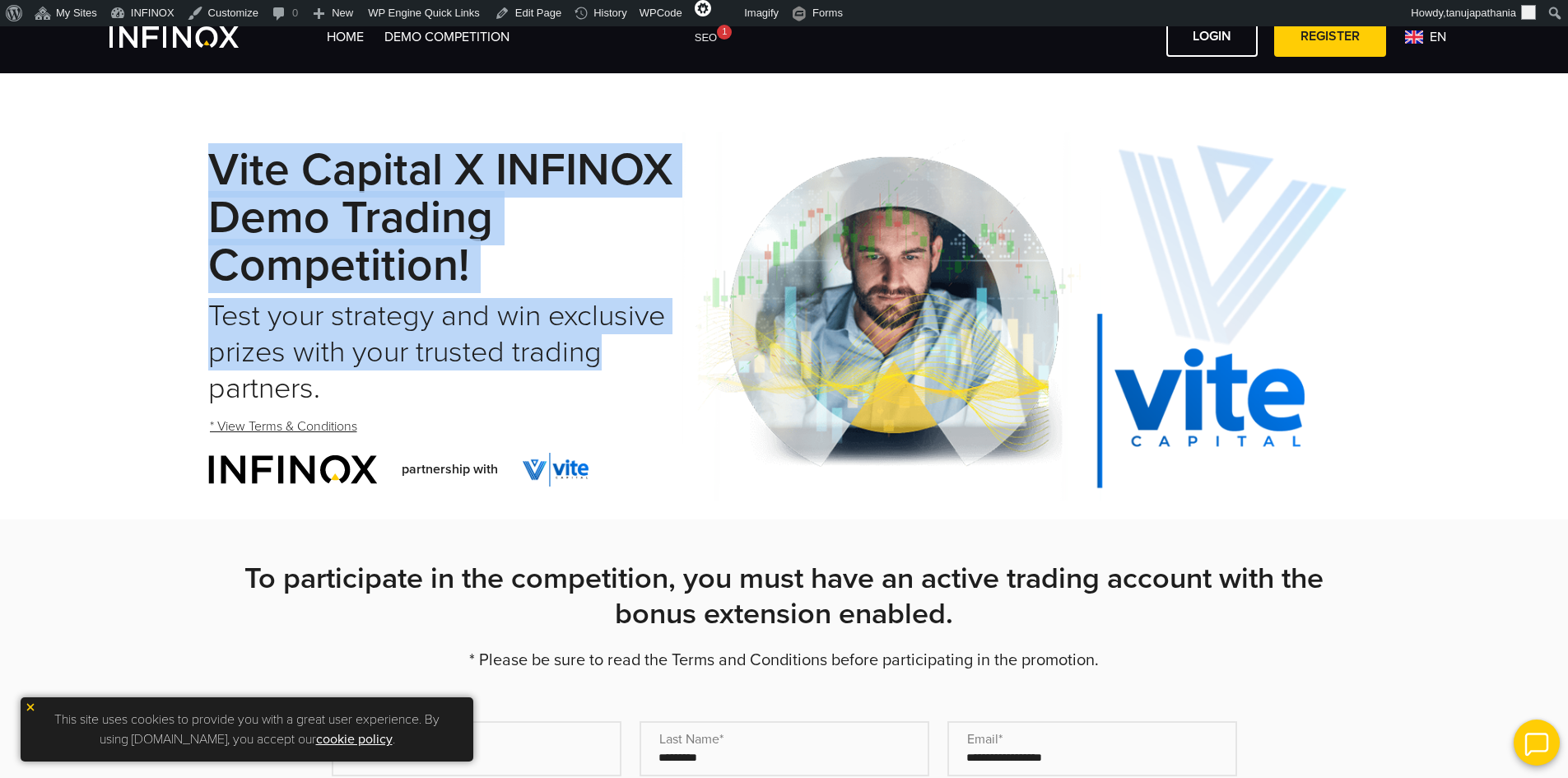
drag, startPoint x: 412, startPoint y: 338, endPoint x: 145, endPoint y: 164, distance: 318.7
click at [141, 165] on div "Vite Capital x INFINOX Demo Trading Competition! Test your strategy and win exc…" at bounding box center [784, 316] width 1568 height 404
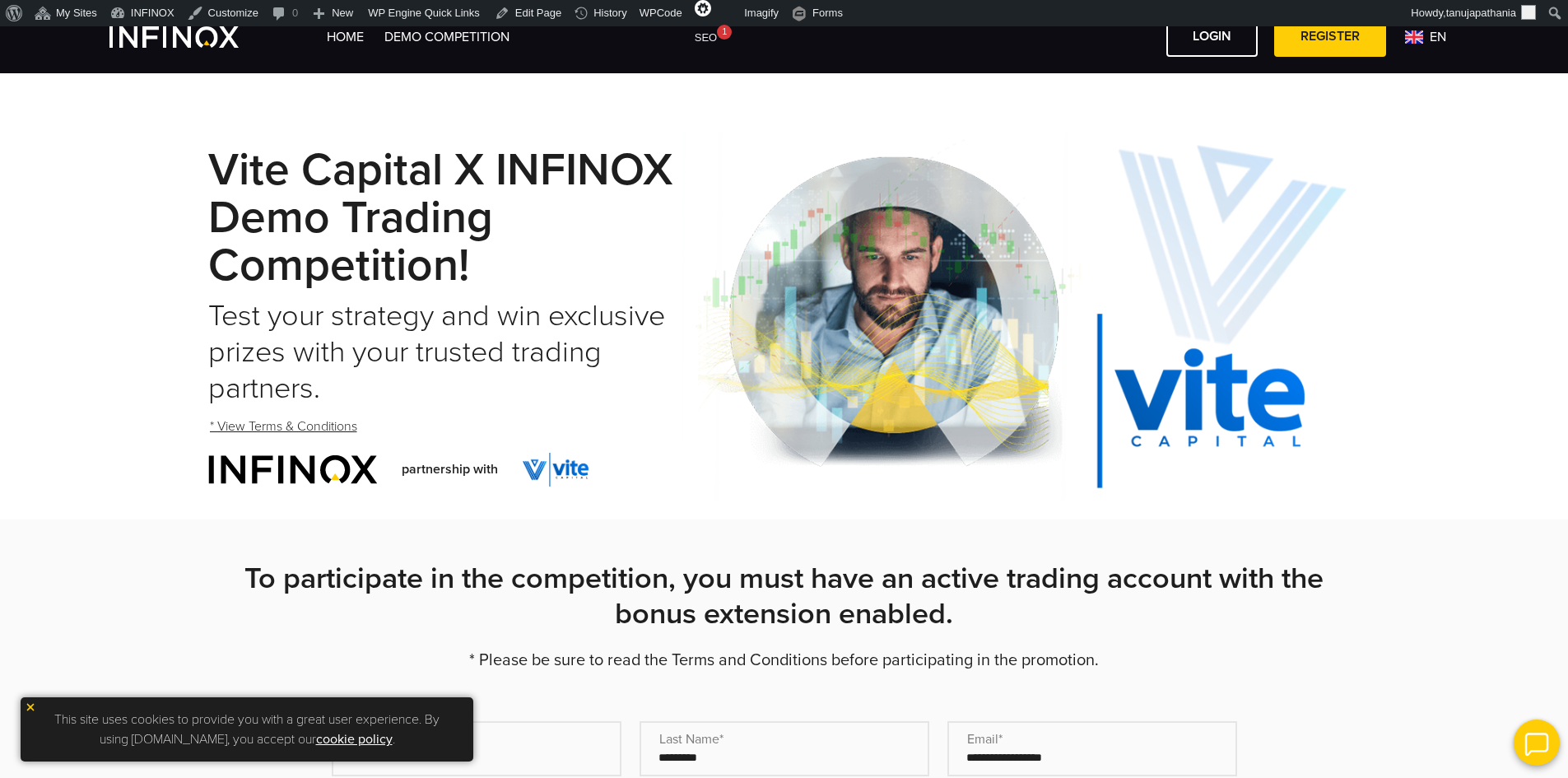
click at [443, 402] on h2 "Test your strategy and win exclusive prizes with your trusted trading partners." at bounding box center [445, 352] width 474 height 109
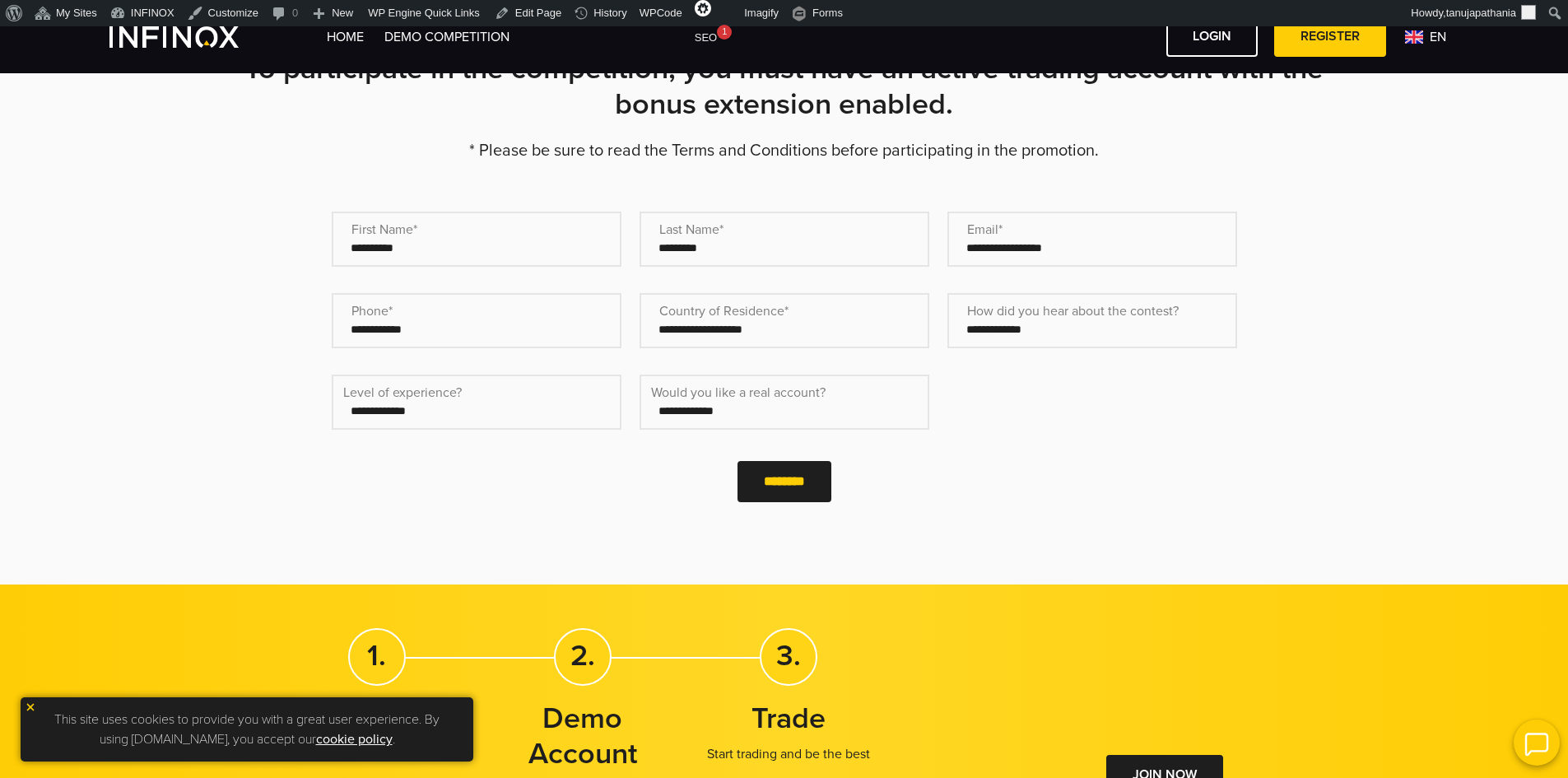
scroll to position [576, 0]
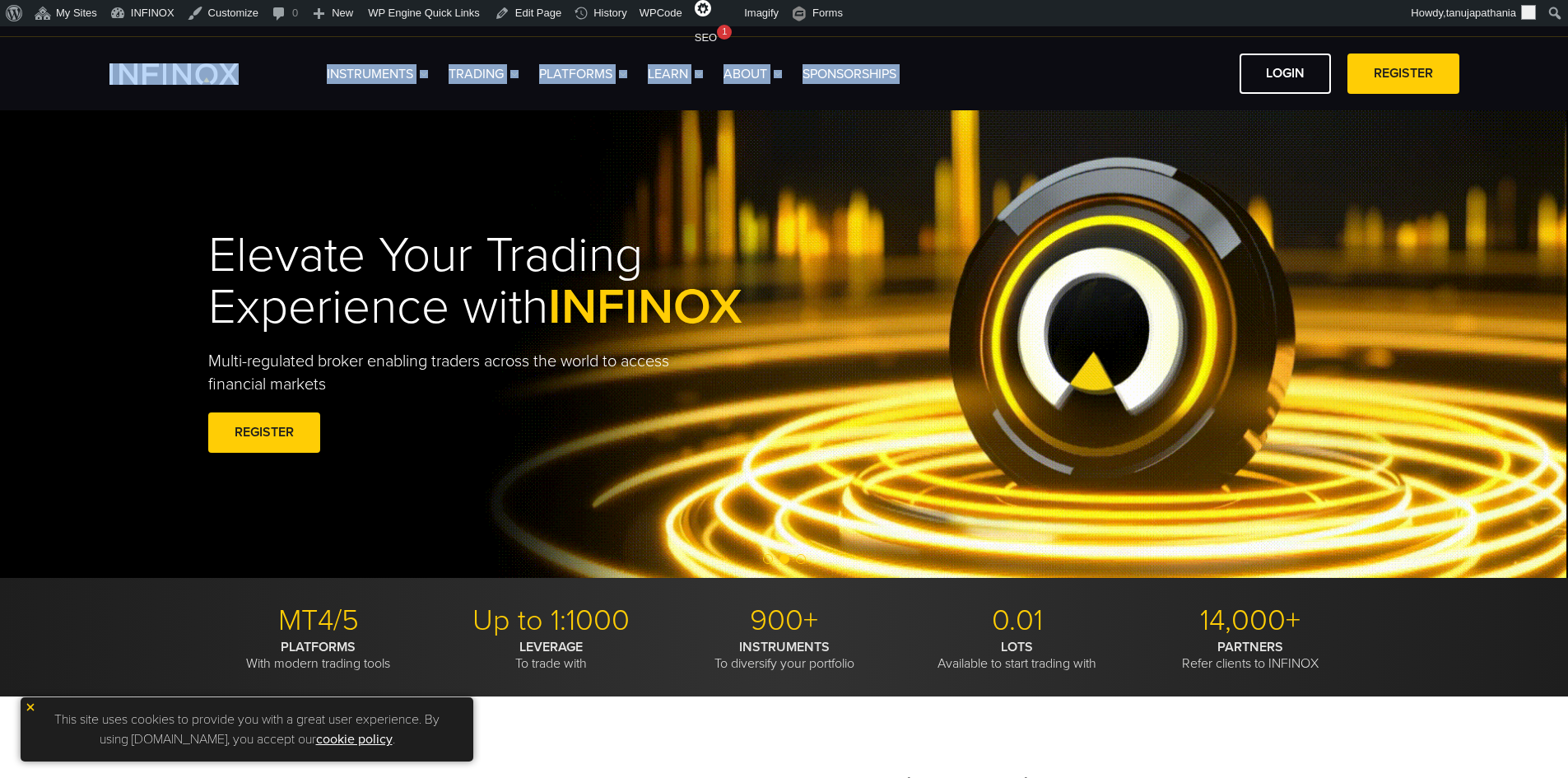
drag, startPoint x: 65, startPoint y: 64, endPoint x: 957, endPoint y: 73, distance: 892.0
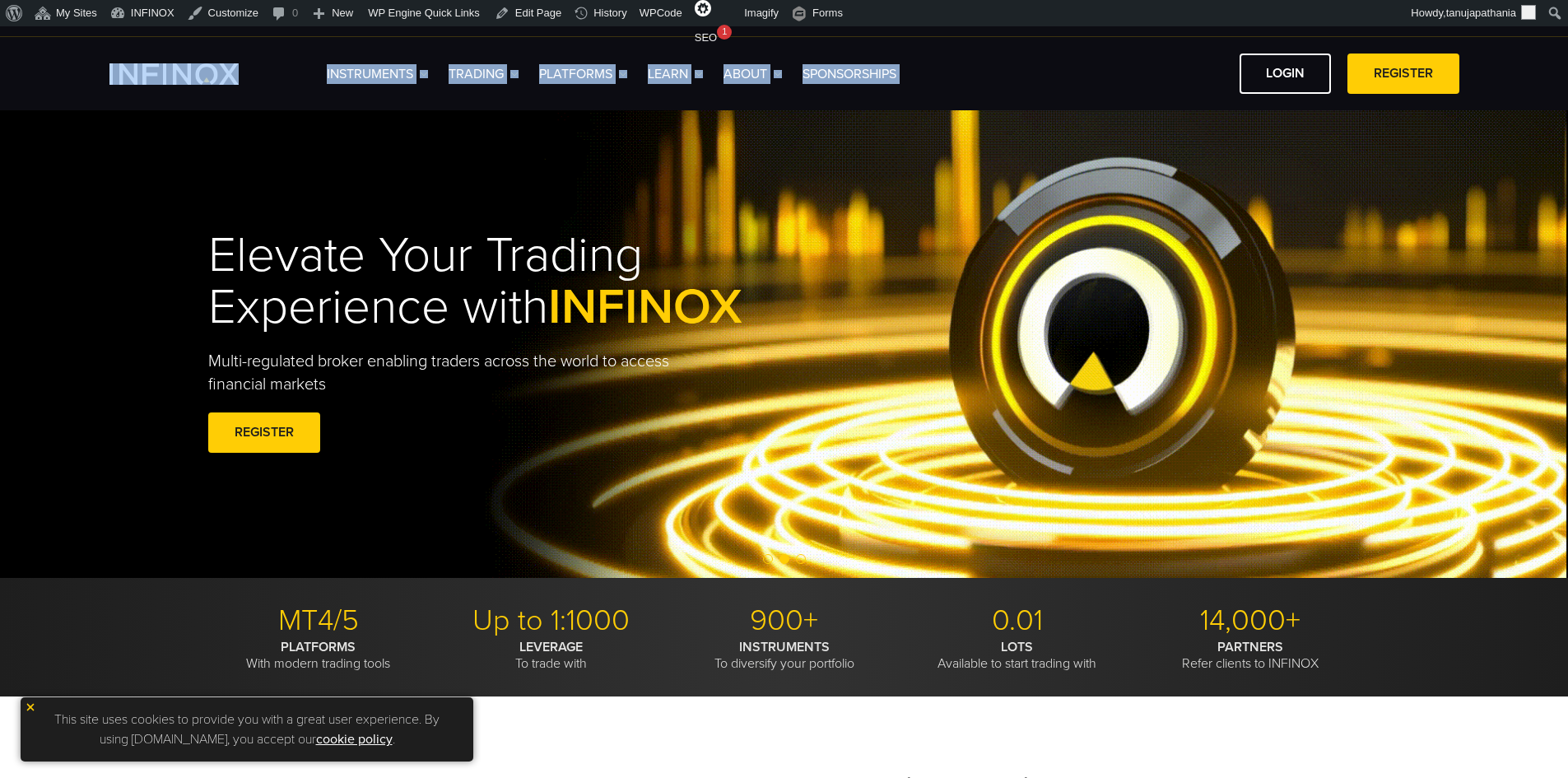
click at [957, 73] on div "Instruments Instruments Product Information TRADING" at bounding box center [784, 73] width 1568 height 73
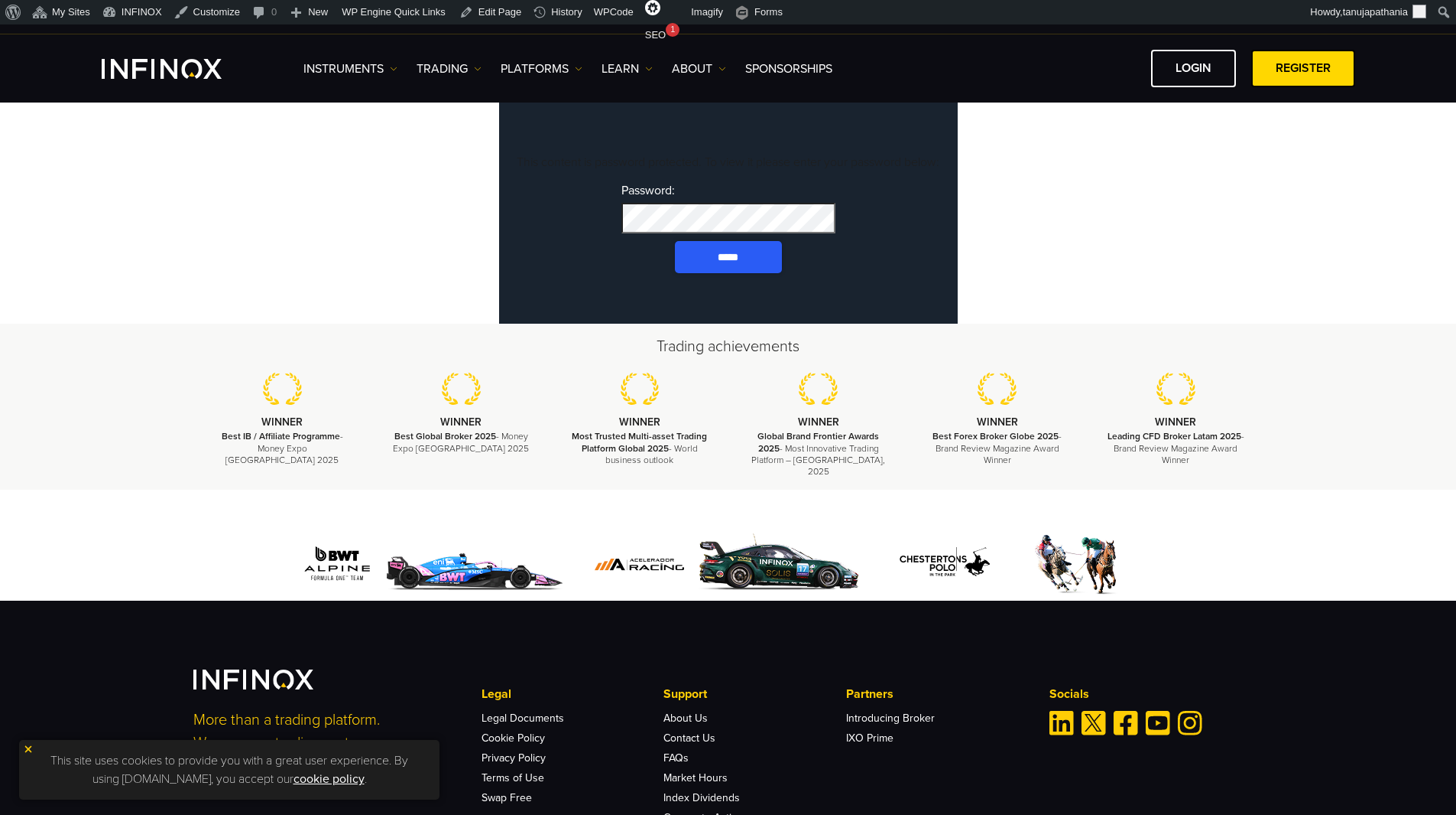
click at [703, 273] on input "*****" at bounding box center [728, 256] width 107 height 32
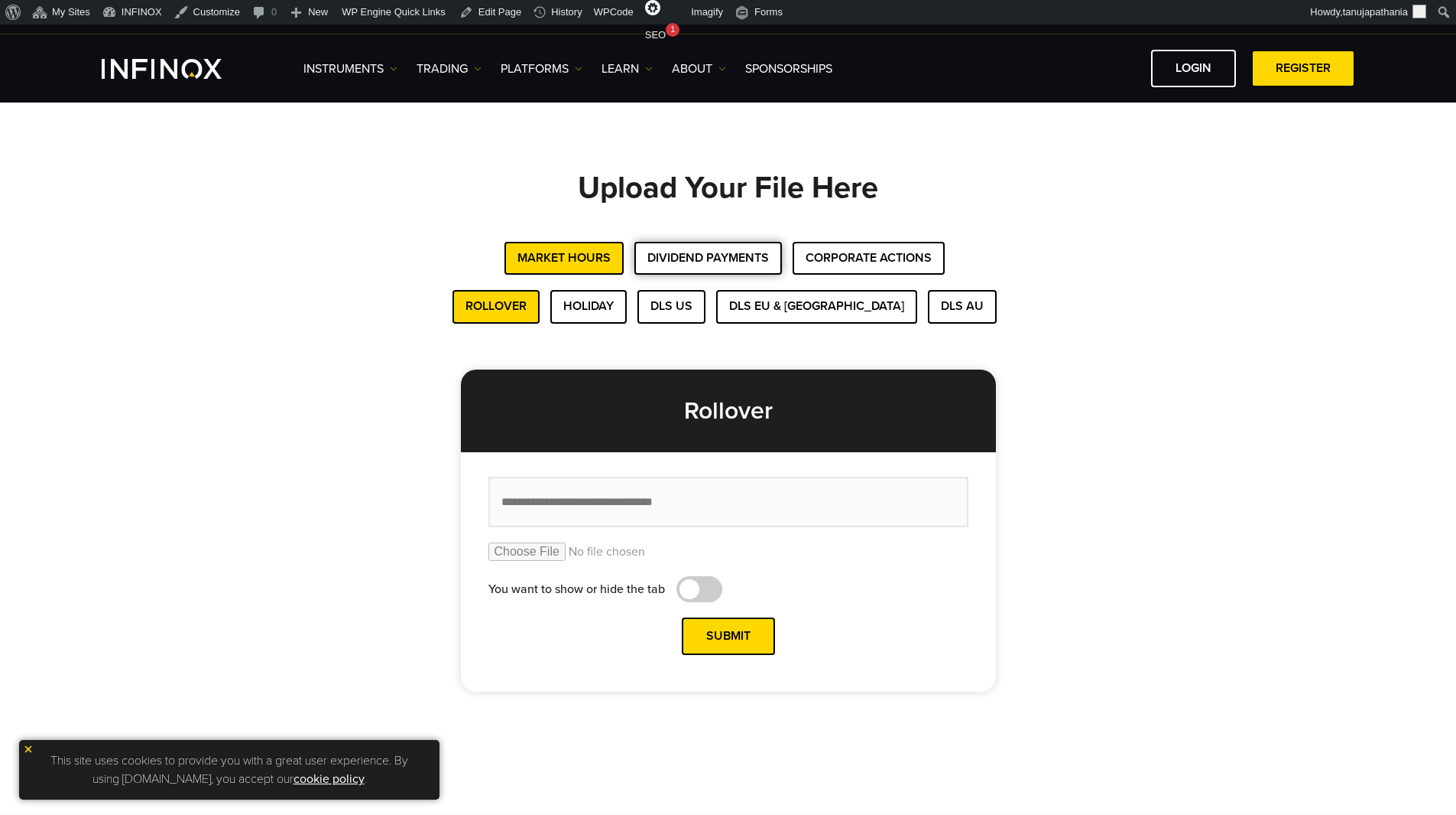
click at [733, 263] on button "Dividend Payments" at bounding box center [708, 258] width 147 height 33
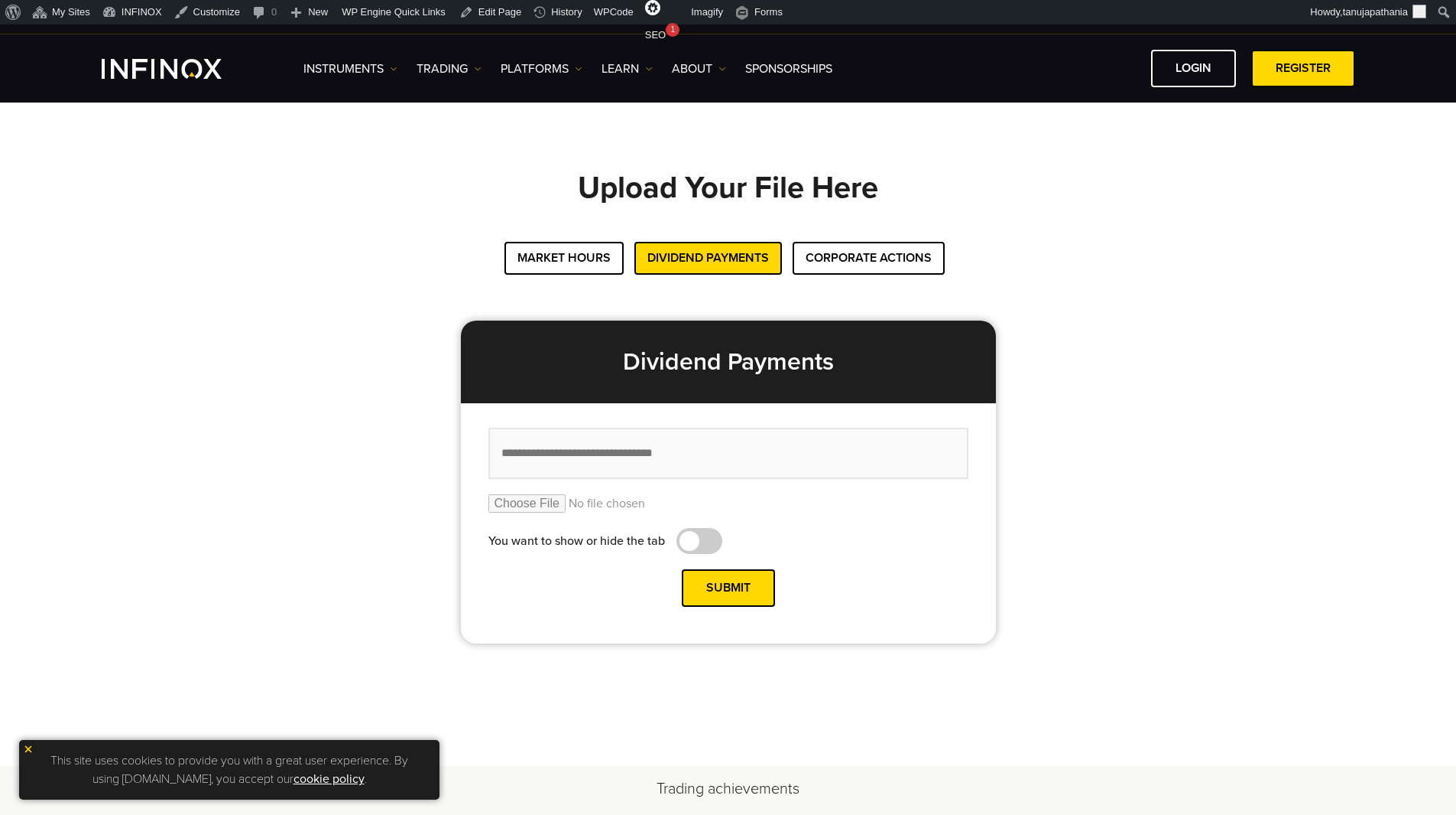
click at [552, 458] on input "text" at bounding box center [728, 453] width 480 height 51
click at [509, 453] on input "**********" at bounding box center [728, 453] width 480 height 51
click at [602, 455] on input "**********" at bounding box center [728, 453] width 480 height 51
paste input "**********"
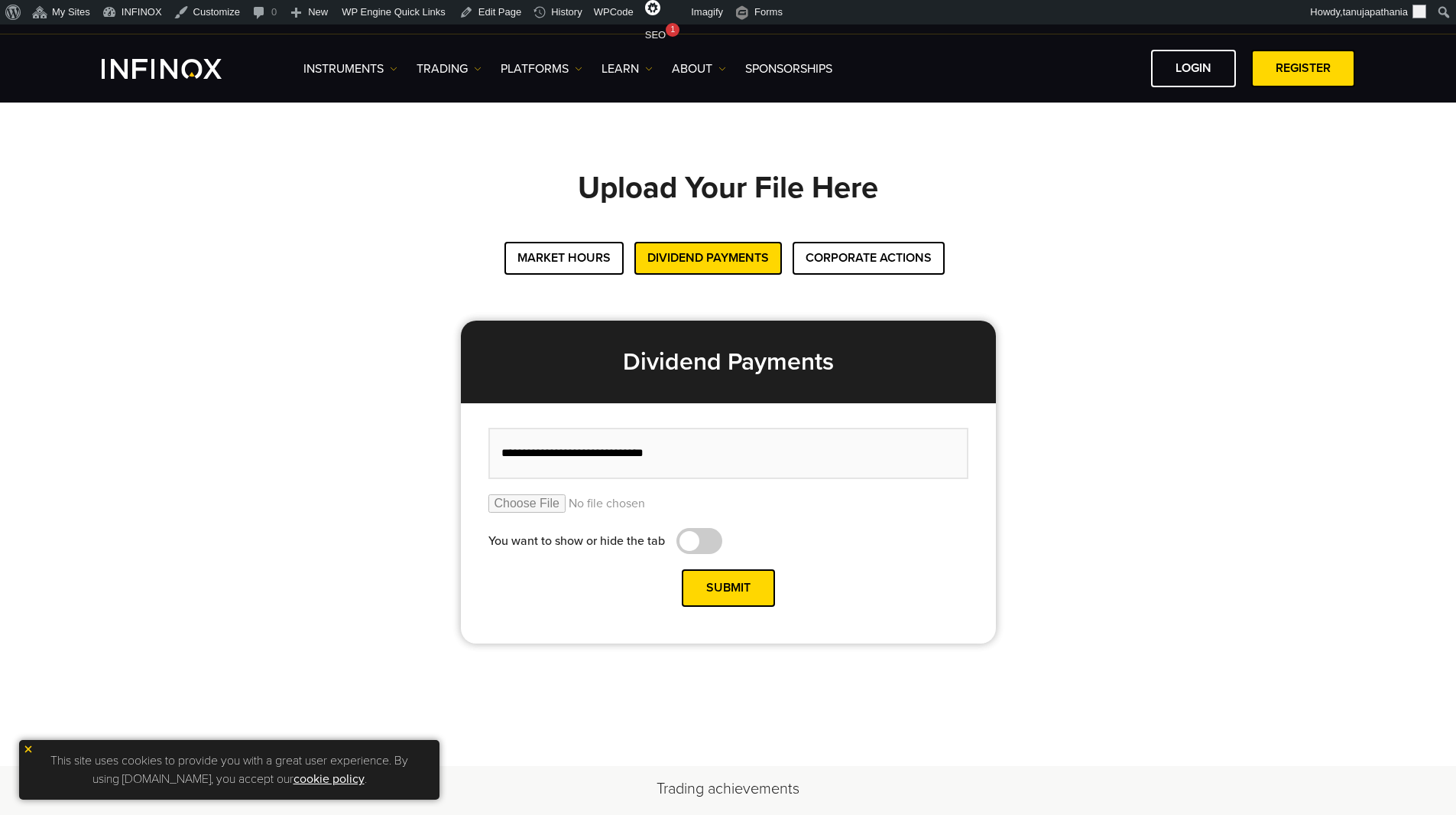
click at [602, 455] on input "**********" at bounding box center [728, 453] width 480 height 51
paste input "text"
click at [534, 450] on input "**********" at bounding box center [728, 453] width 480 height 51
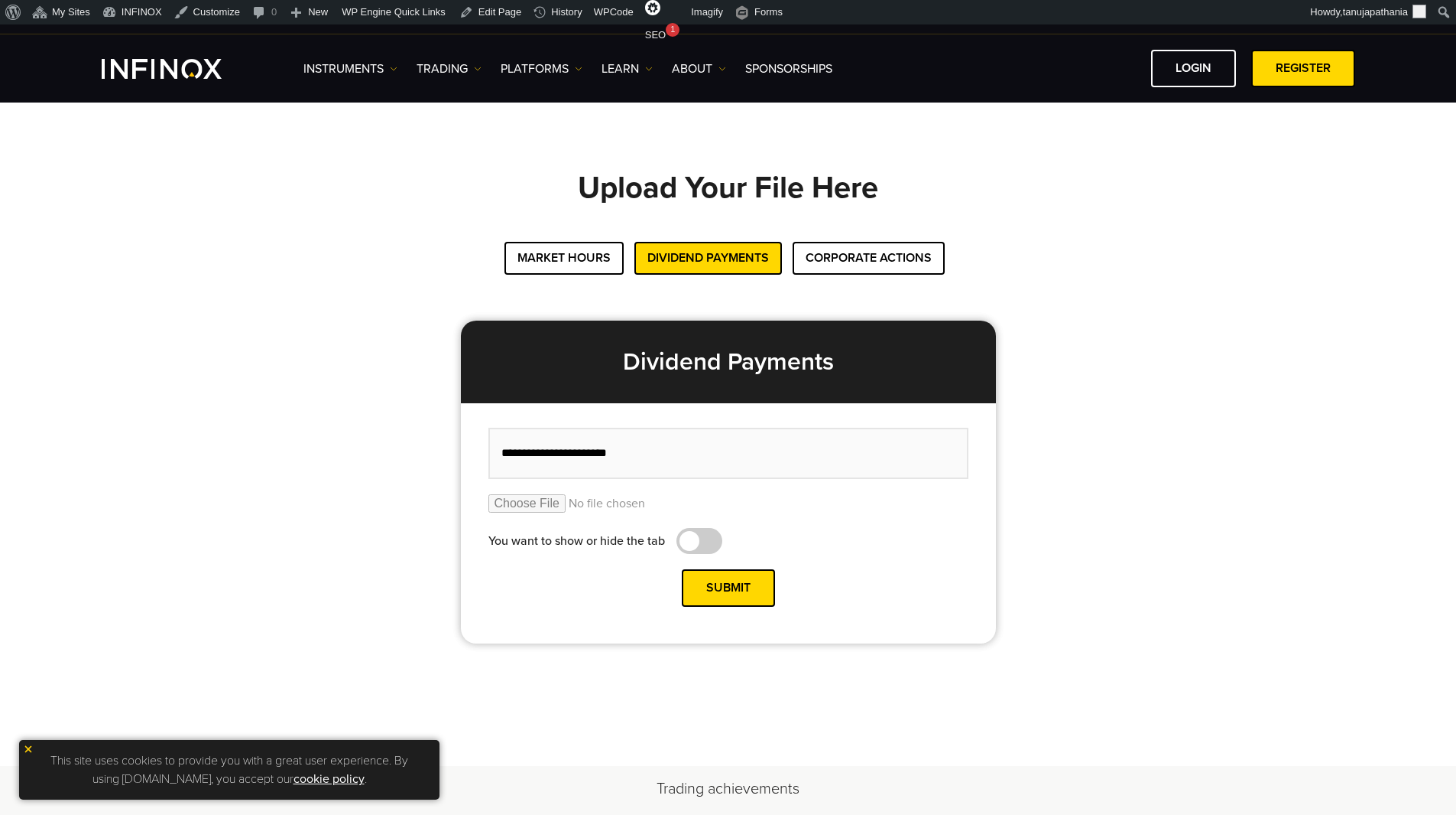
click at [534, 450] on input "**********" at bounding box center [728, 453] width 480 height 51
drag, startPoint x: 545, startPoint y: 448, endPoint x: 557, endPoint y: 448, distance: 12.0
click at [557, 448] on input "**********" at bounding box center [728, 453] width 480 height 51
click at [603, 453] on input "**********" at bounding box center [728, 453] width 480 height 51
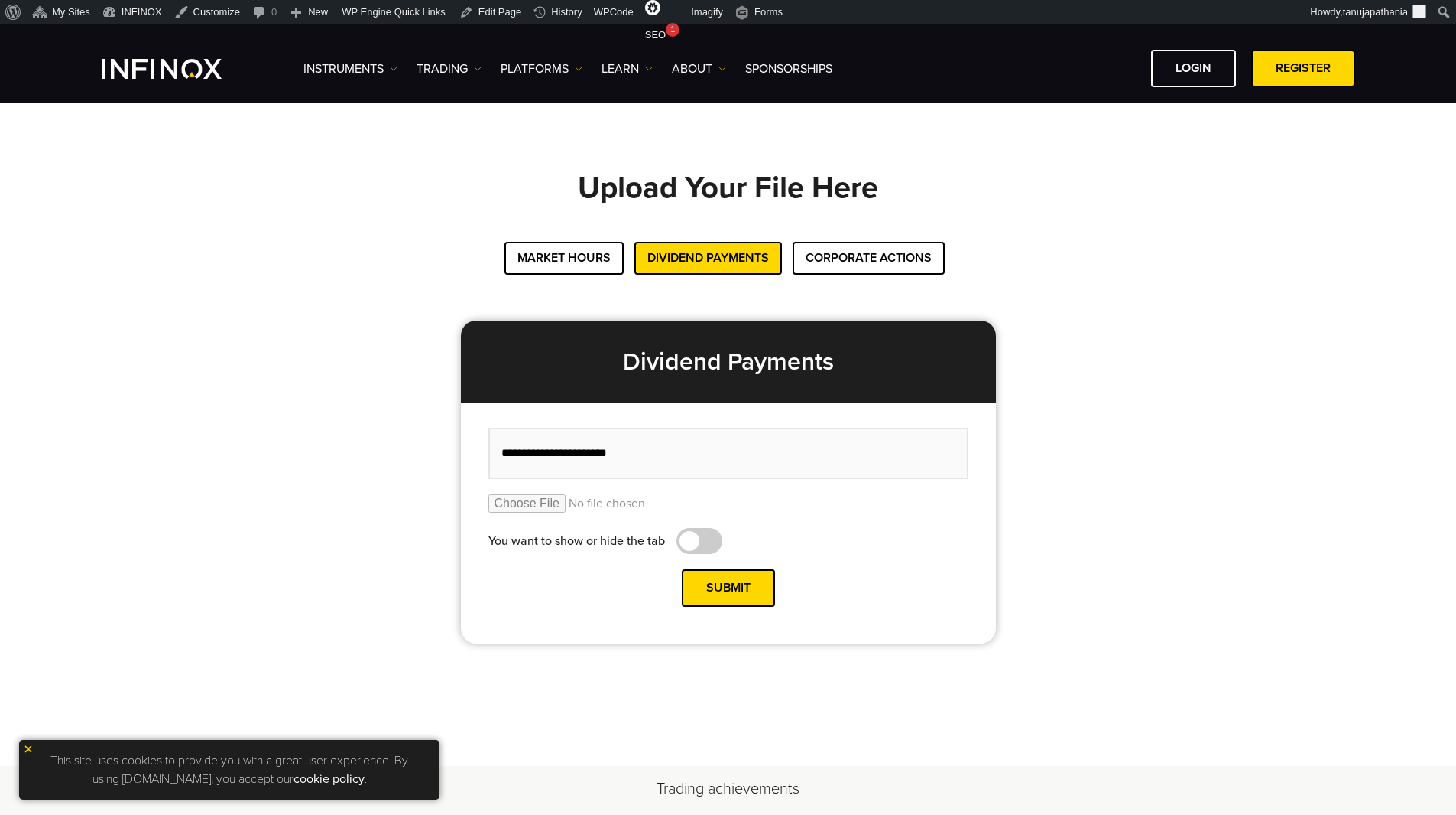
click at [626, 452] on input "**********" at bounding box center [728, 453] width 480 height 51
type input "**********"
click at [511, 502] on input "file" at bounding box center [728, 503] width 480 height 18
type input "**********"
click at [715, 580] on button "Submit" at bounding box center [728, 588] width 93 height 38
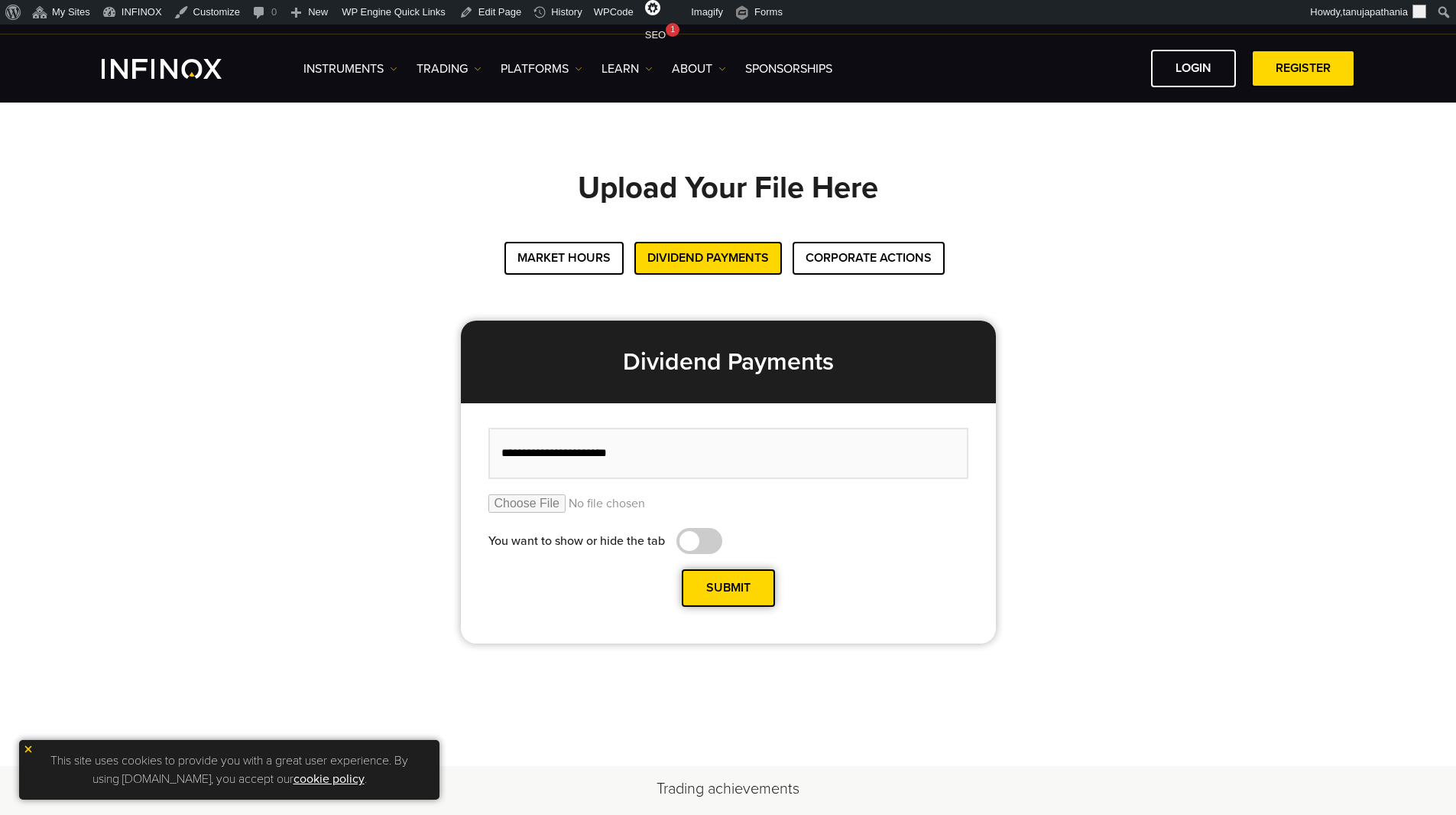
click at [737, 591] on button "Submit" at bounding box center [728, 588] width 93 height 38
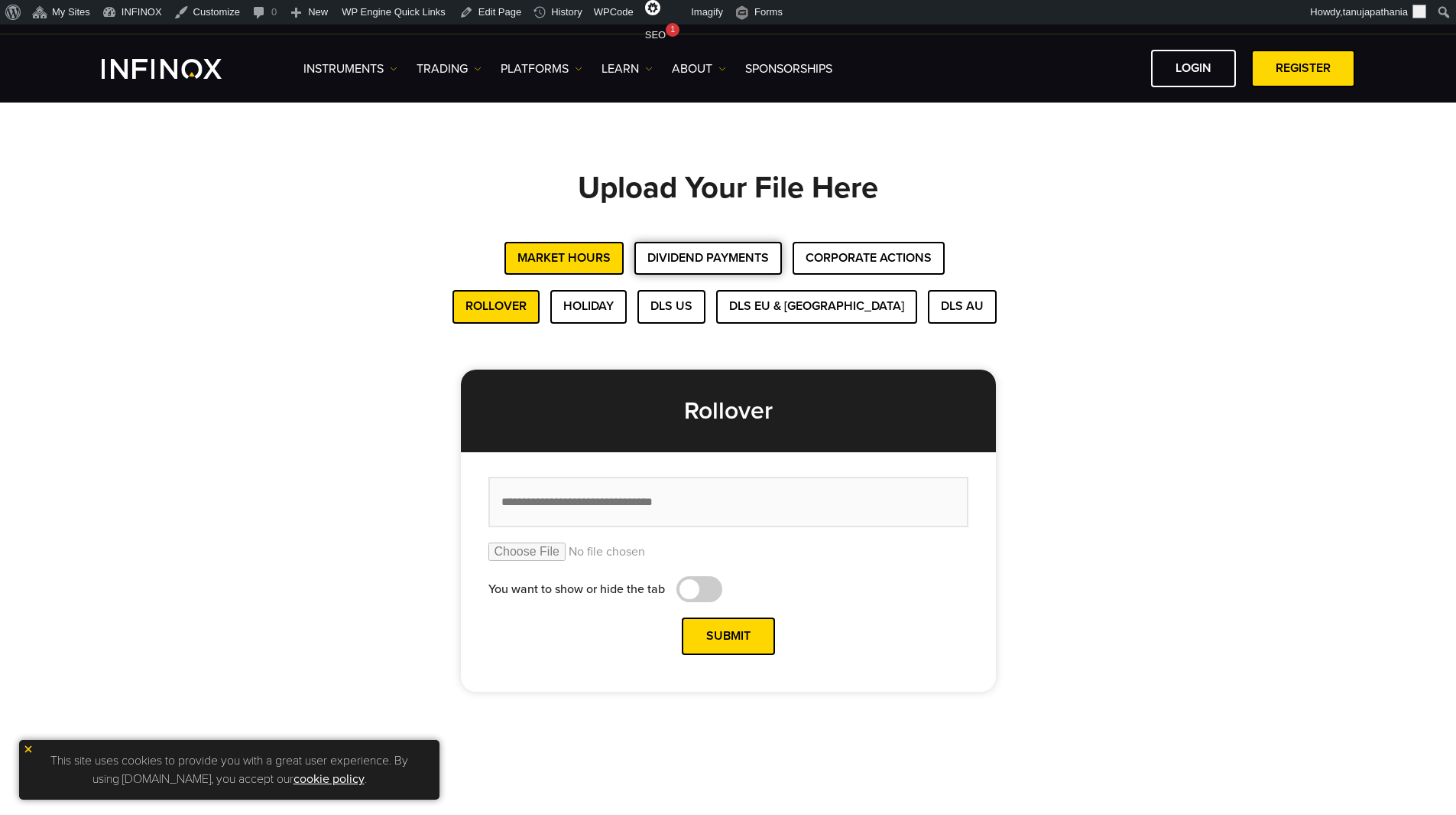
click at [677, 258] on button "Dividend Payments" at bounding box center [708, 258] width 147 height 33
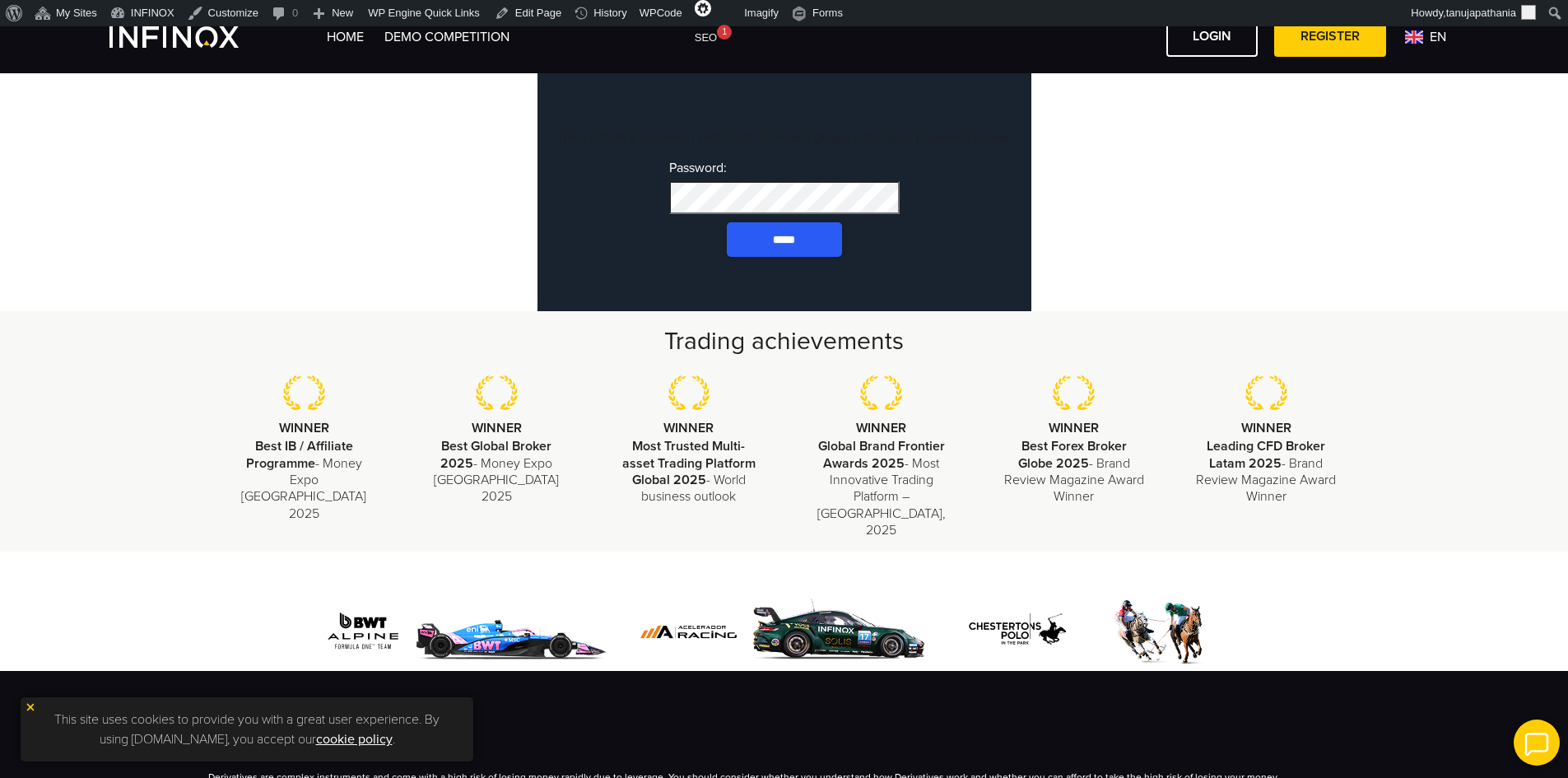
click at [740, 254] on input "*****" at bounding box center [784, 239] width 115 height 34
